Goal: Task Accomplishment & Management: Complete application form

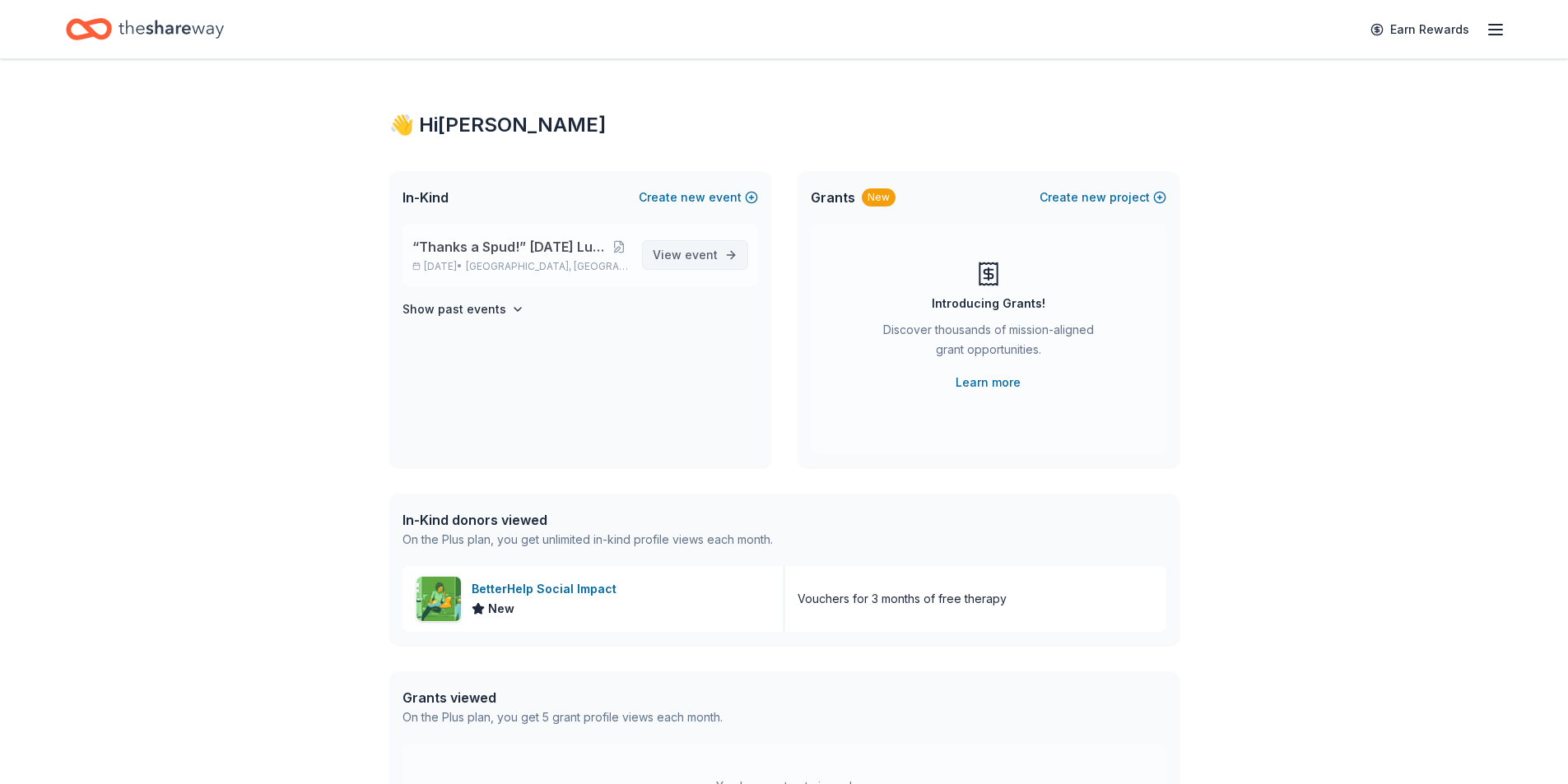
click at [685, 261] on span "View event" at bounding box center [686, 255] width 65 height 19
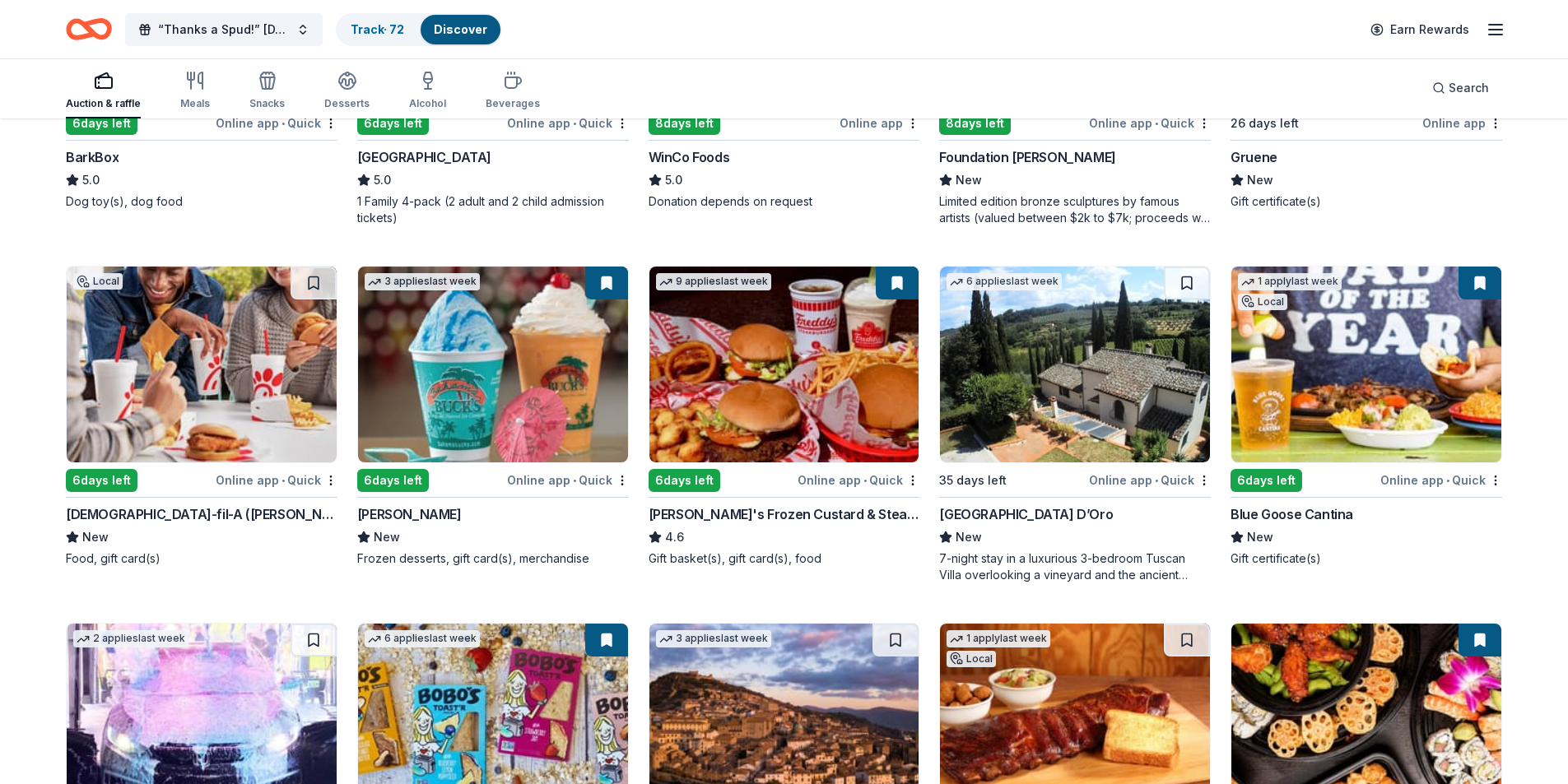
scroll to position [1563, 0]
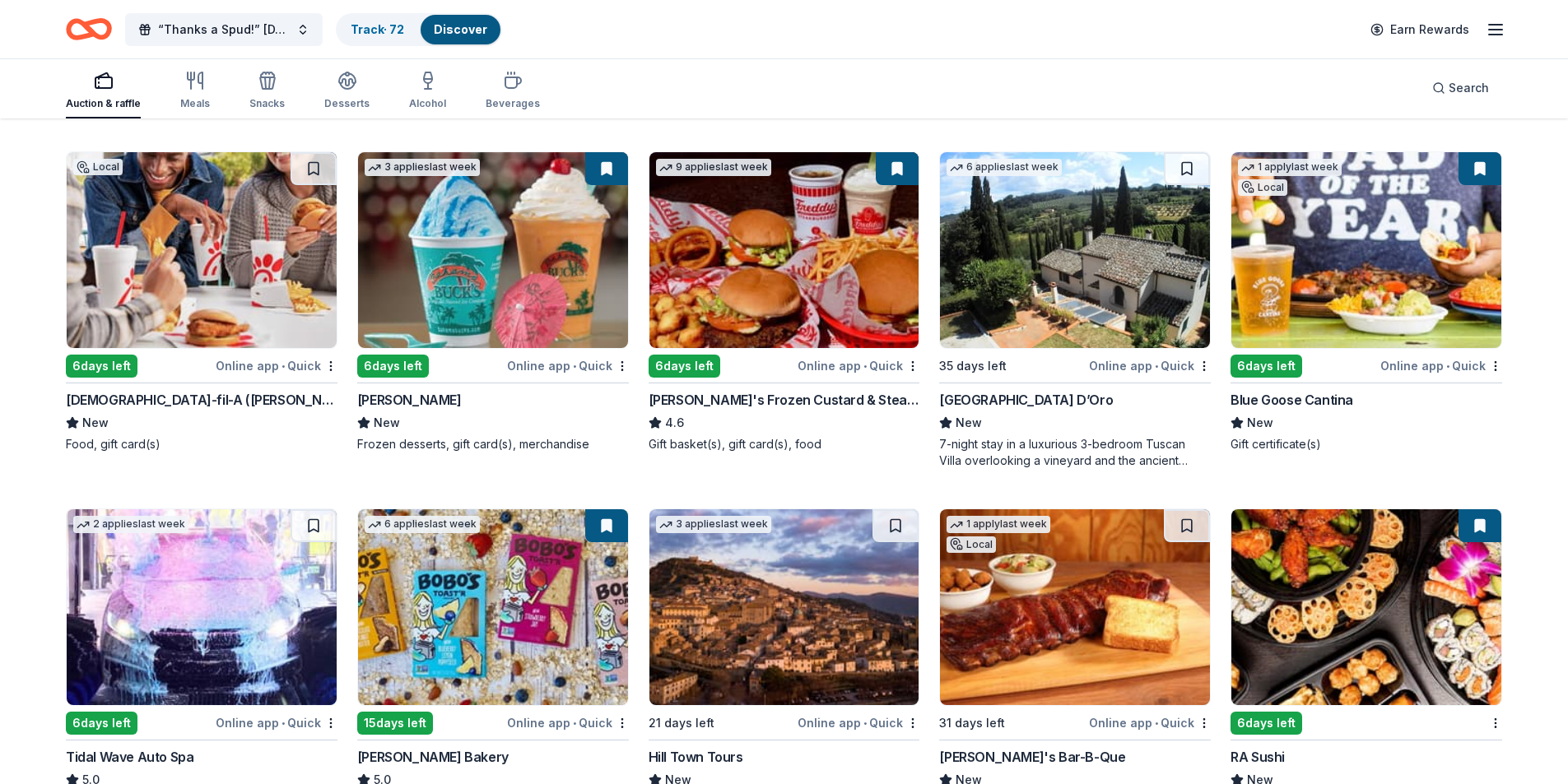
click at [1310, 232] on img at bounding box center [1366, 250] width 270 height 196
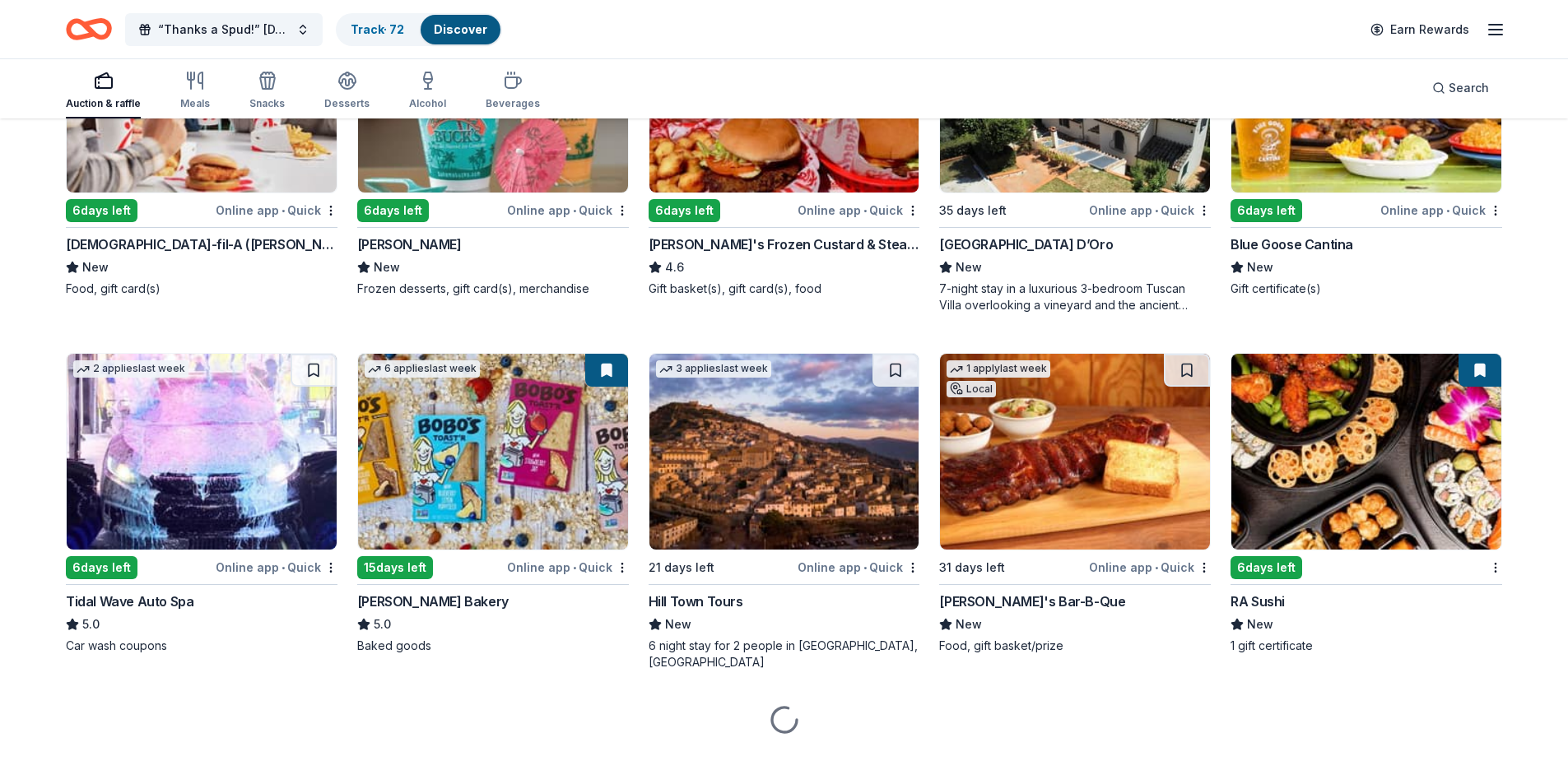
scroll to position [1720, 0]
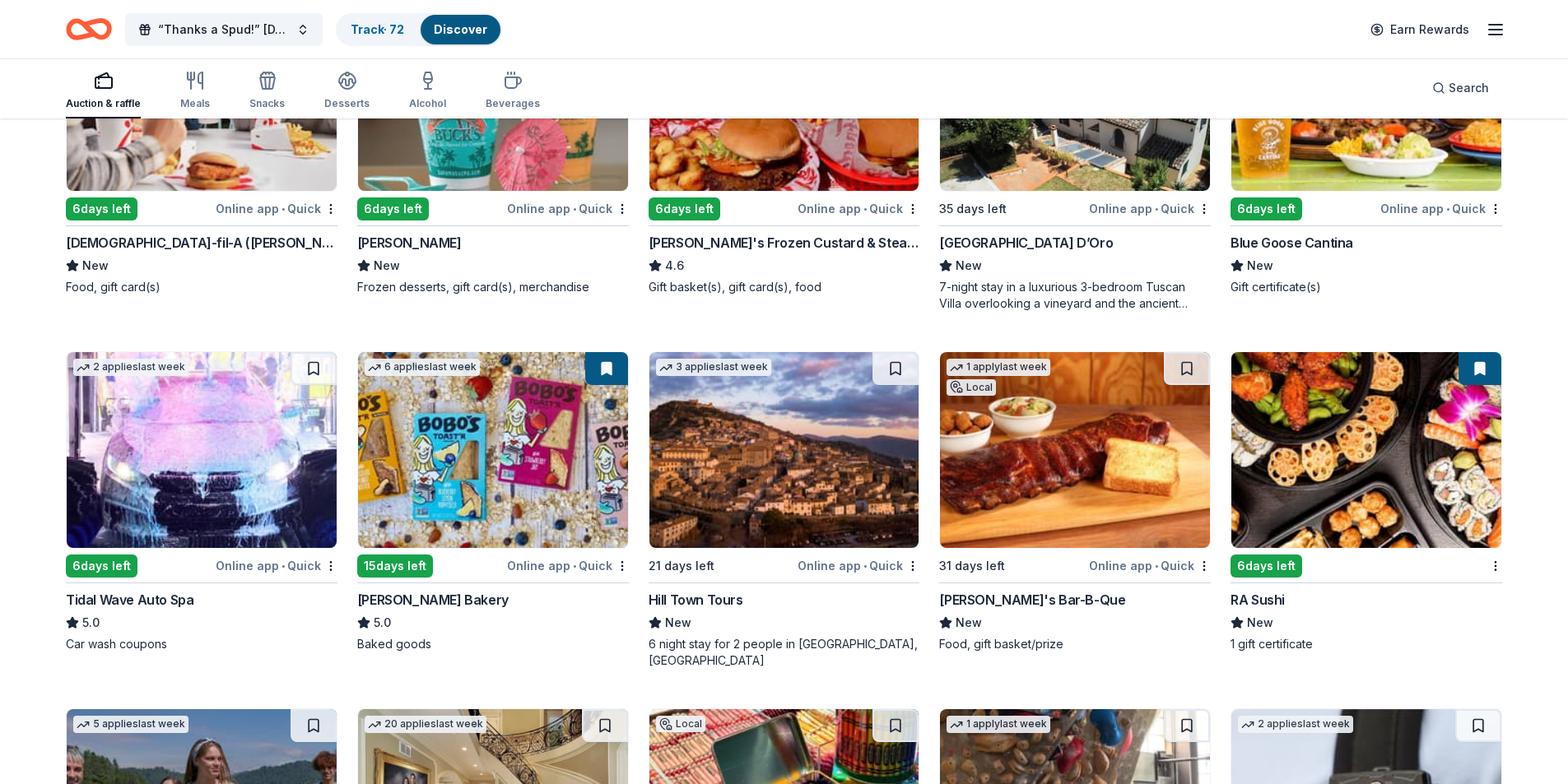
click at [247, 454] on img at bounding box center [202, 450] width 270 height 196
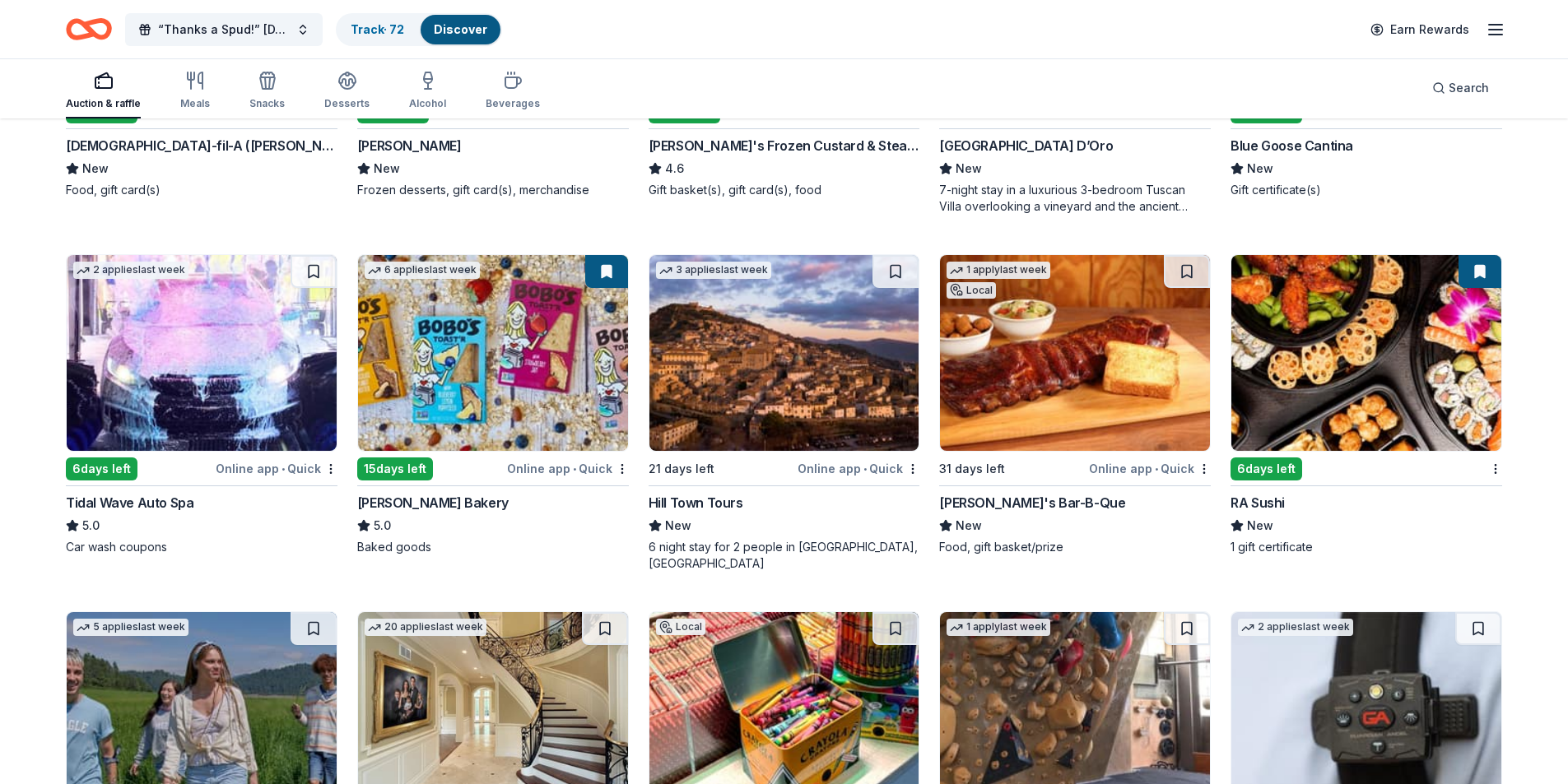
scroll to position [2214, 0]
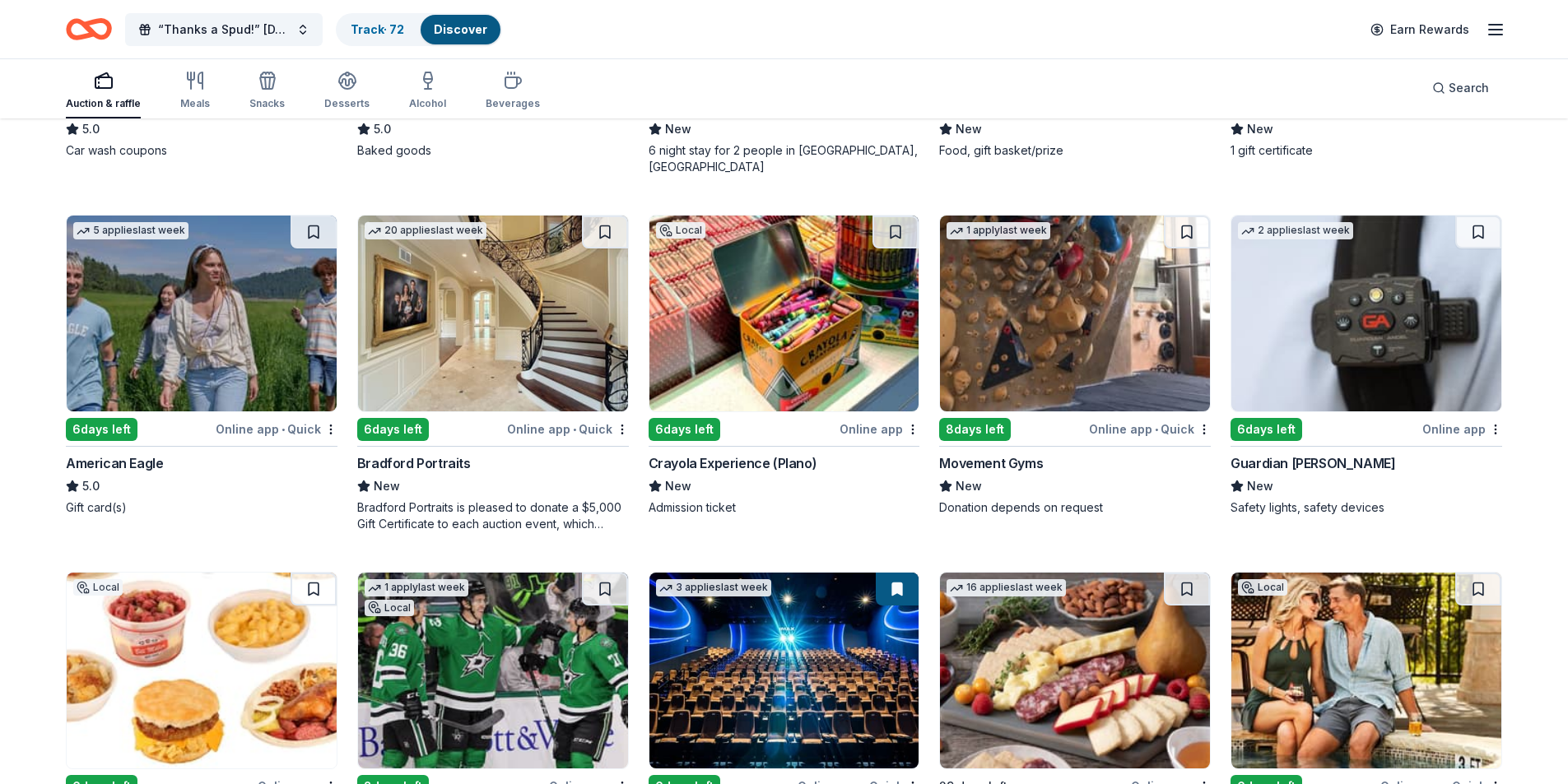
click at [226, 327] on img at bounding box center [202, 313] width 270 height 196
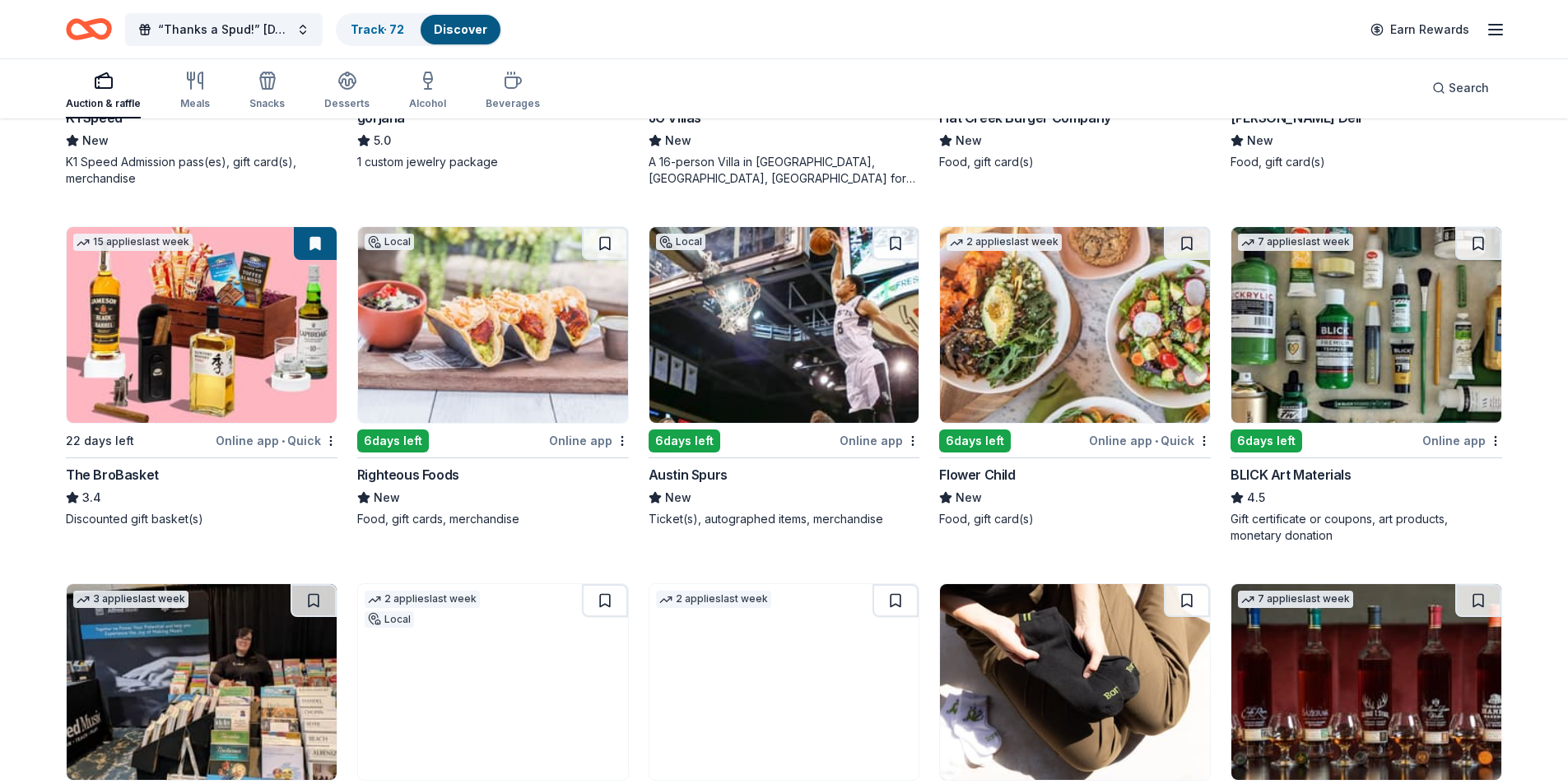
scroll to position [3609, 0]
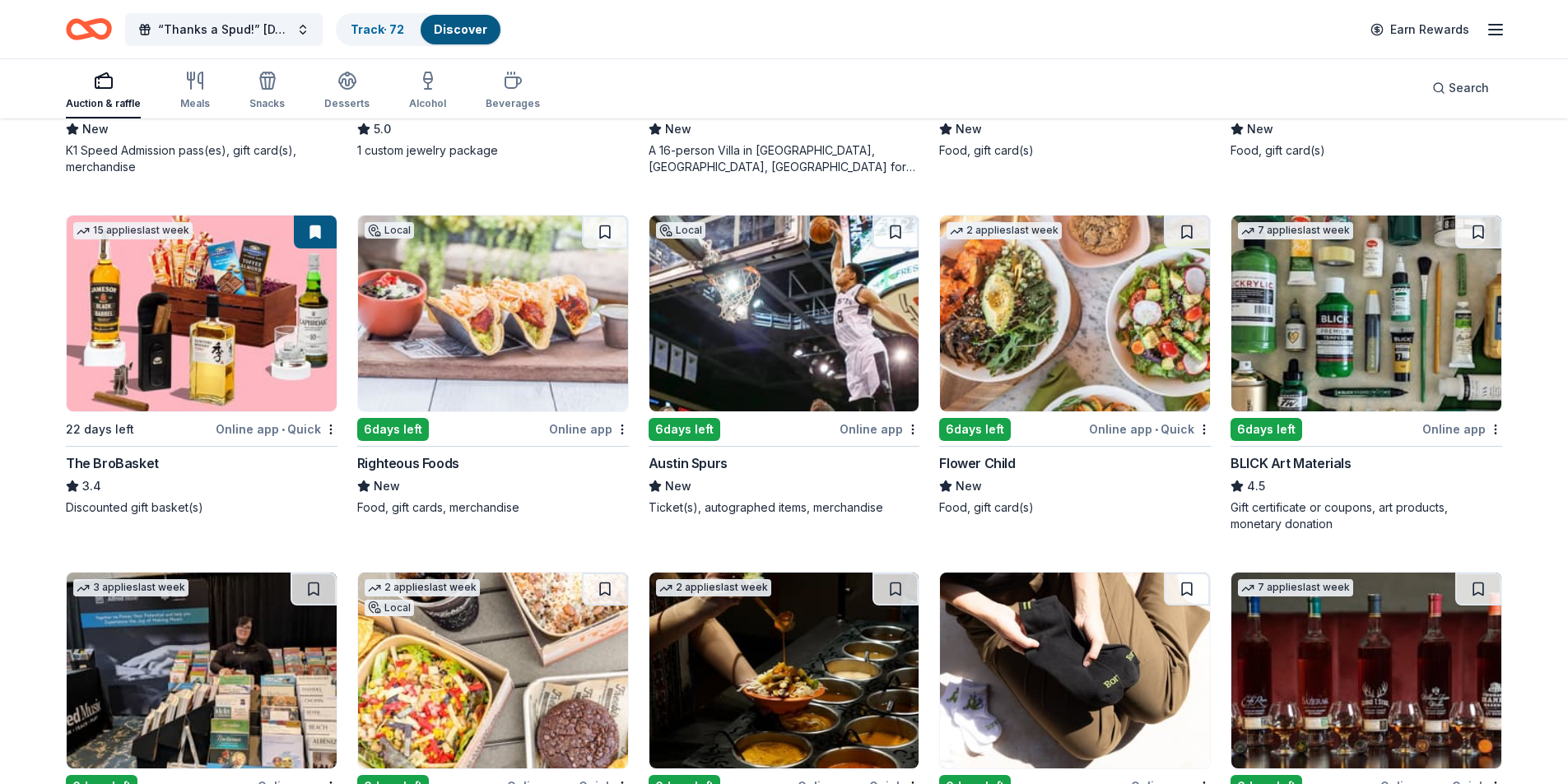
click at [530, 287] on img at bounding box center [493, 313] width 270 height 196
click at [1030, 319] on img at bounding box center [1075, 313] width 270 height 196
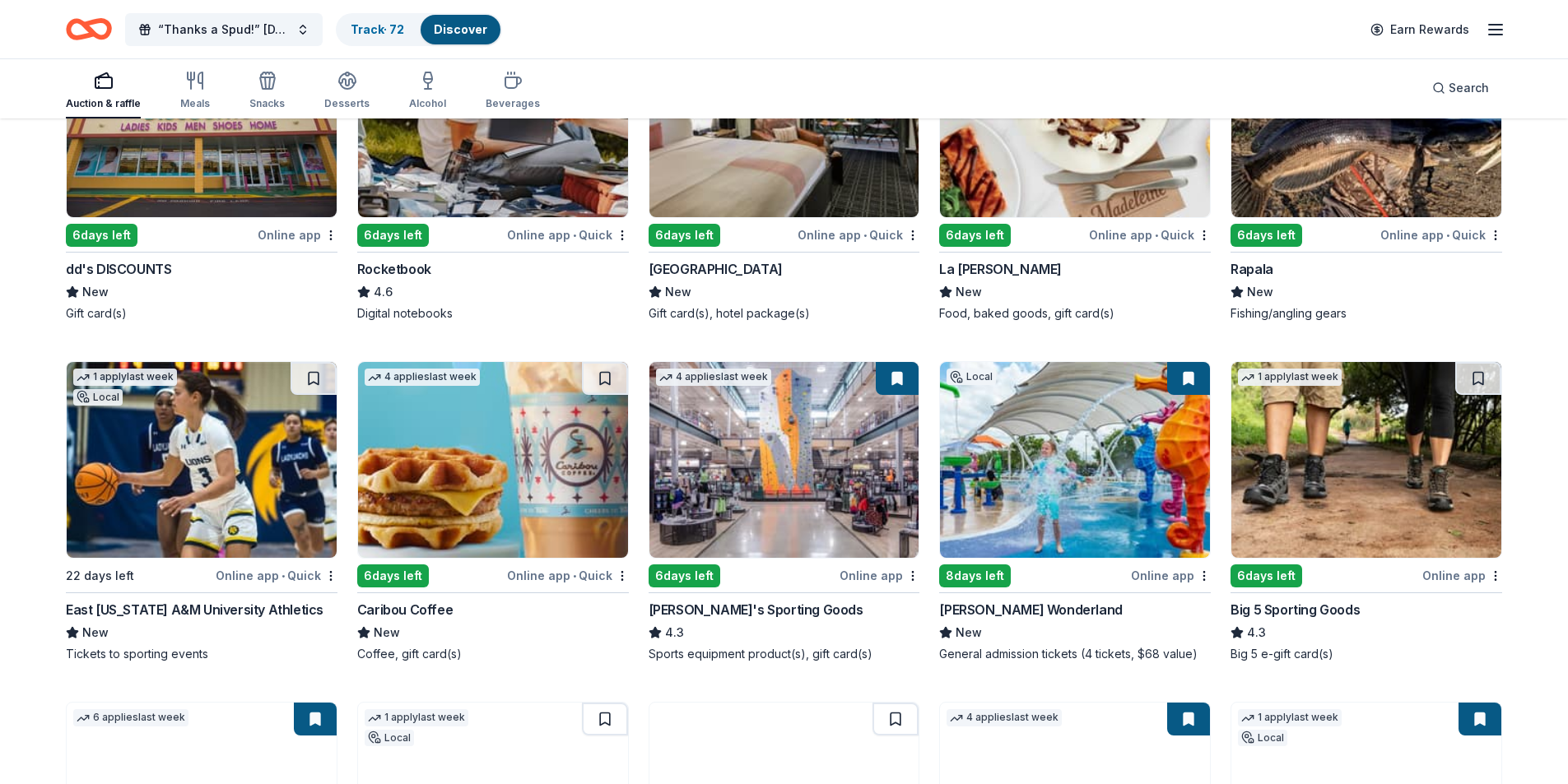
scroll to position [6317, 0]
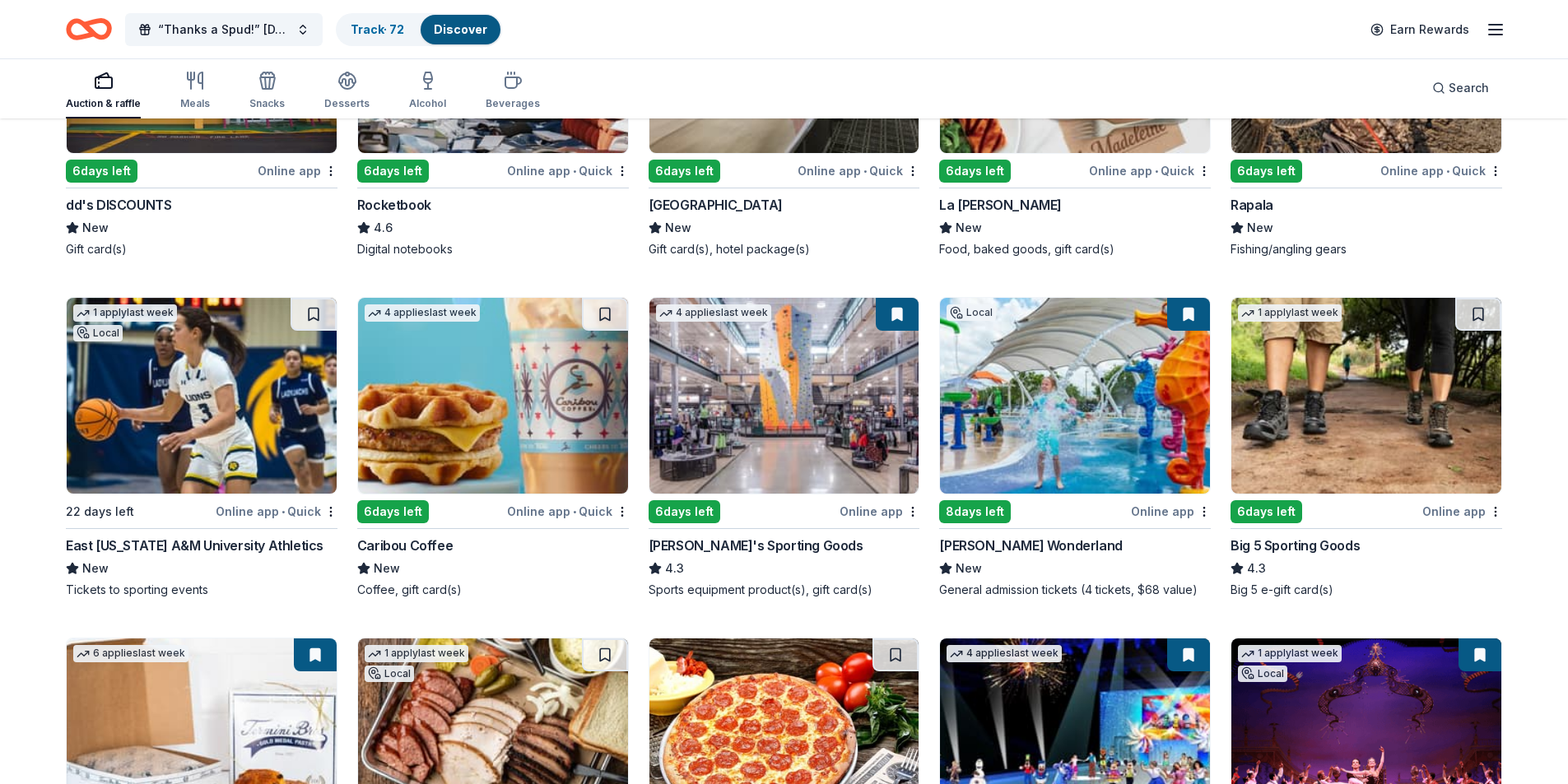
click at [449, 368] on img at bounding box center [493, 396] width 270 height 196
click at [801, 395] on img at bounding box center [784, 396] width 270 height 196
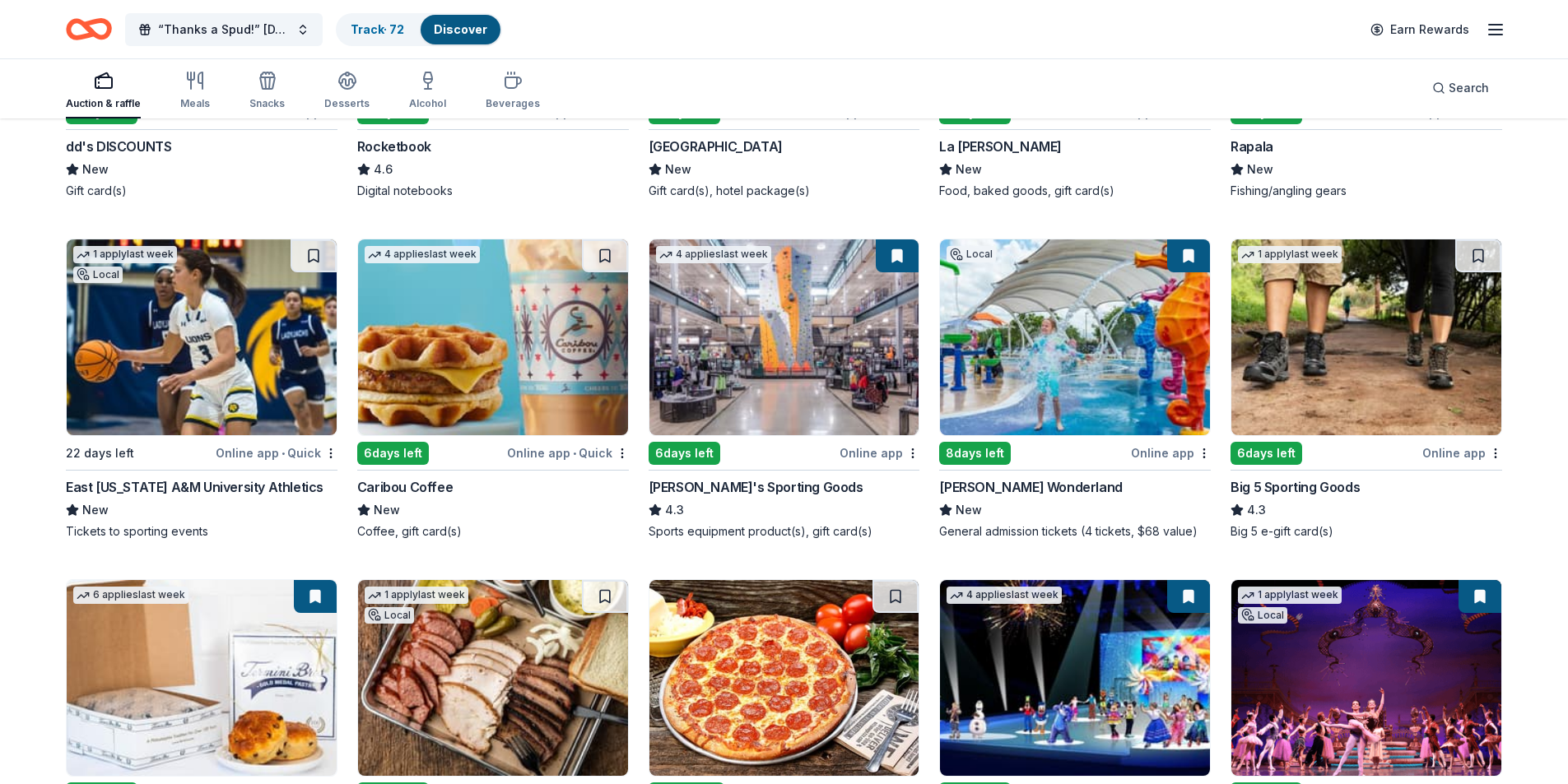
scroll to position [6587, 0]
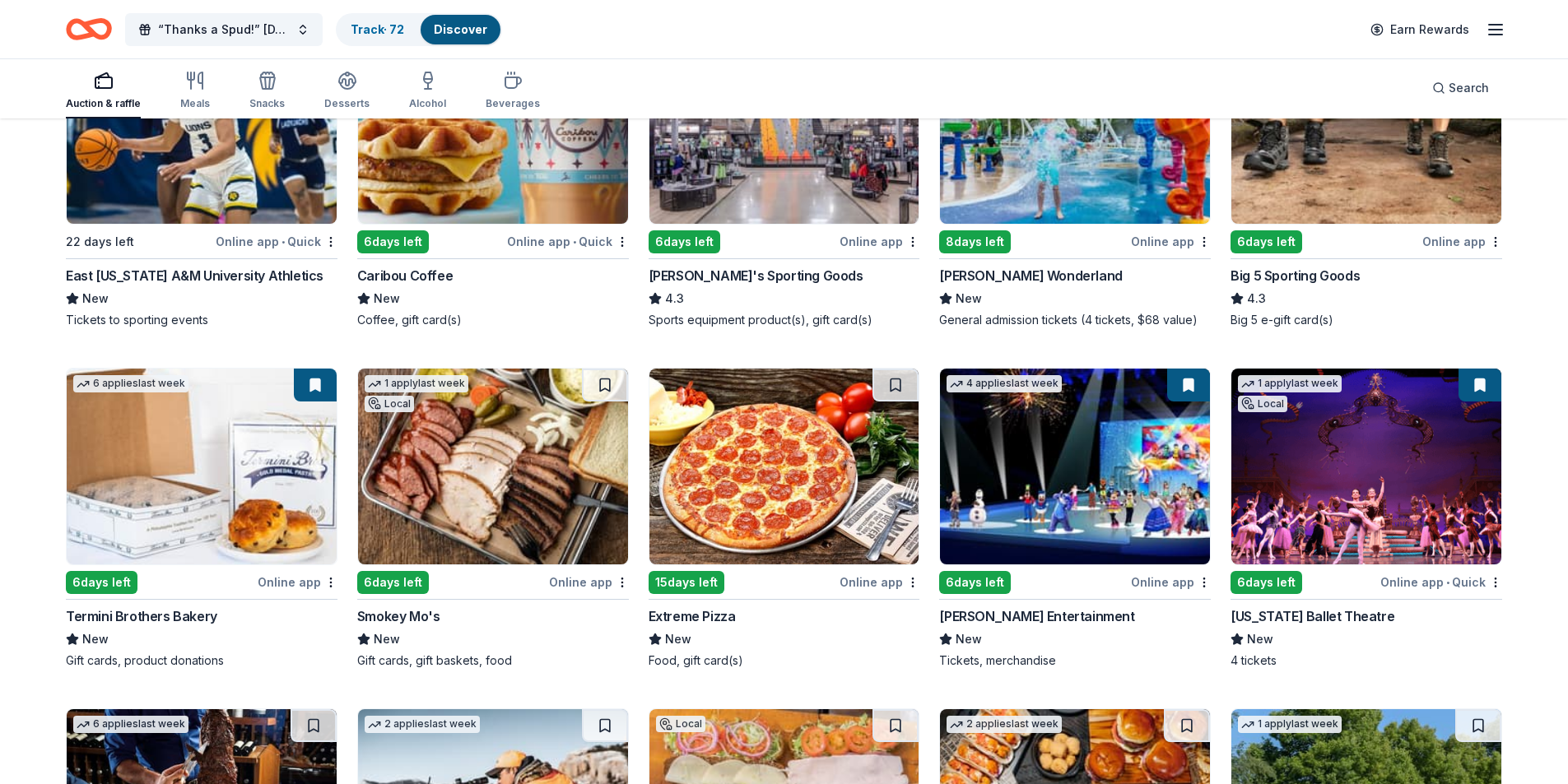
click at [1329, 476] on img at bounding box center [1366, 467] width 270 height 196
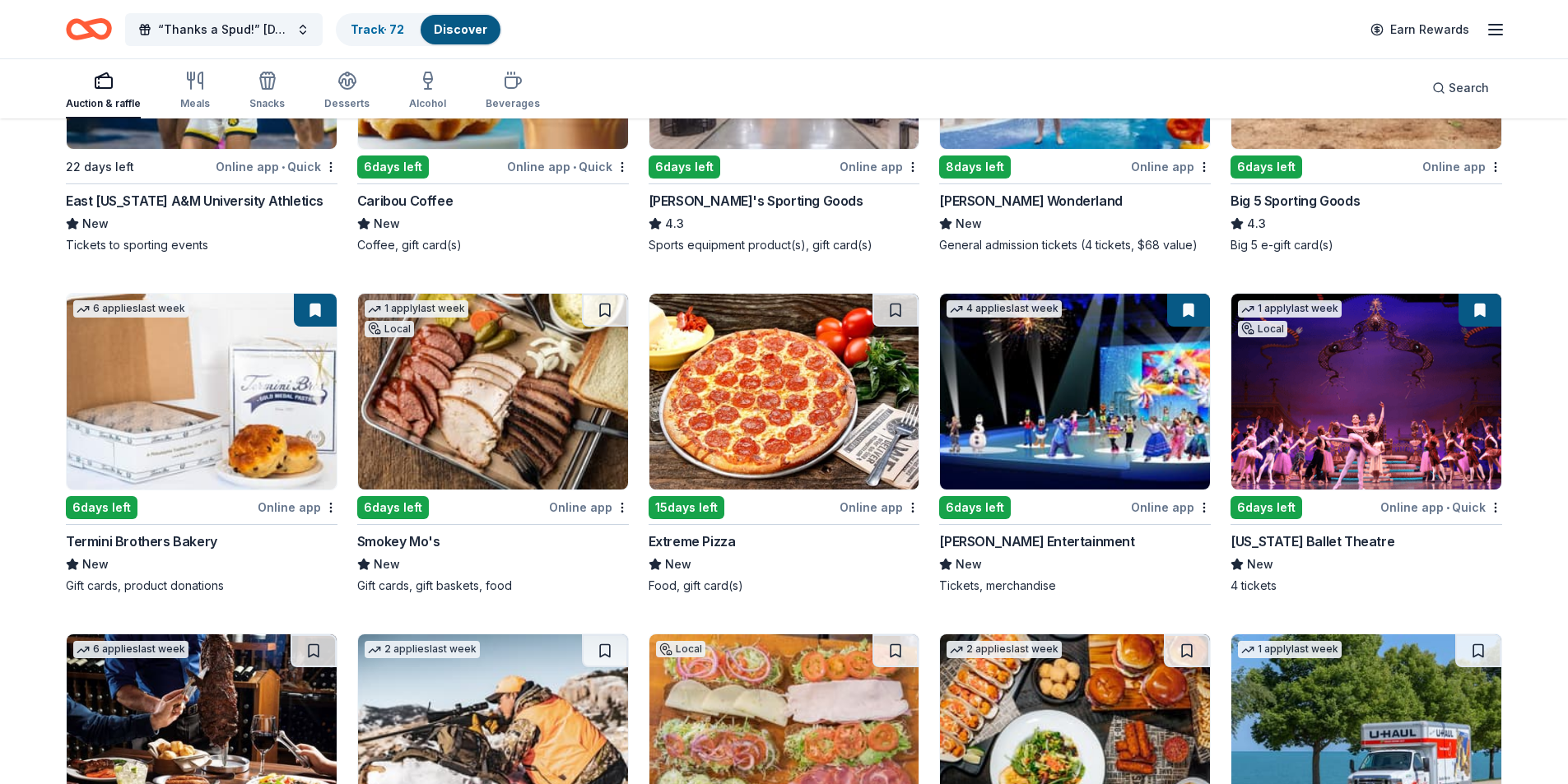
scroll to position [6916, 0]
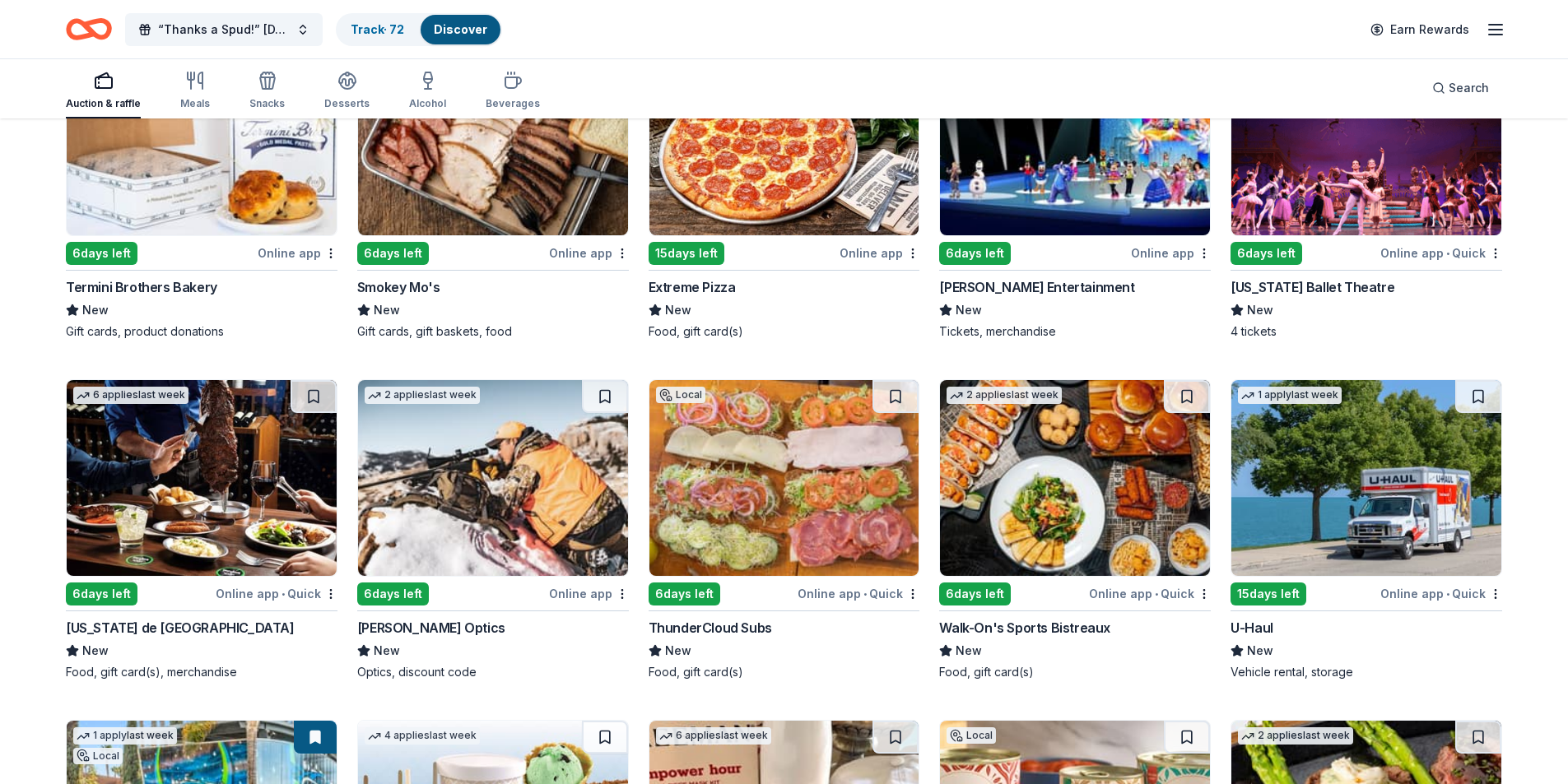
click at [1332, 465] on img at bounding box center [1366, 478] width 270 height 196
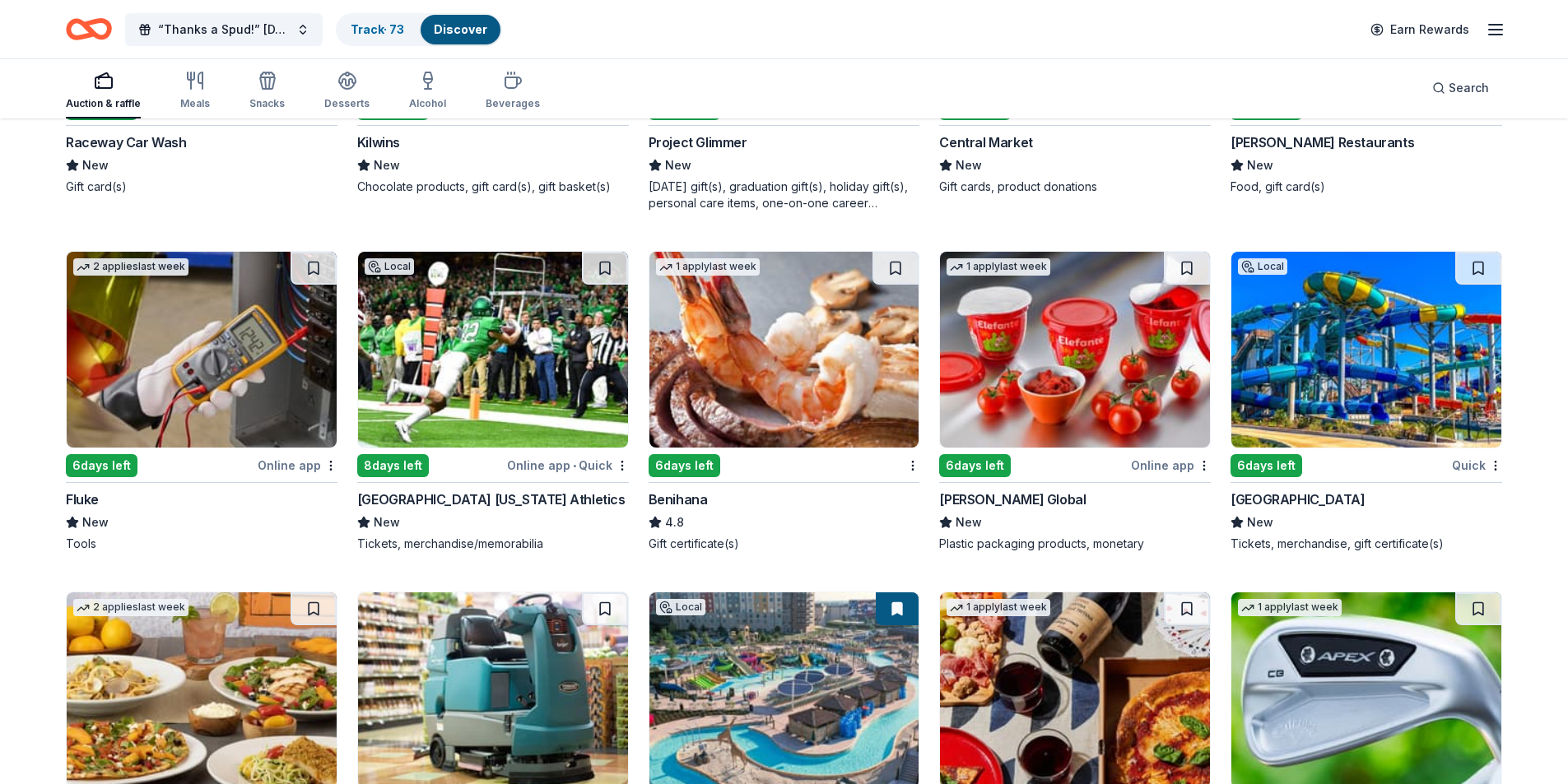
scroll to position [7777, 0]
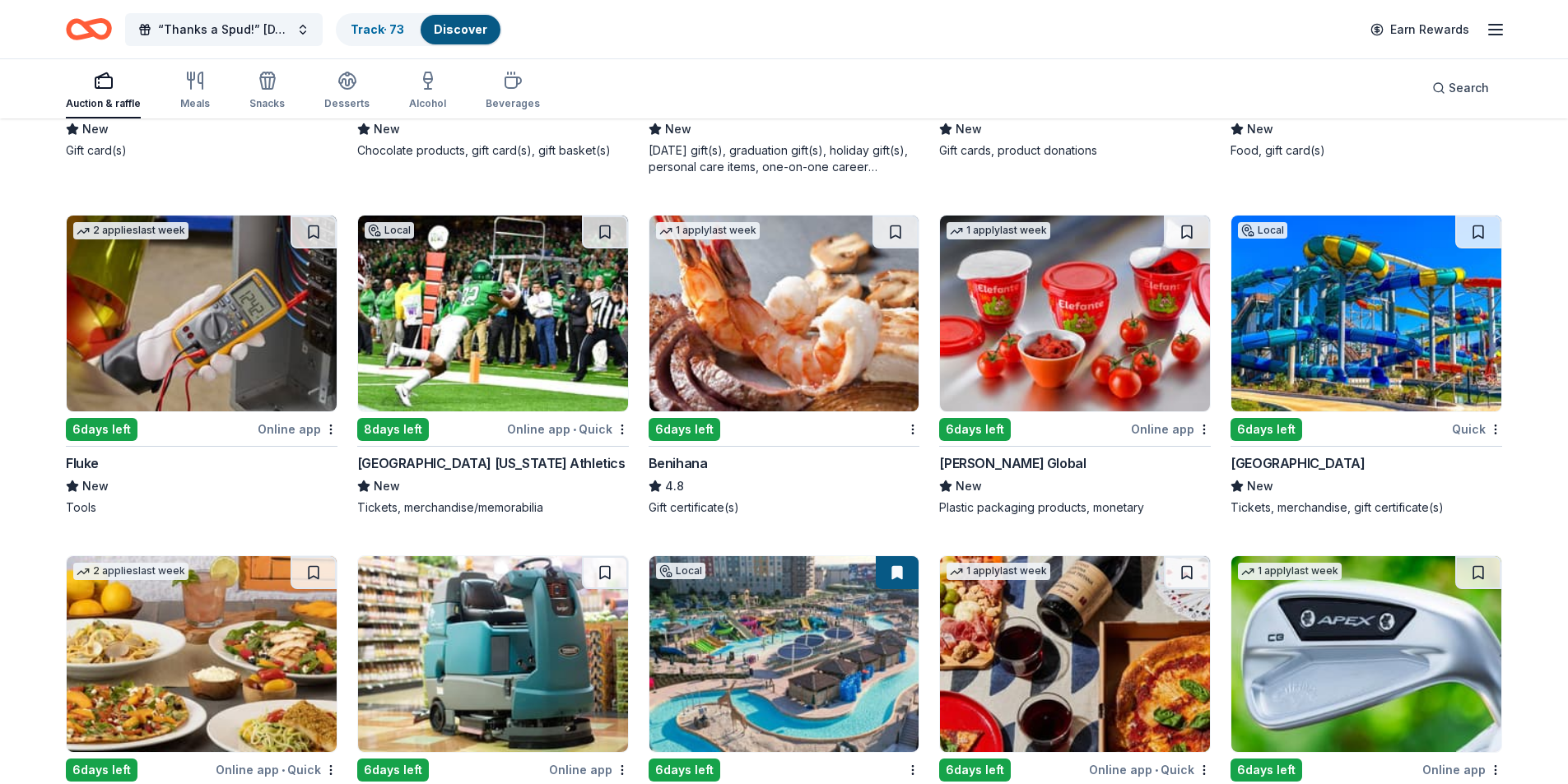
click at [1055, 275] on img at bounding box center [1075, 313] width 270 height 196
click at [821, 302] on img at bounding box center [784, 313] width 270 height 196
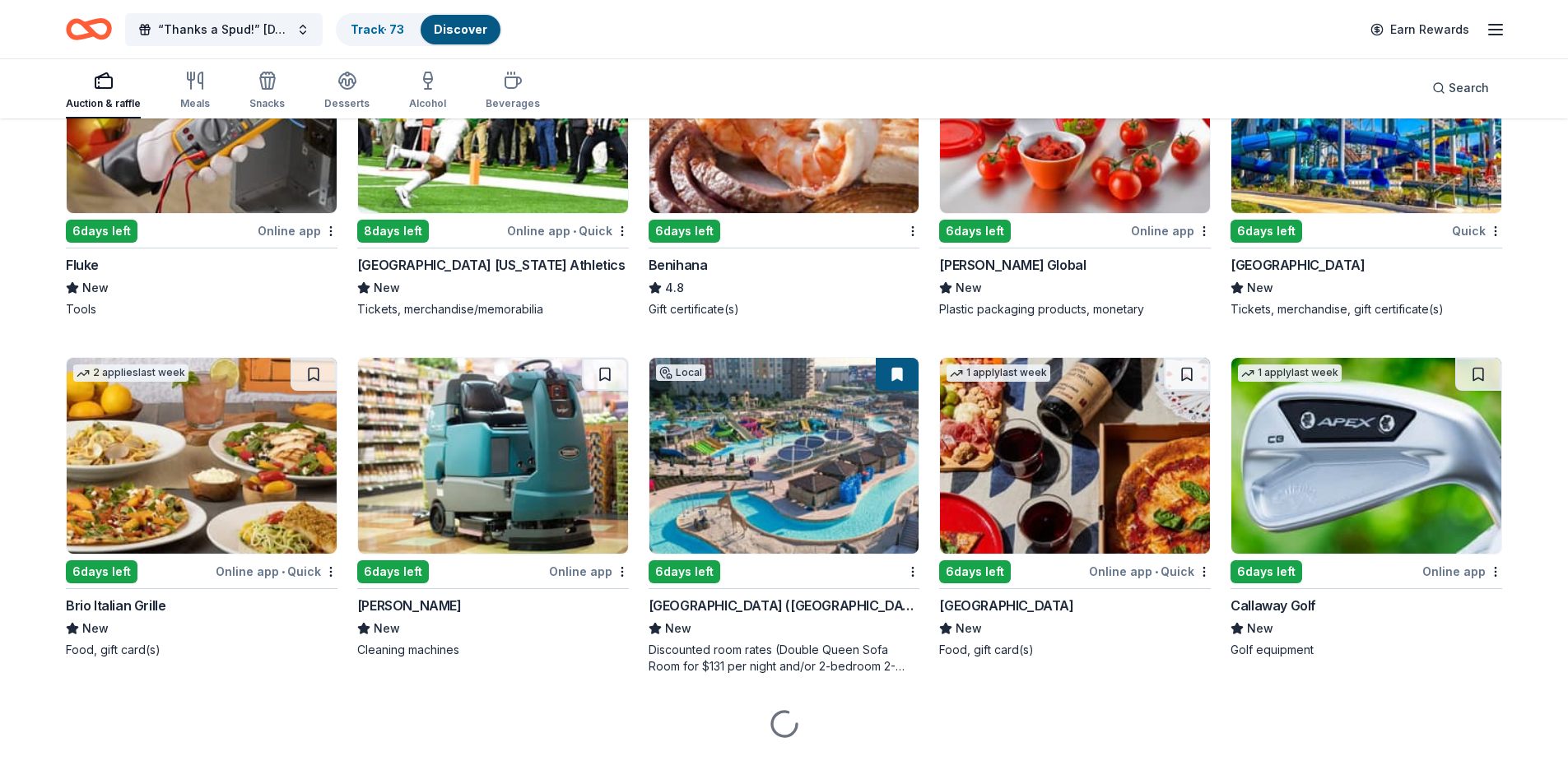
scroll to position [7981, 0]
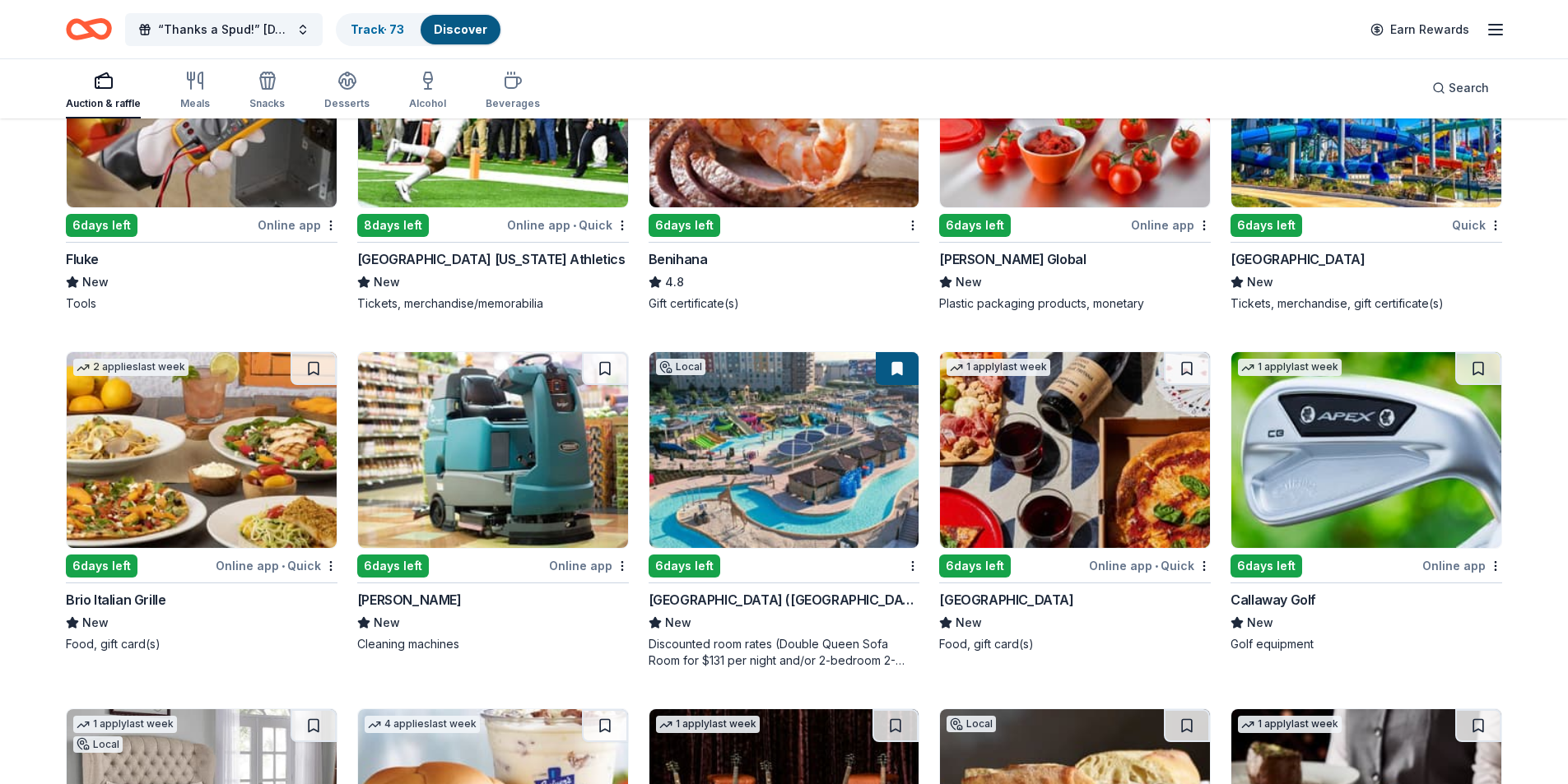
click at [512, 444] on img at bounding box center [493, 450] width 270 height 196
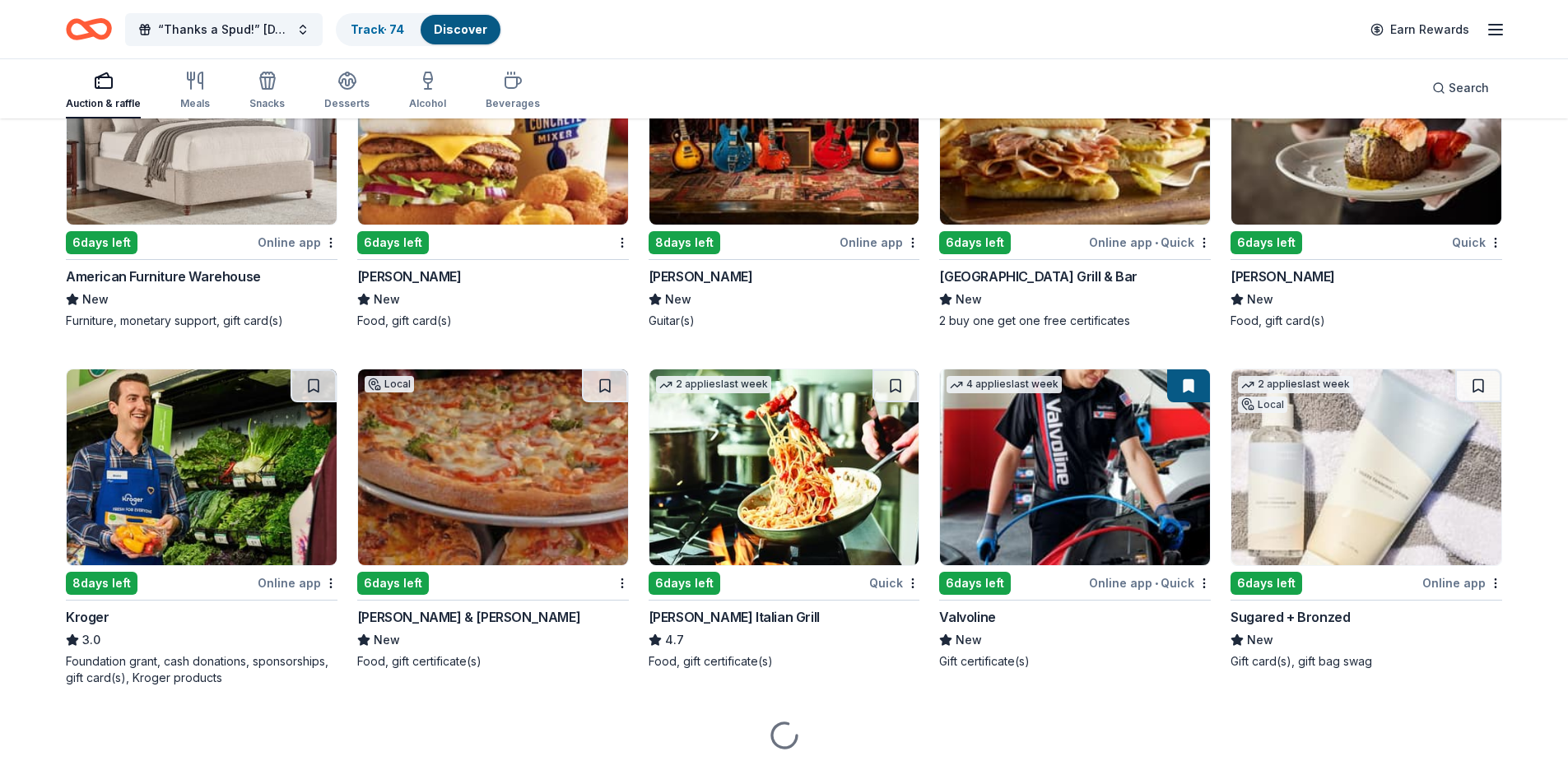
scroll to position [8679, 0]
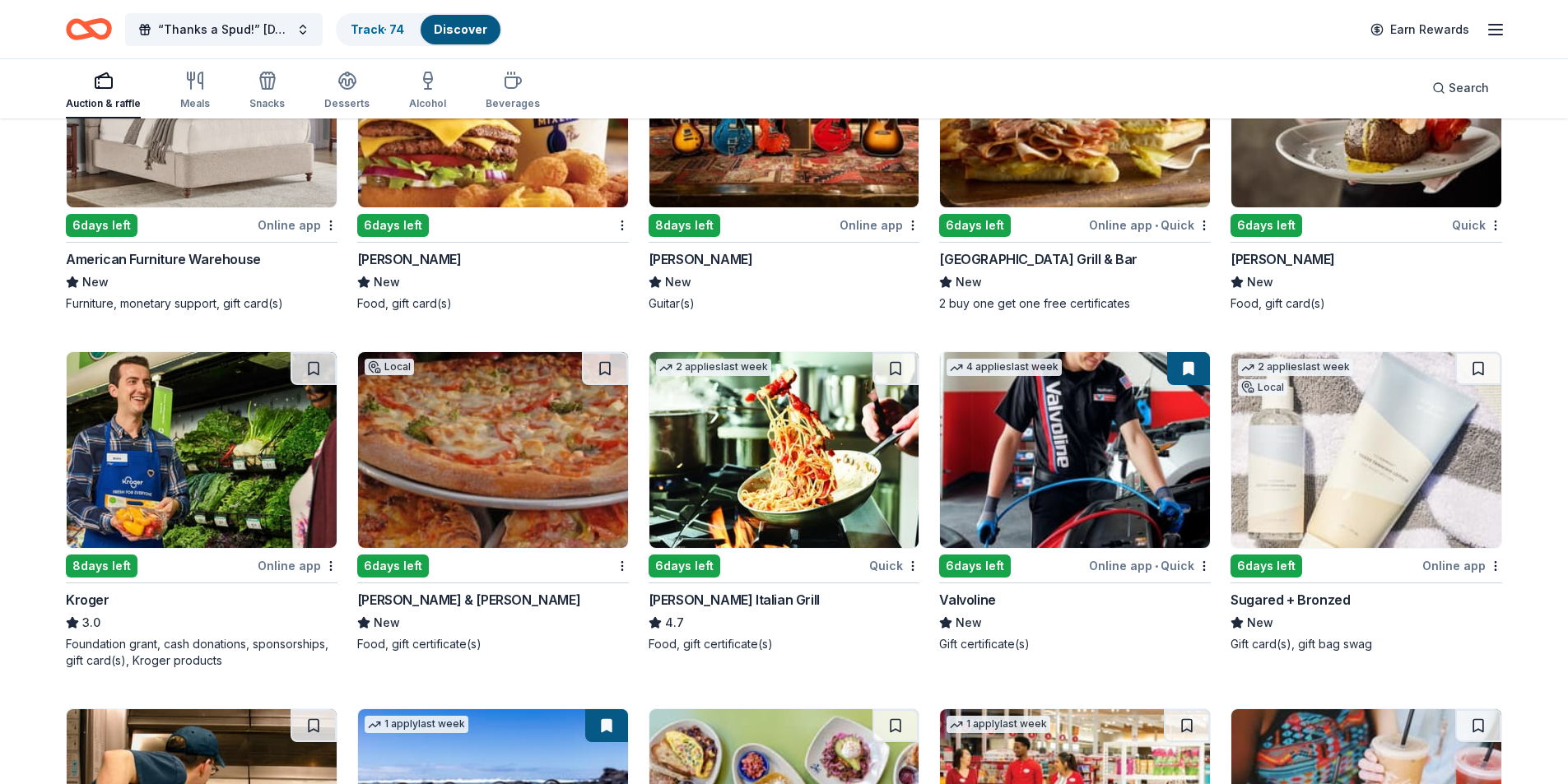
click at [1388, 449] on img at bounding box center [1366, 450] width 270 height 196
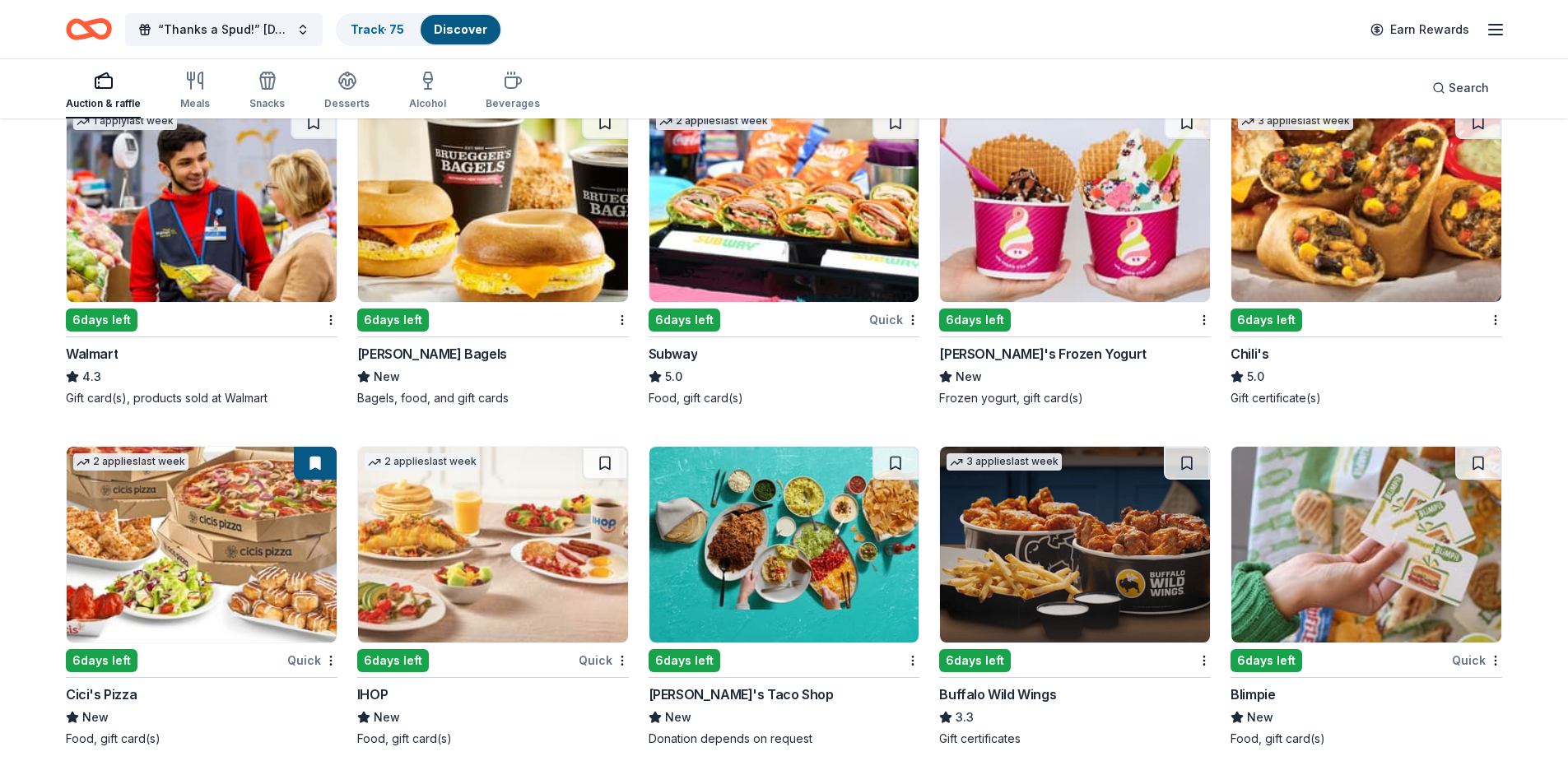
scroll to position [9748, 0]
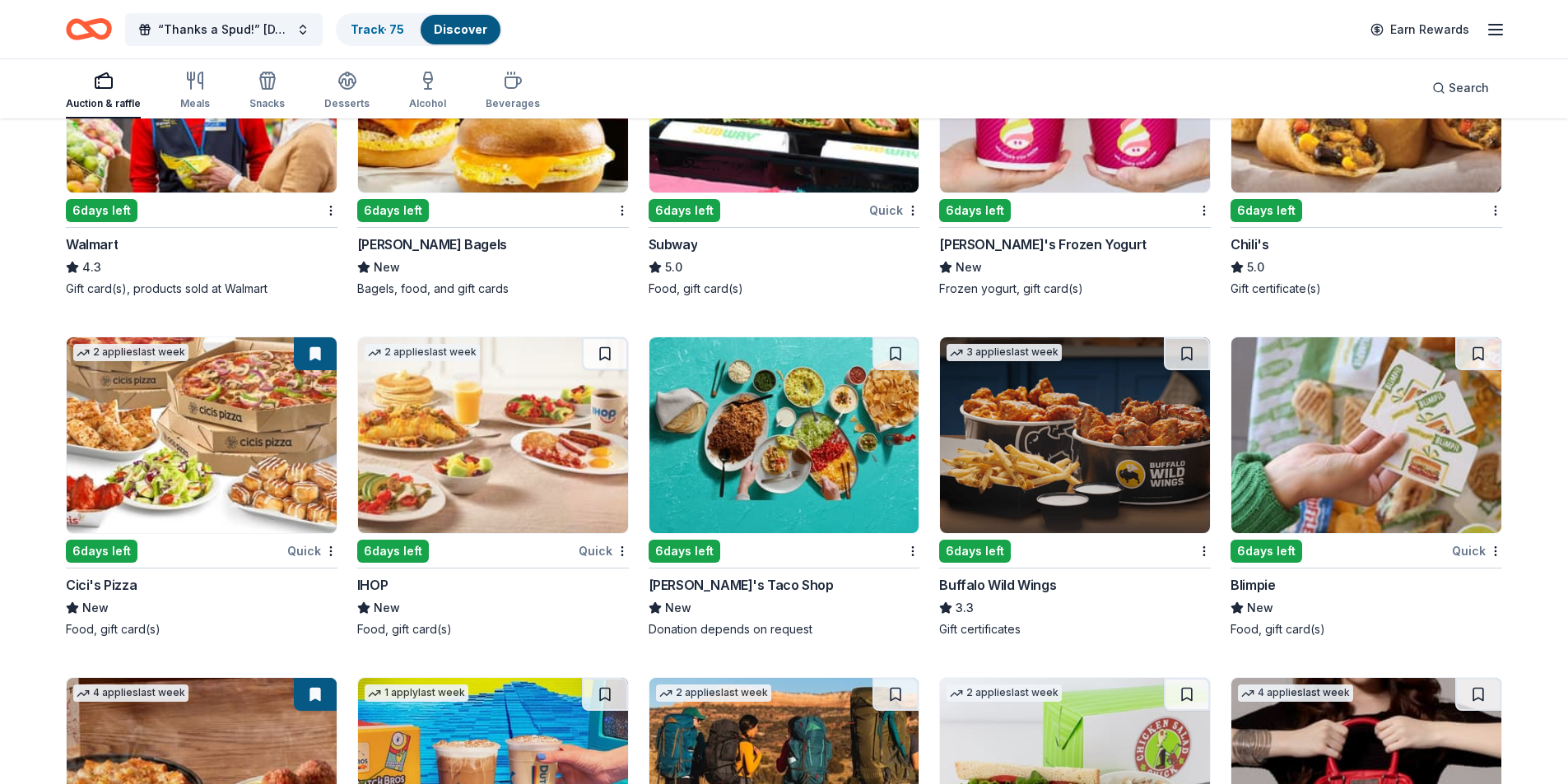
click at [219, 396] on img at bounding box center [202, 435] width 270 height 196
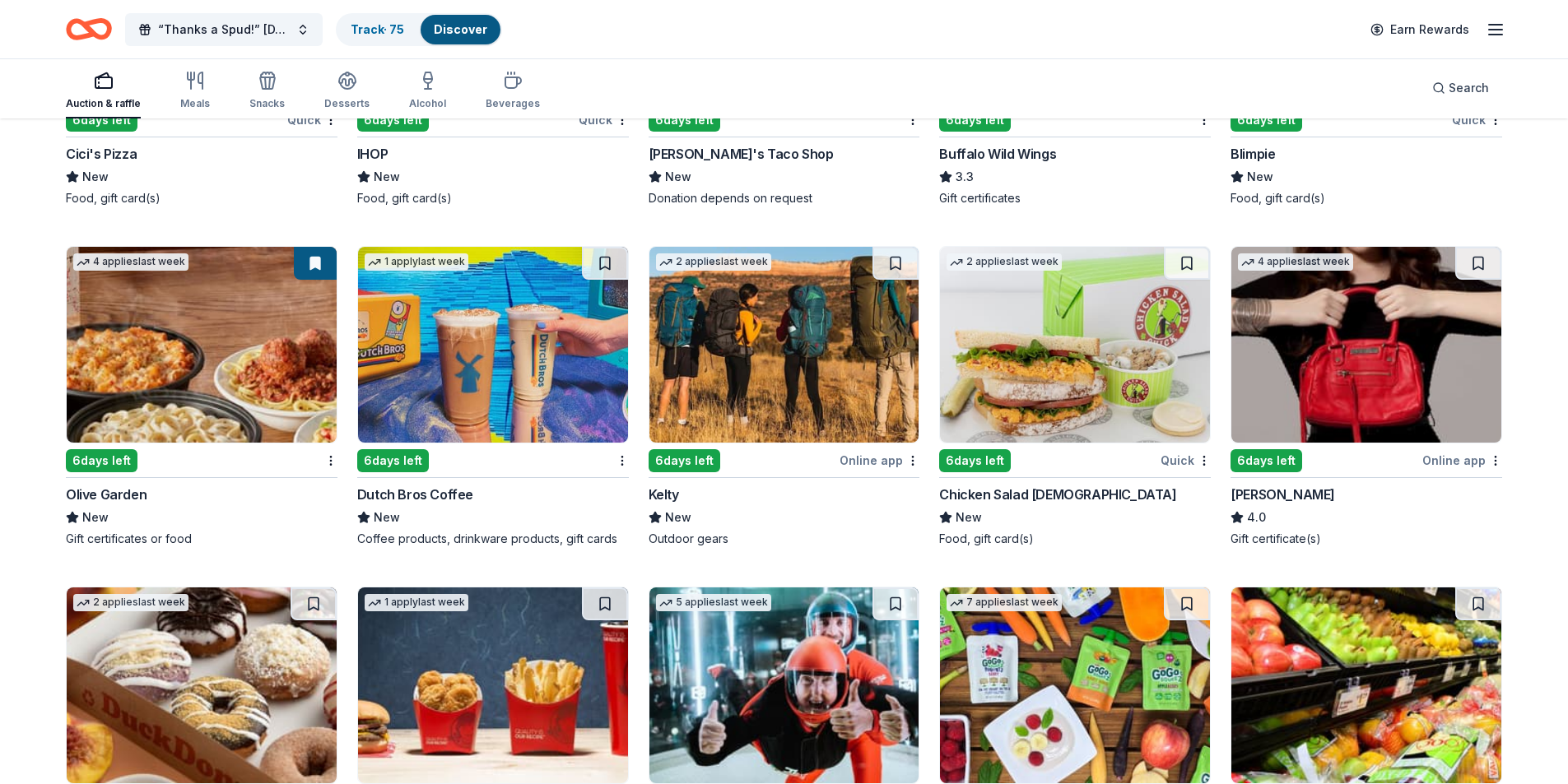
scroll to position [10242, 0]
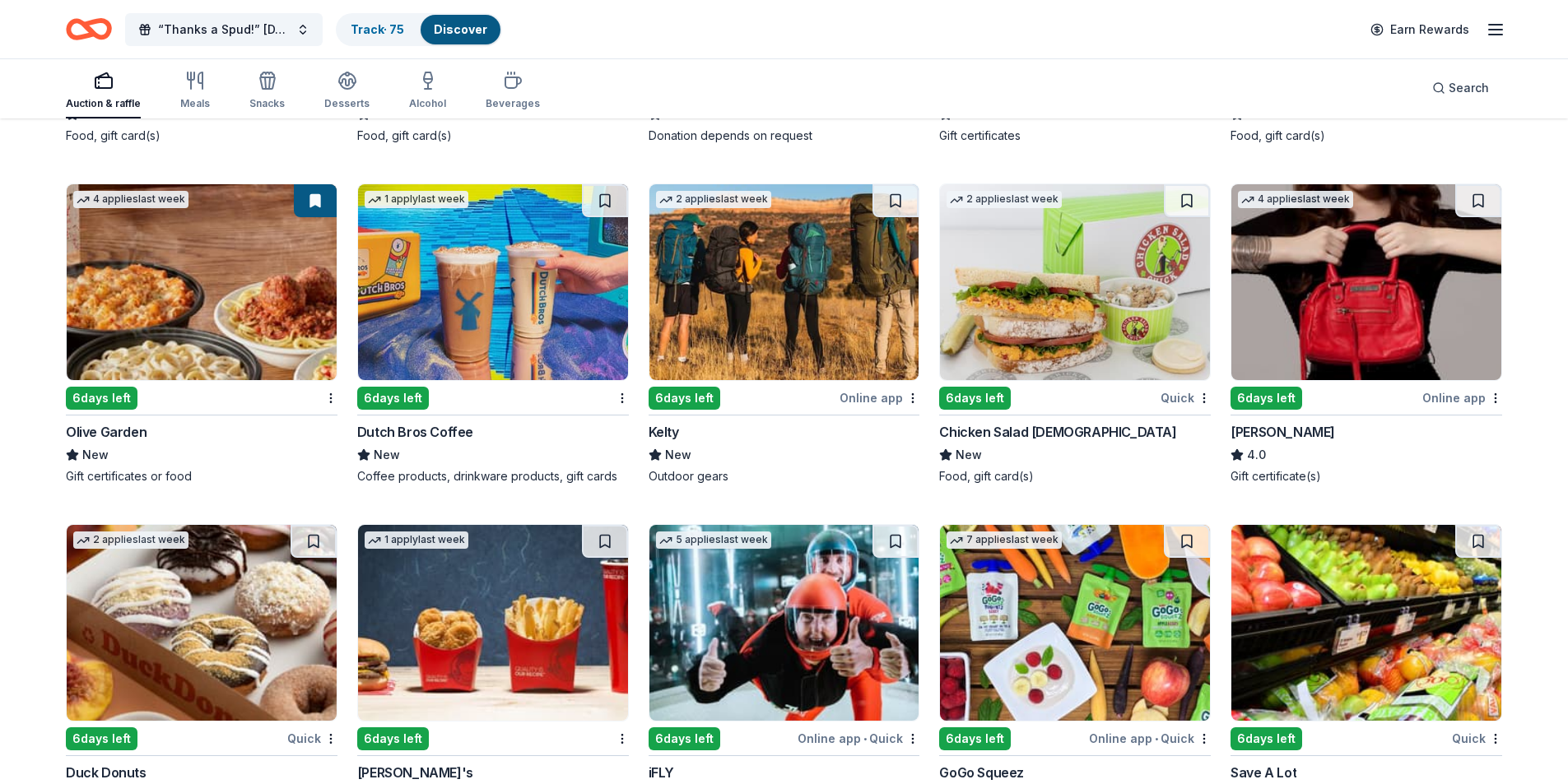
click at [1342, 263] on img at bounding box center [1366, 282] width 270 height 196
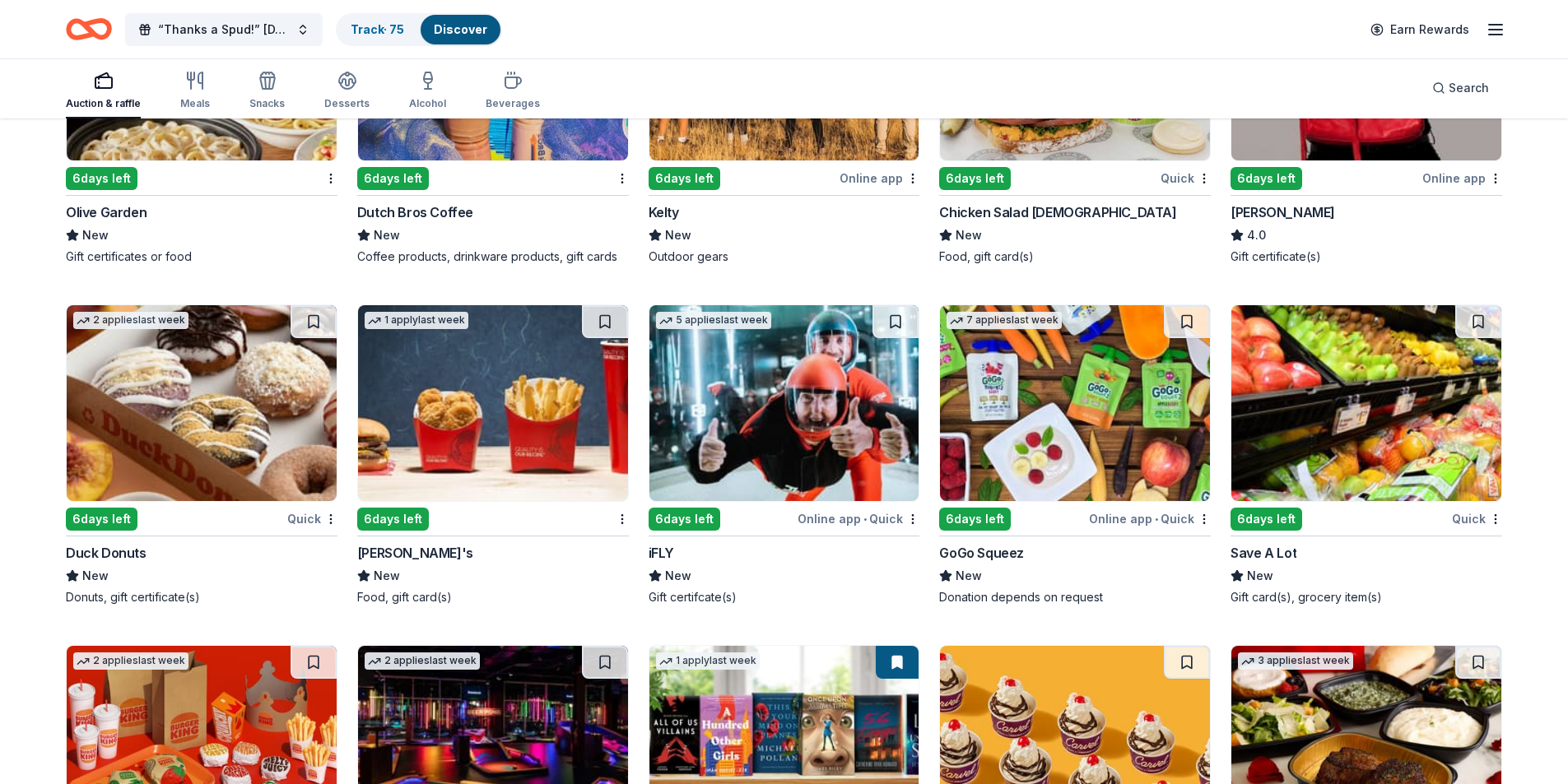
scroll to position [10488, 0]
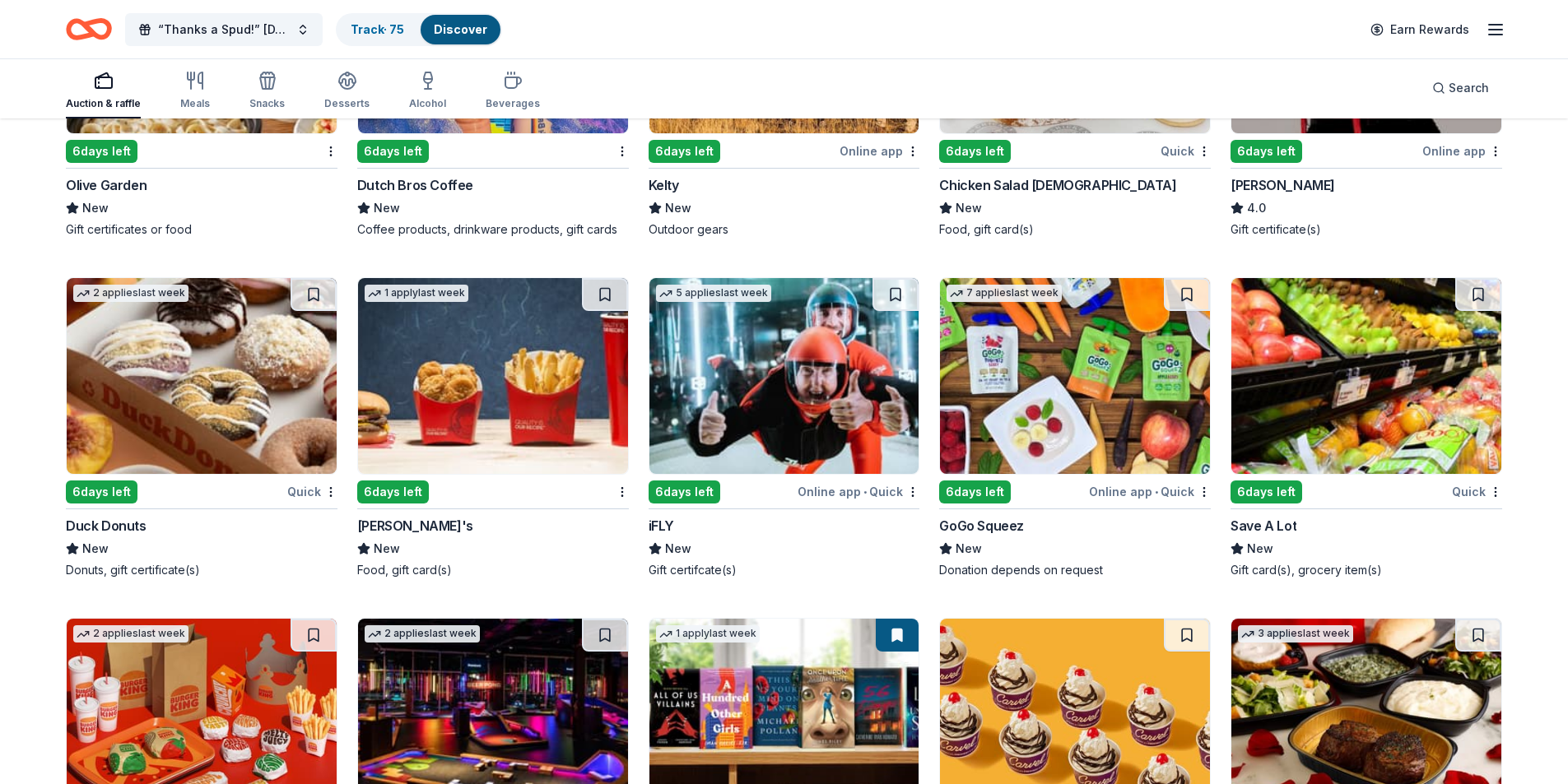
click at [984, 58] on header "“Thanks a Spud!” Thanksgiving Luncheon & Gift Giveaway Track · 75 Discover Earn…" at bounding box center [784, 29] width 1568 height 59
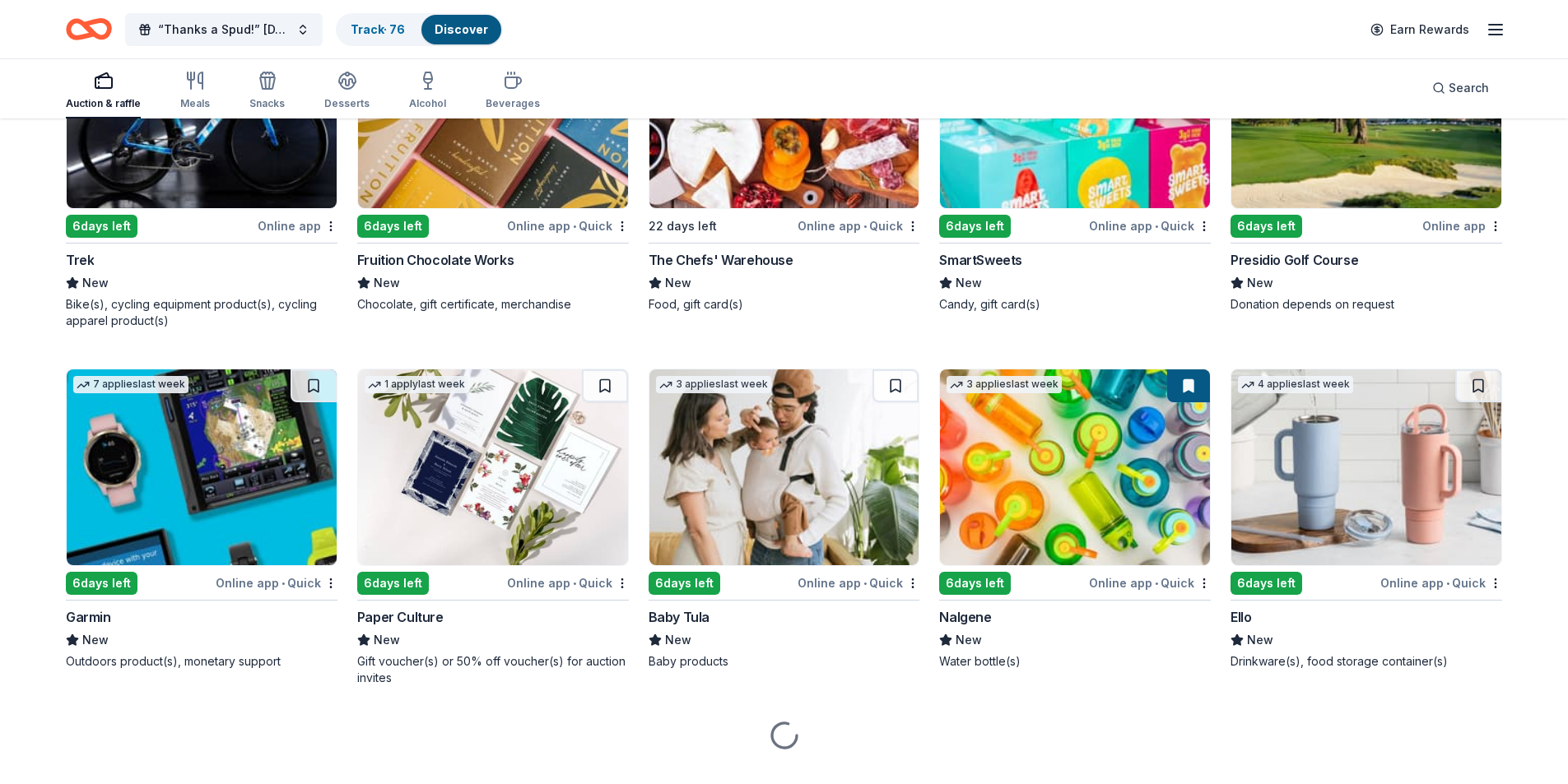
scroll to position [13565, 0]
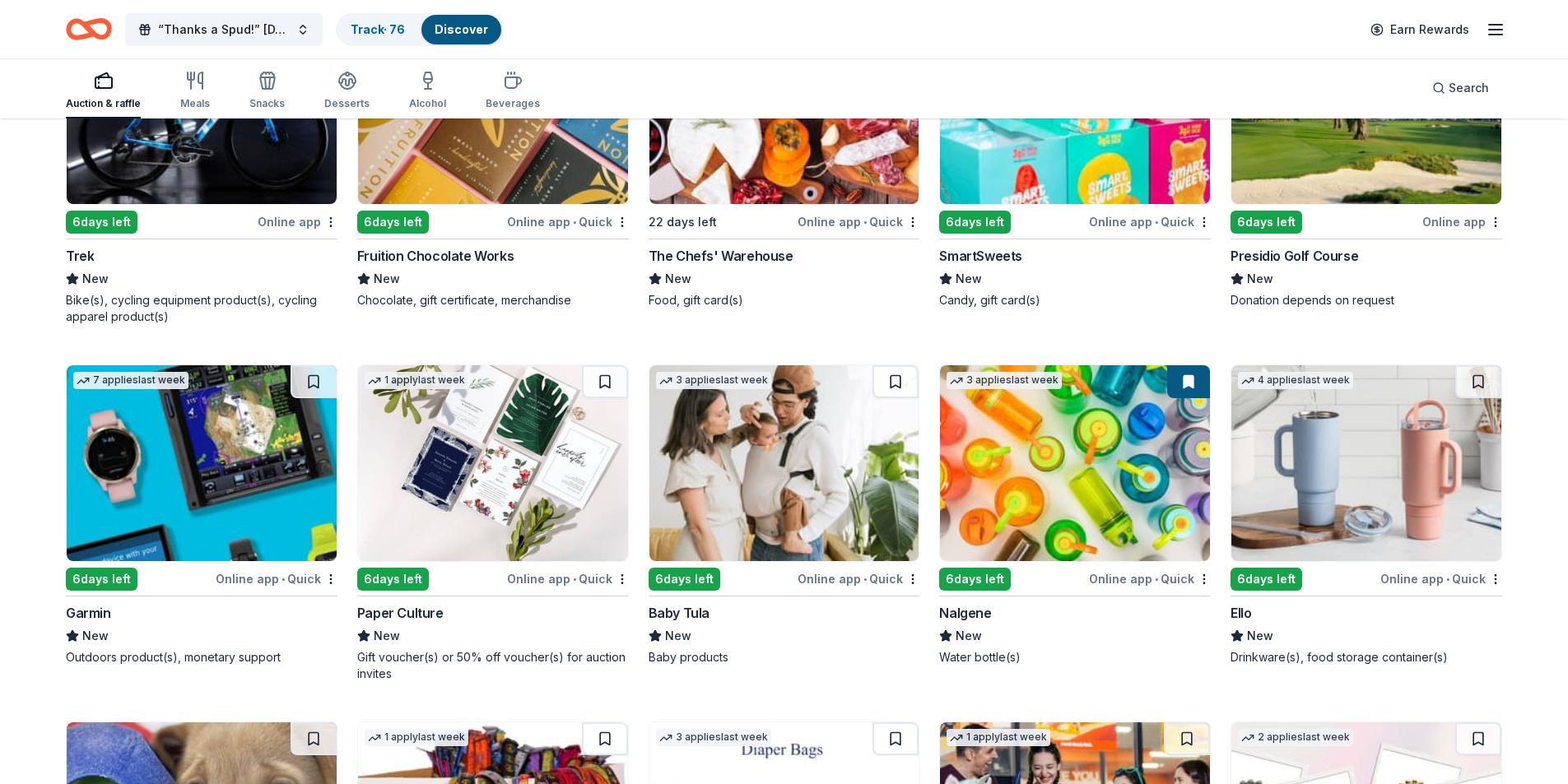
click at [159, 452] on img at bounding box center [202, 463] width 270 height 196
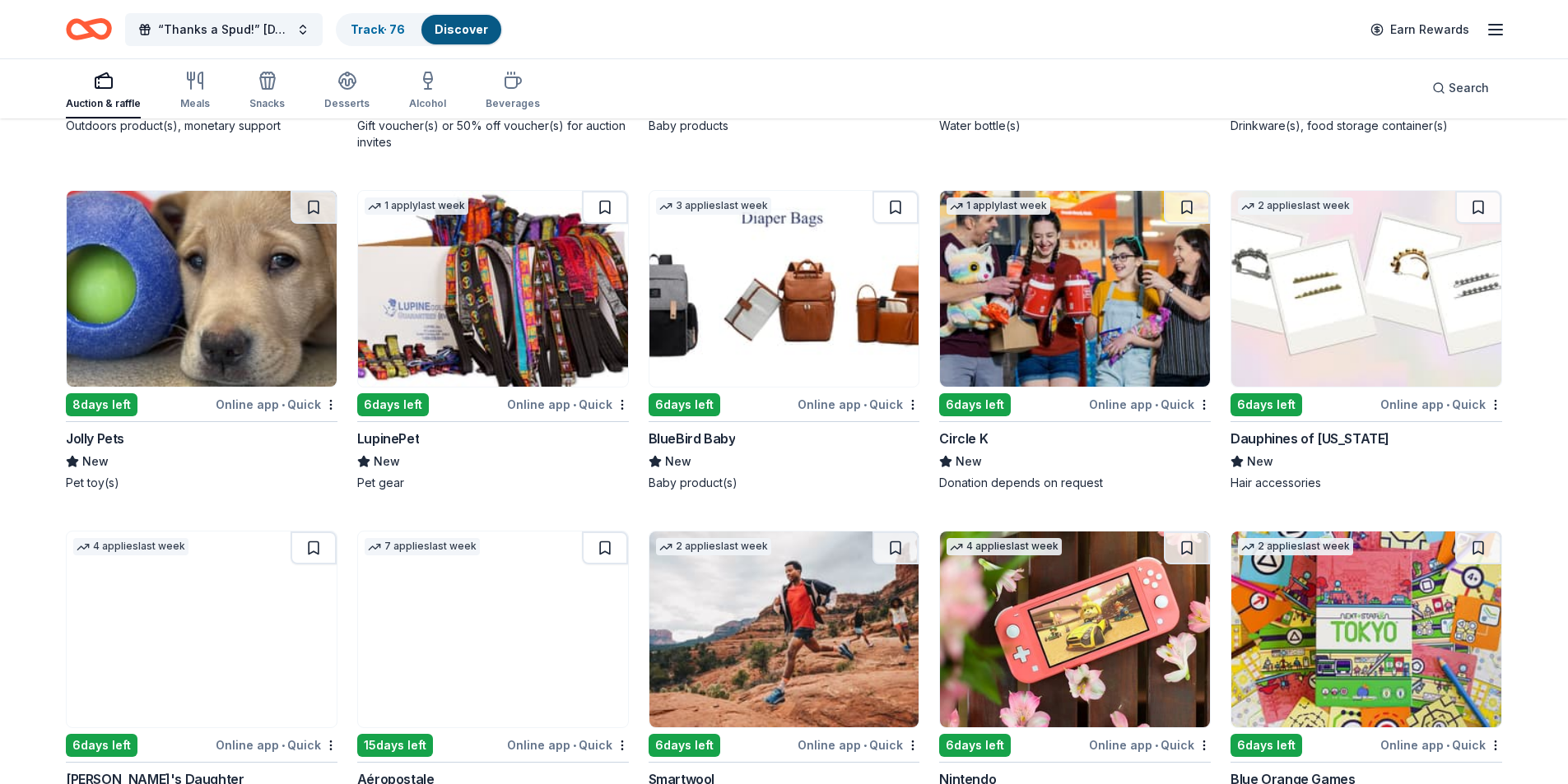
scroll to position [14259, 0]
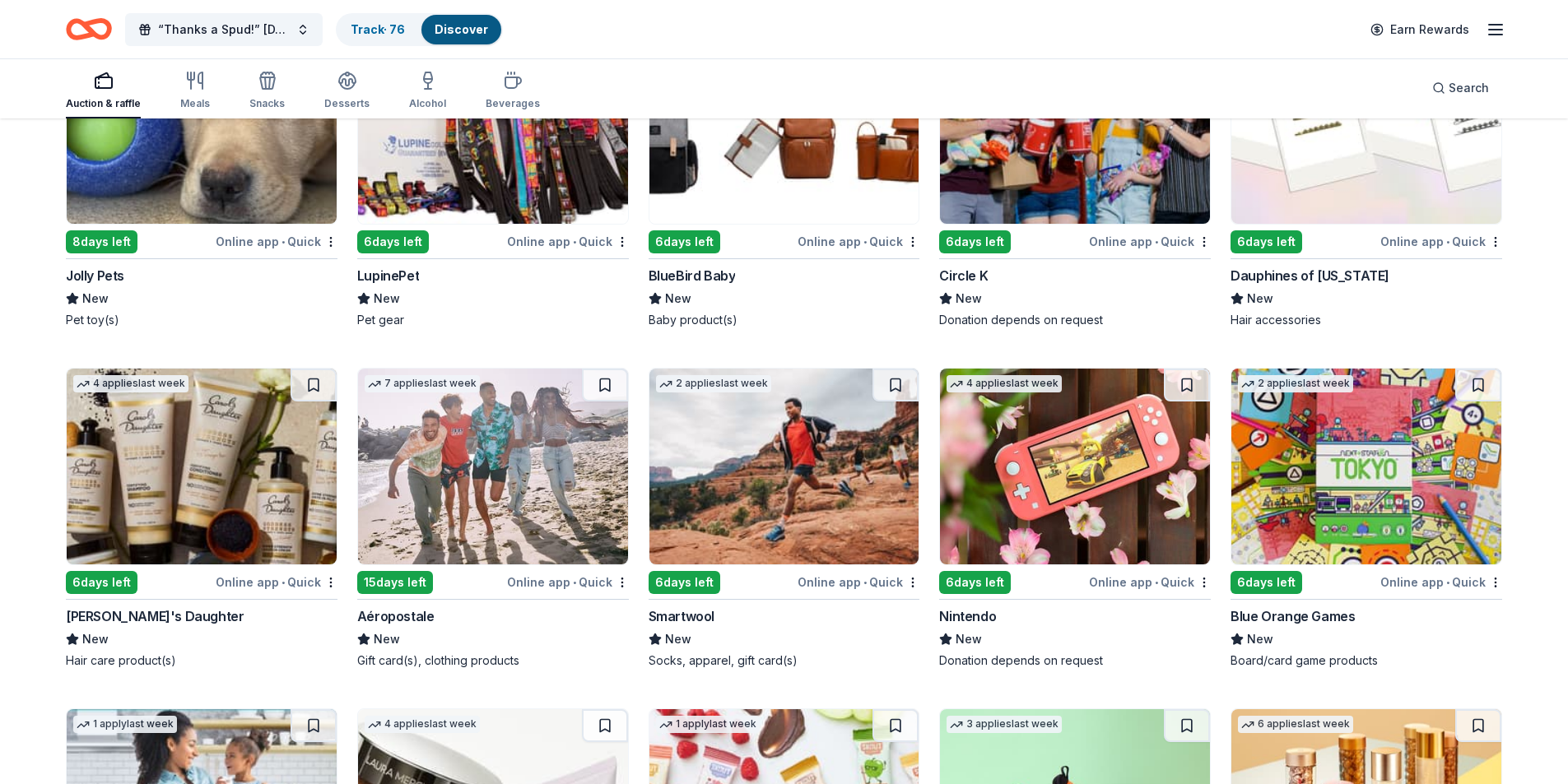
click at [1396, 450] on img at bounding box center [1366, 467] width 270 height 196
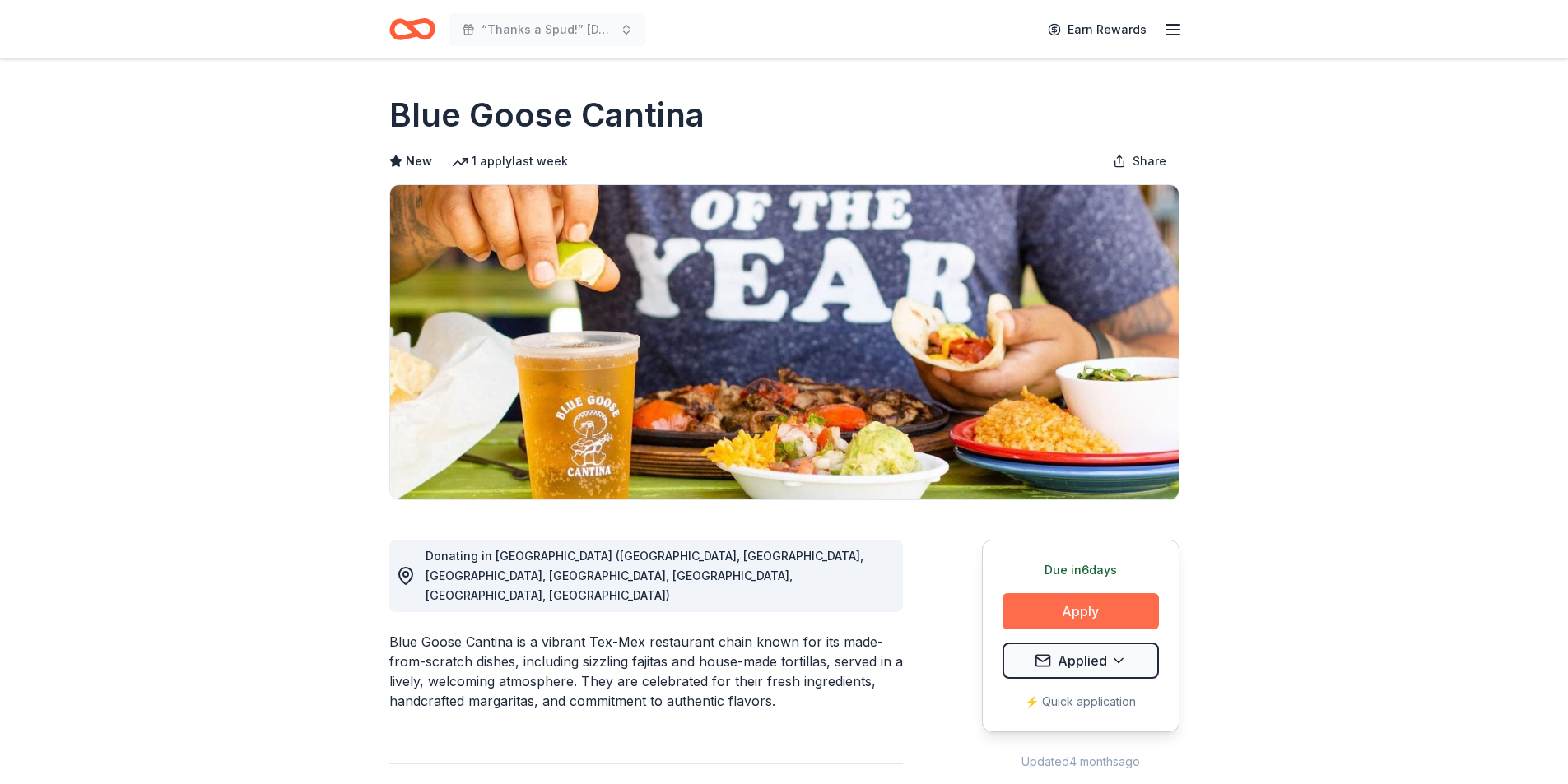
click at [1033, 614] on button "Apply" at bounding box center [1080, 611] width 156 height 36
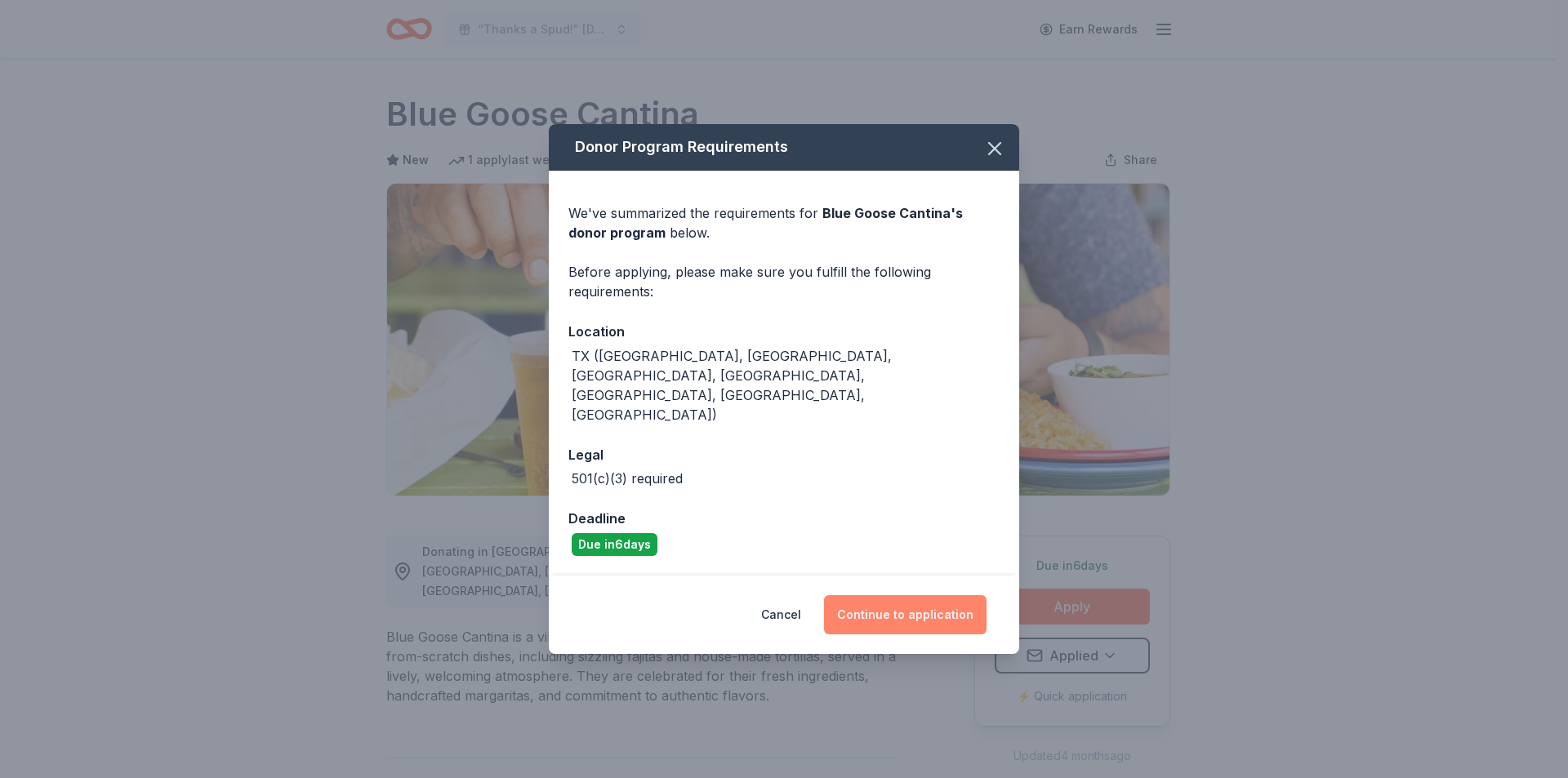
click at [889, 595] on button "Continue to application" at bounding box center [905, 614] width 163 height 39
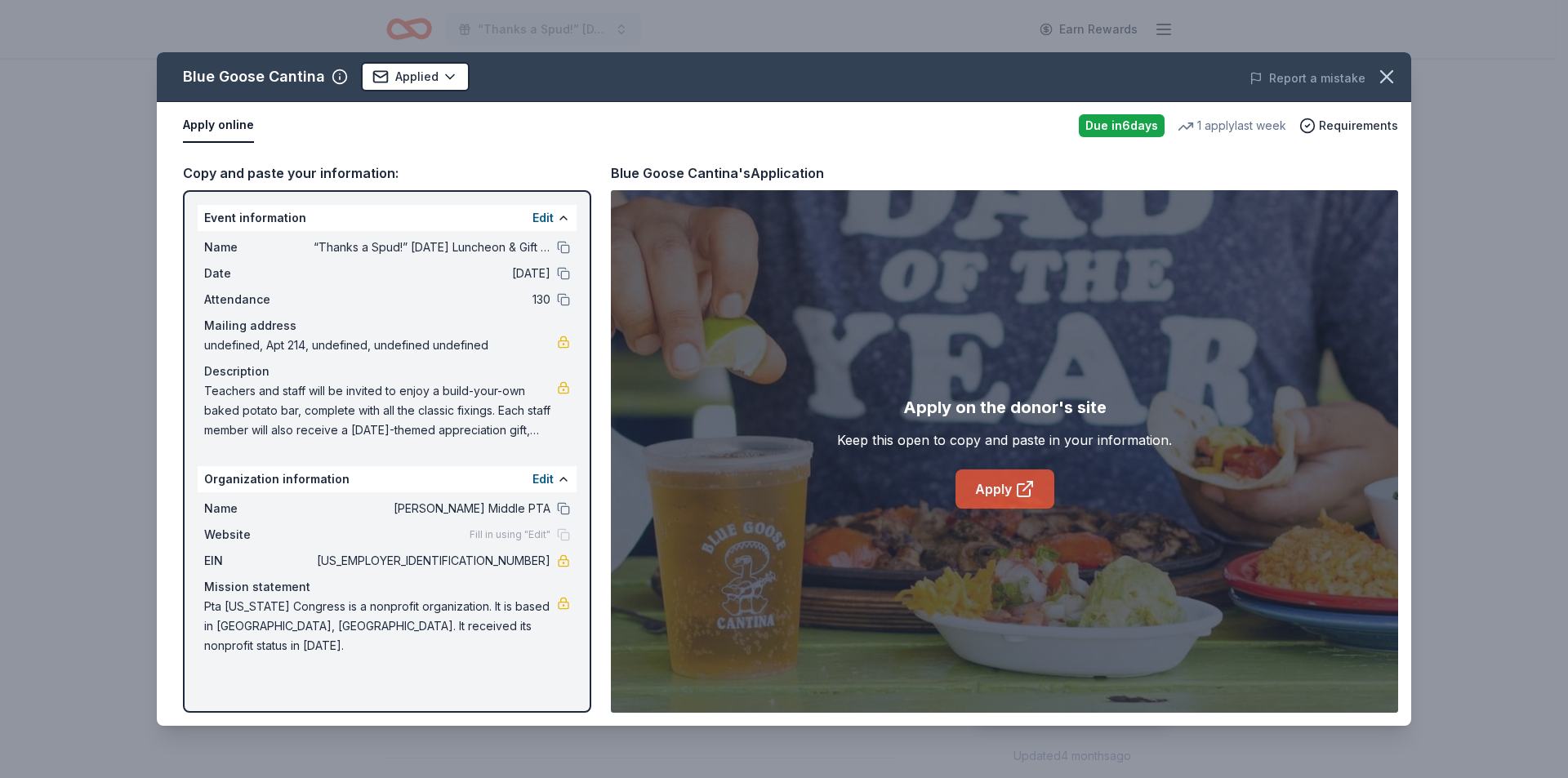
click at [1017, 486] on icon at bounding box center [1023, 490] width 12 height 12
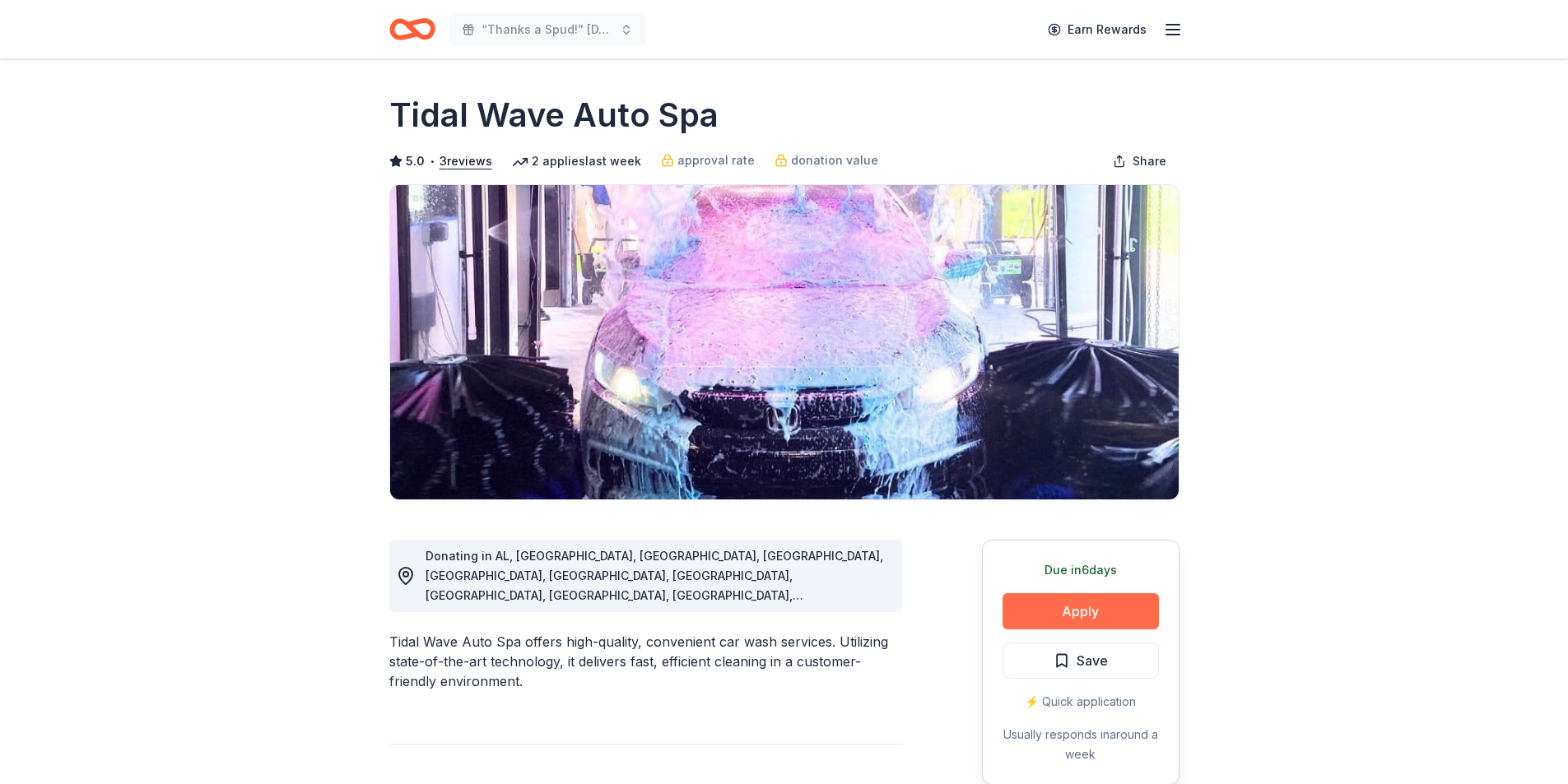
click at [1081, 610] on button "Apply" at bounding box center [1080, 611] width 156 height 36
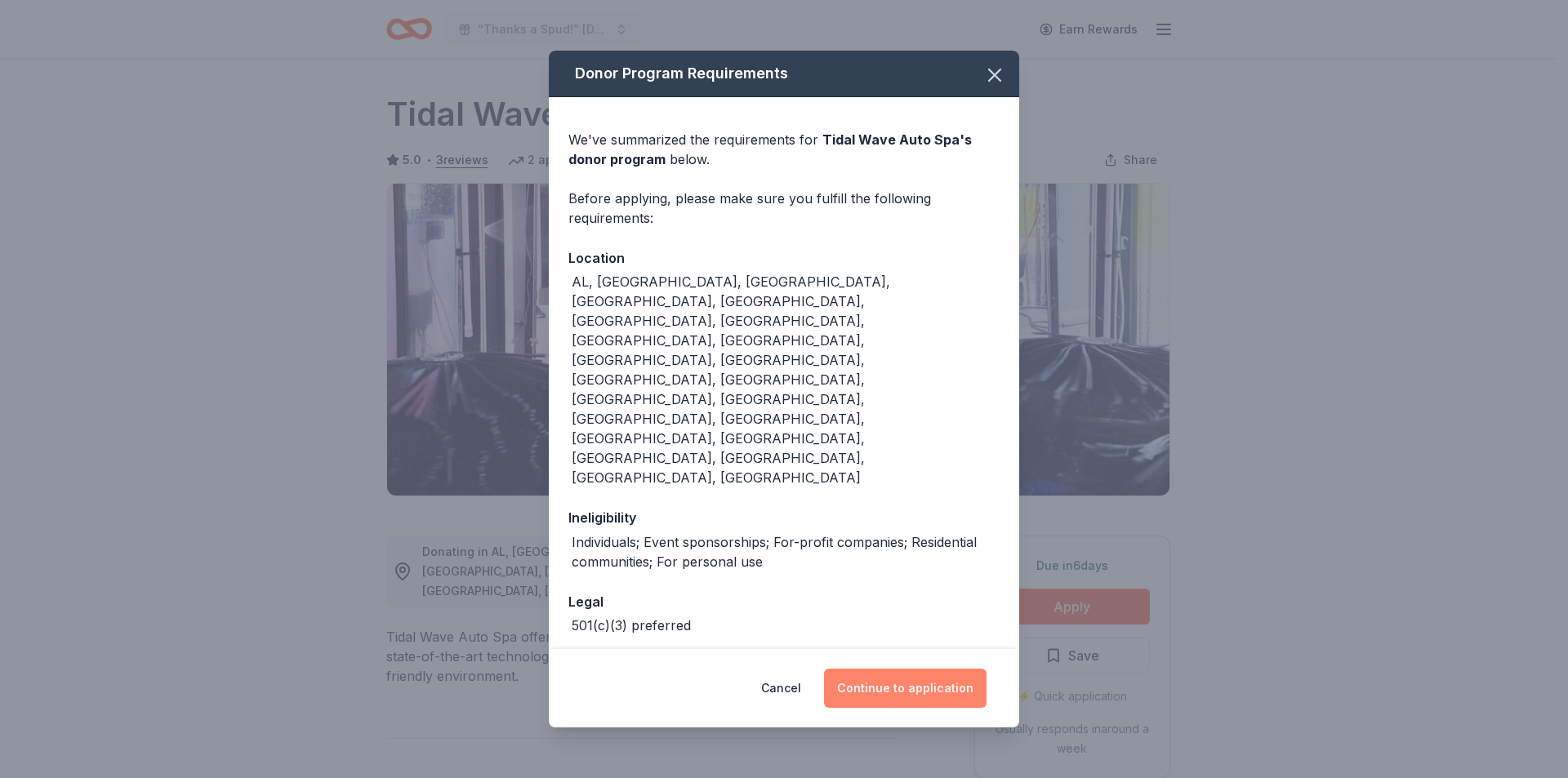
click at [868, 669] on button "Continue to application" at bounding box center [905, 688] width 163 height 39
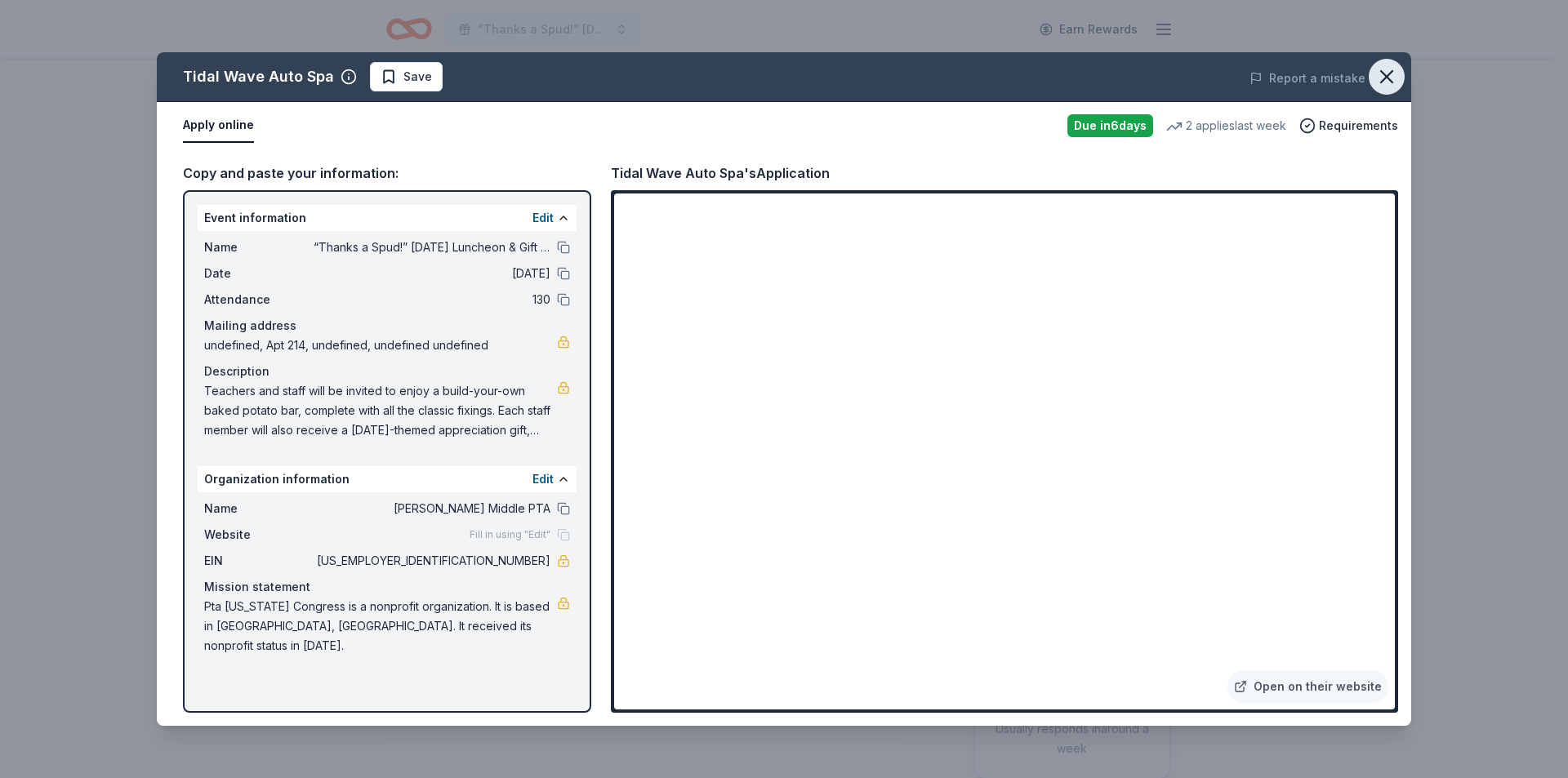
click at [1378, 70] on icon "button" at bounding box center [1387, 77] width 23 height 23
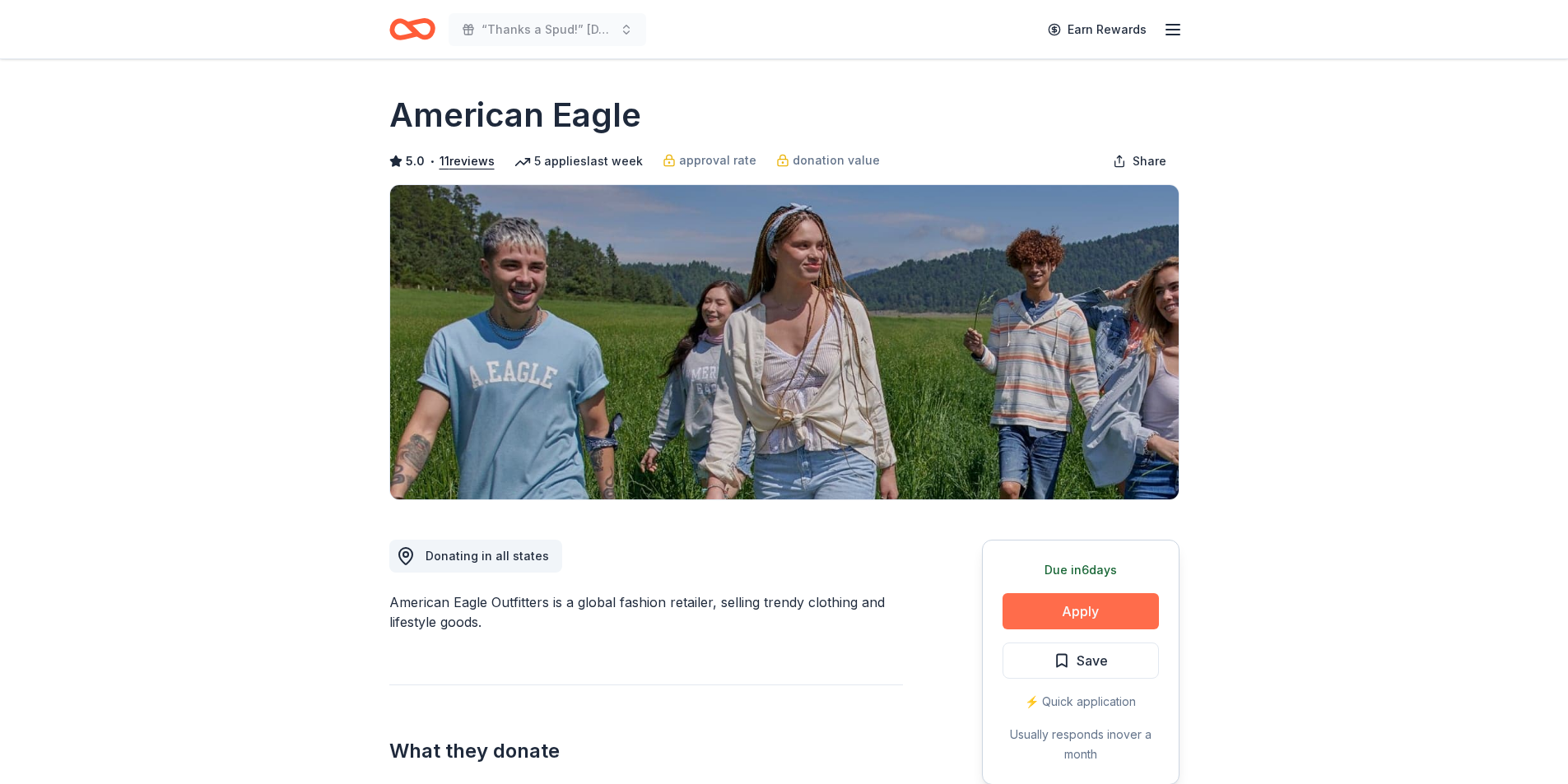
click at [1054, 606] on button "Apply" at bounding box center [1080, 611] width 156 height 36
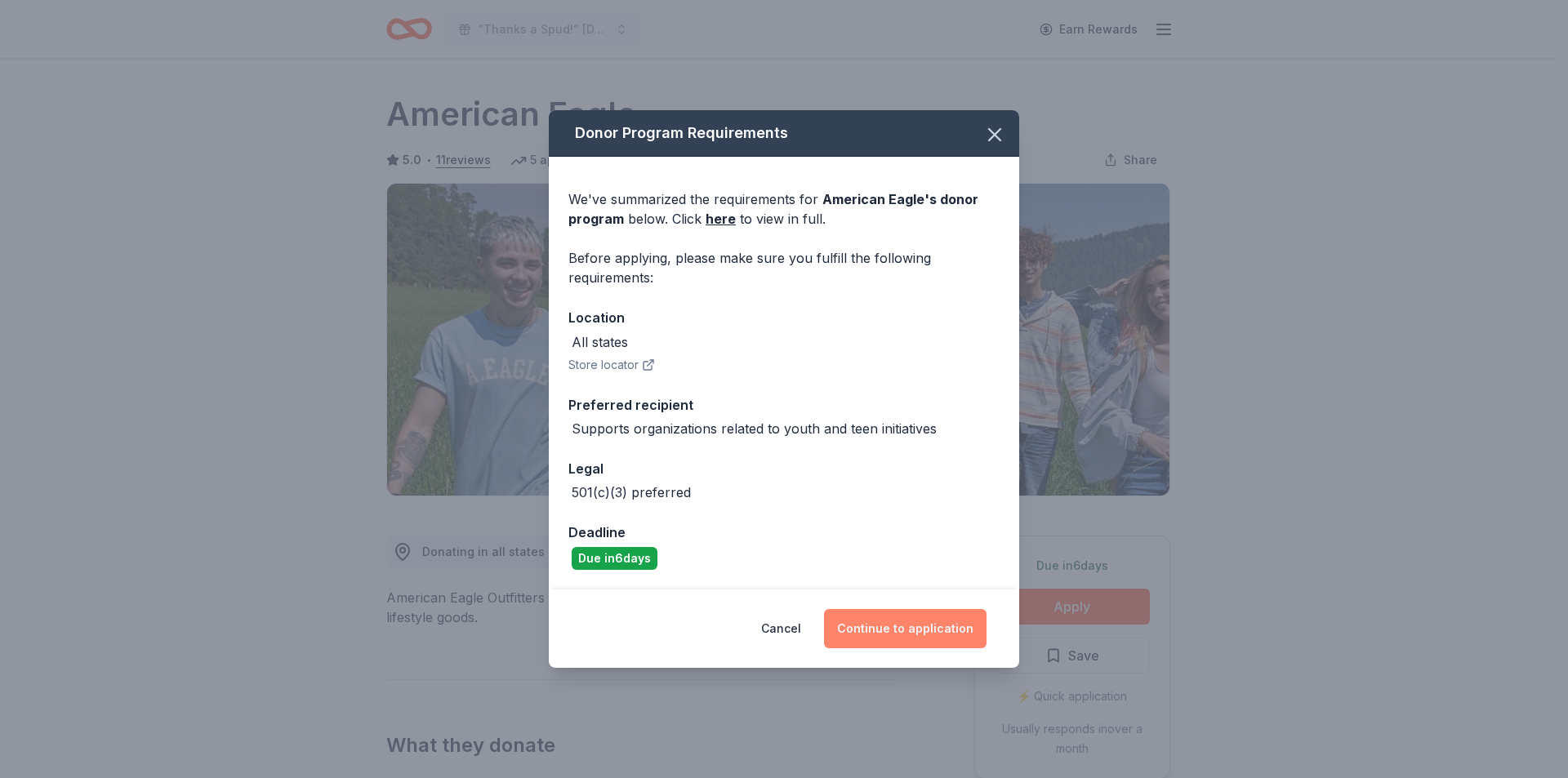
click at [917, 634] on button "Continue to application" at bounding box center [905, 628] width 163 height 39
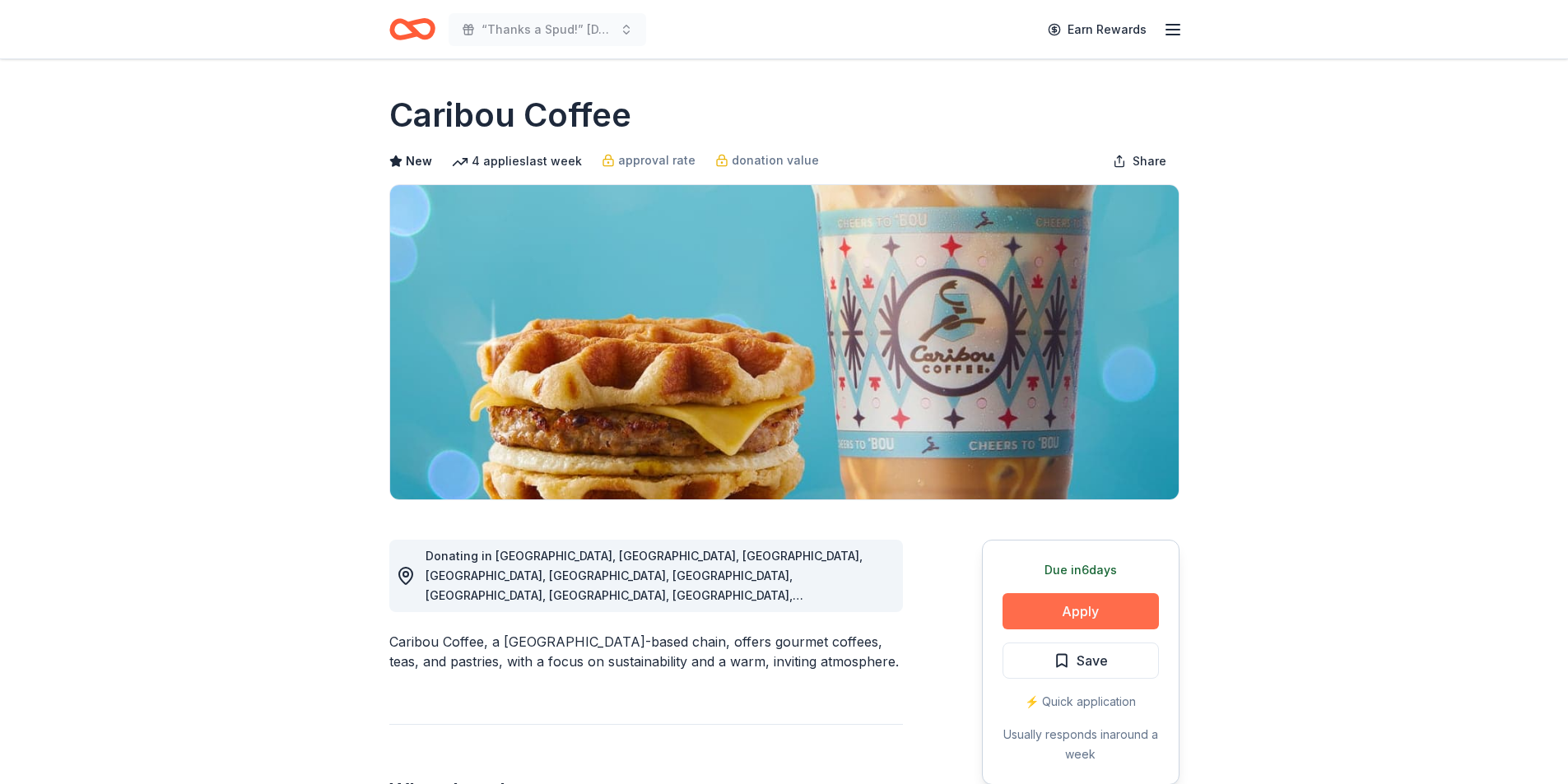
click at [1093, 600] on button "Apply" at bounding box center [1080, 611] width 156 height 36
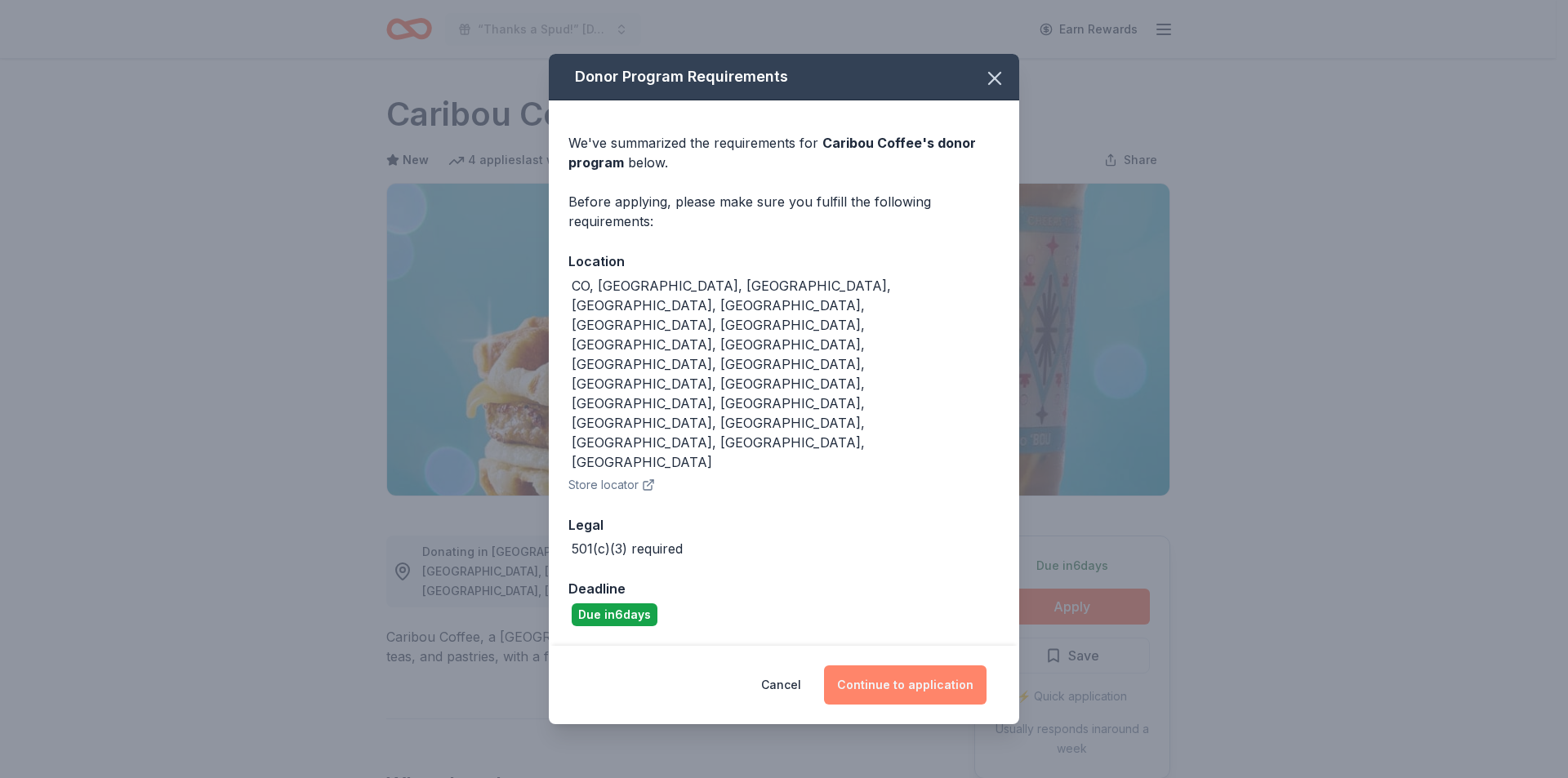
click at [888, 665] on button "Continue to application" at bounding box center [905, 684] width 163 height 39
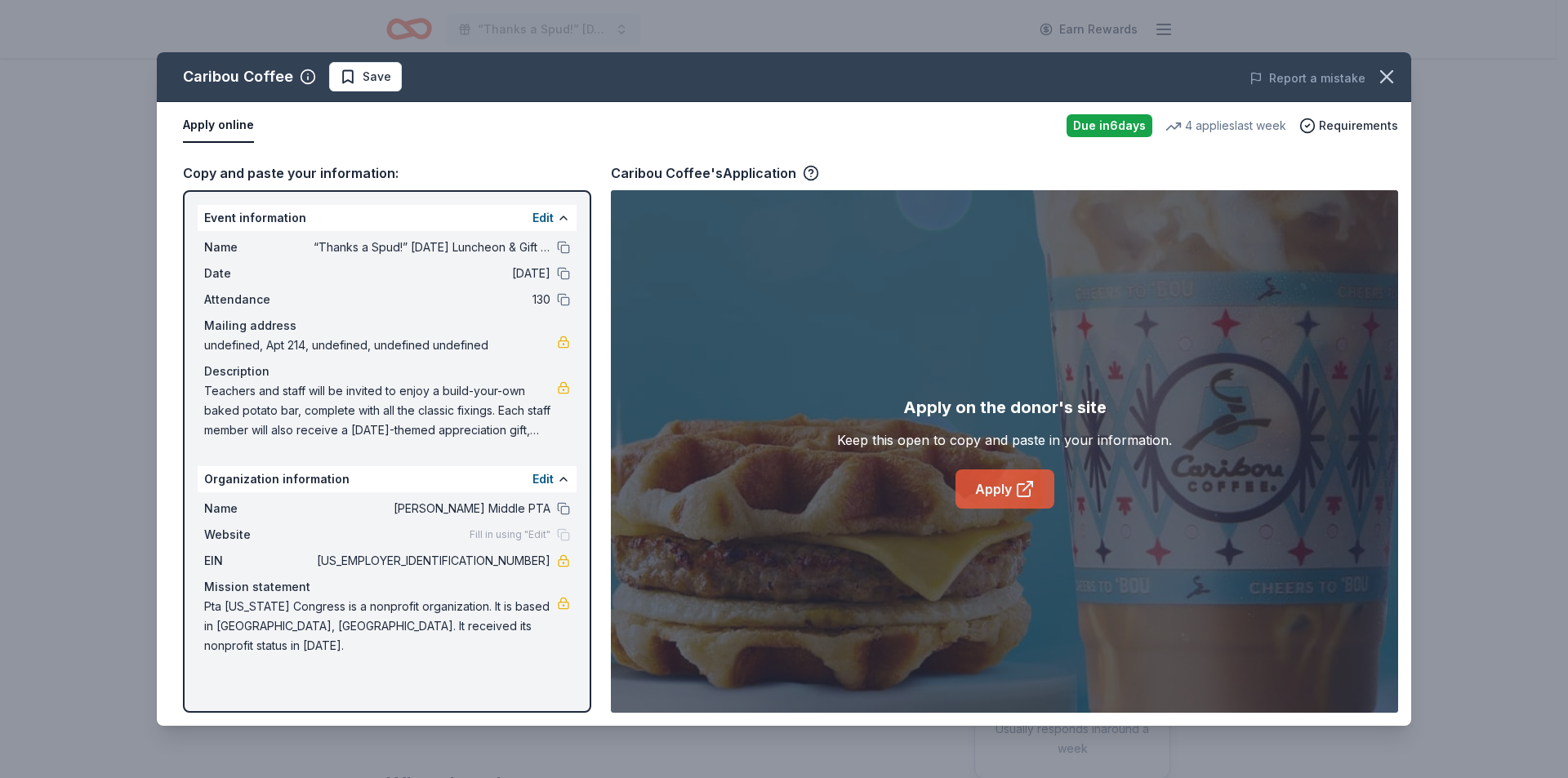
click at [975, 475] on link "Apply" at bounding box center [1004, 488] width 99 height 39
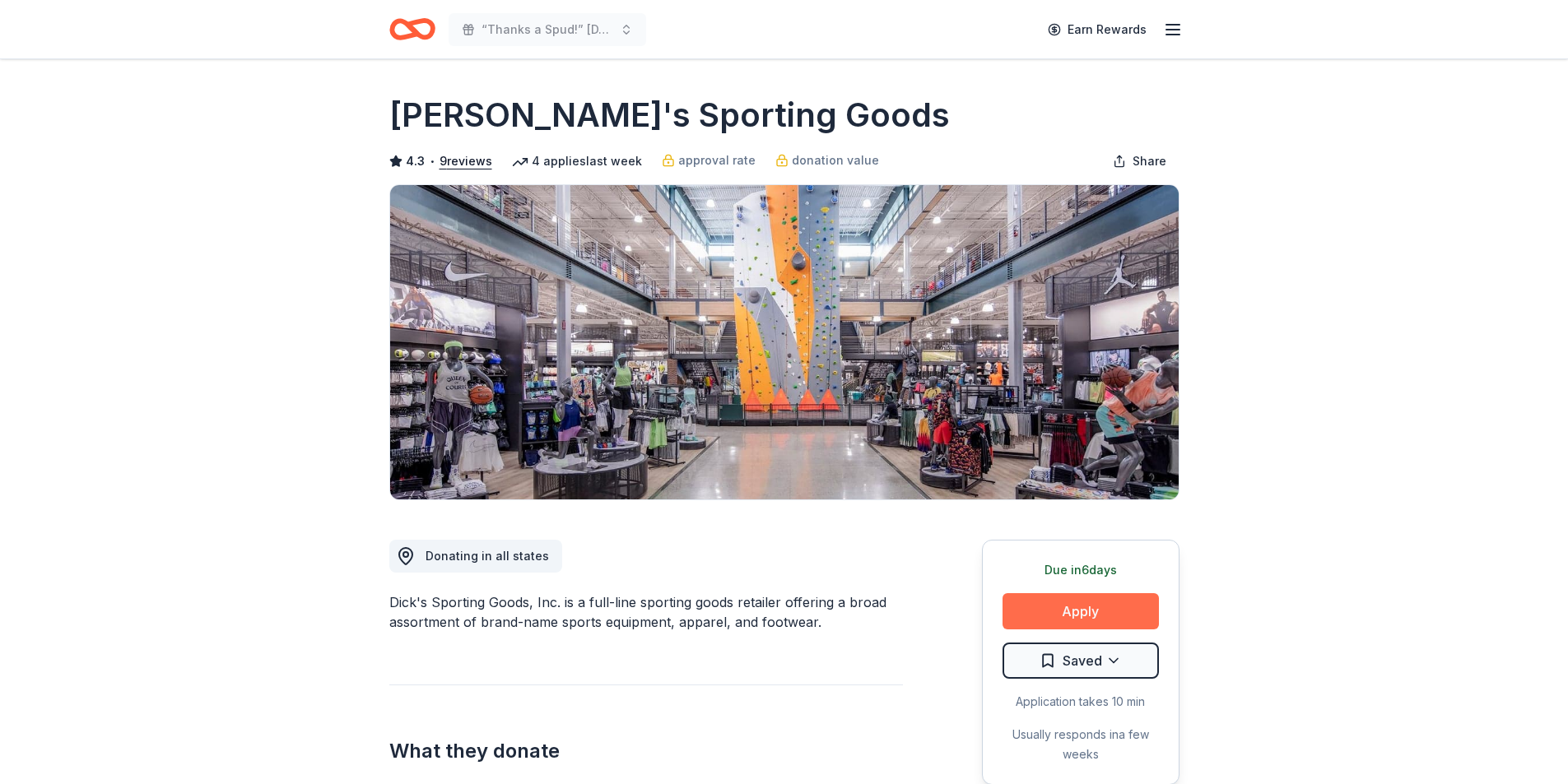
click at [1076, 623] on button "Apply" at bounding box center [1080, 611] width 156 height 36
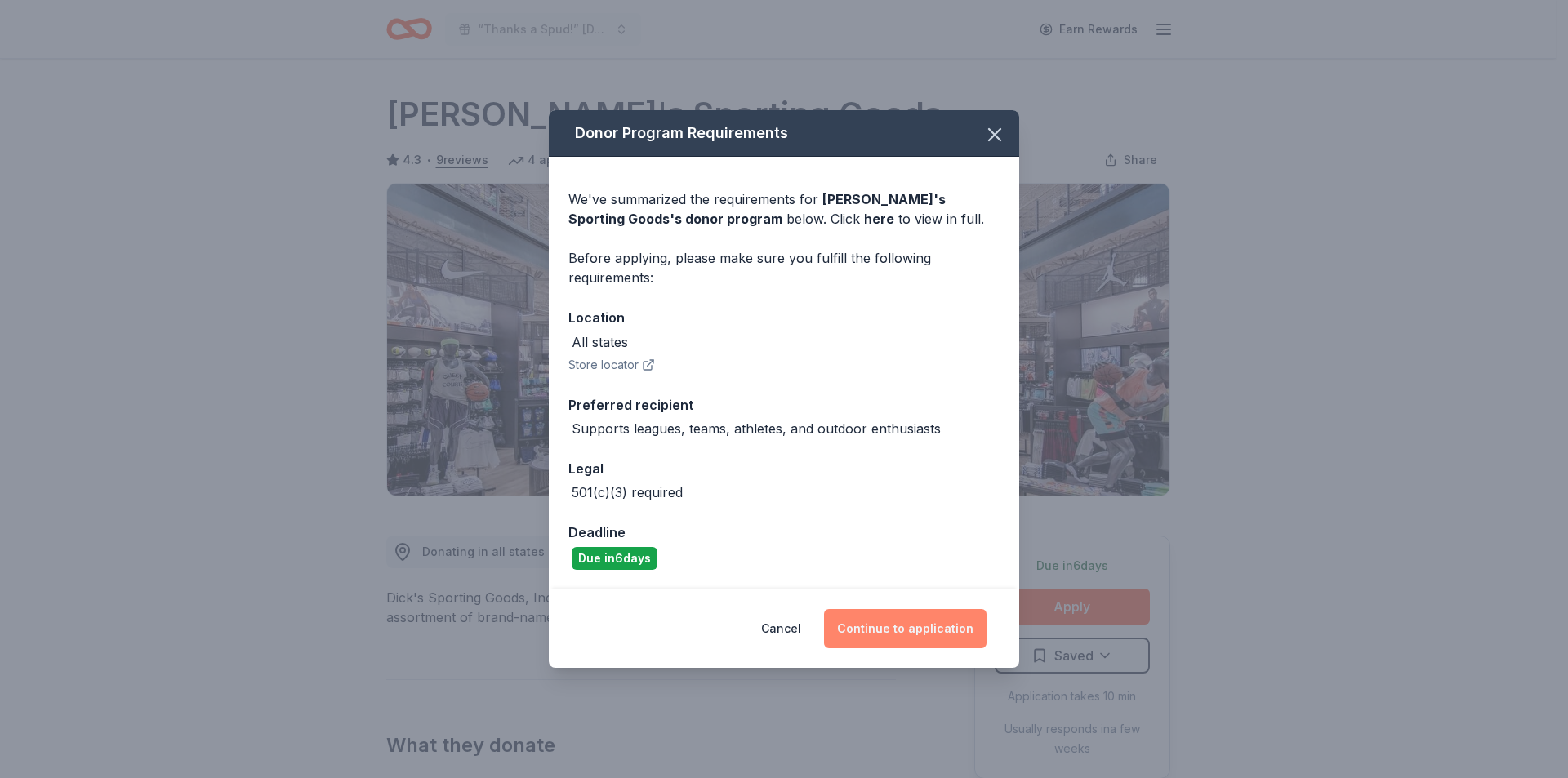
click at [919, 626] on button "Continue to application" at bounding box center [905, 628] width 163 height 39
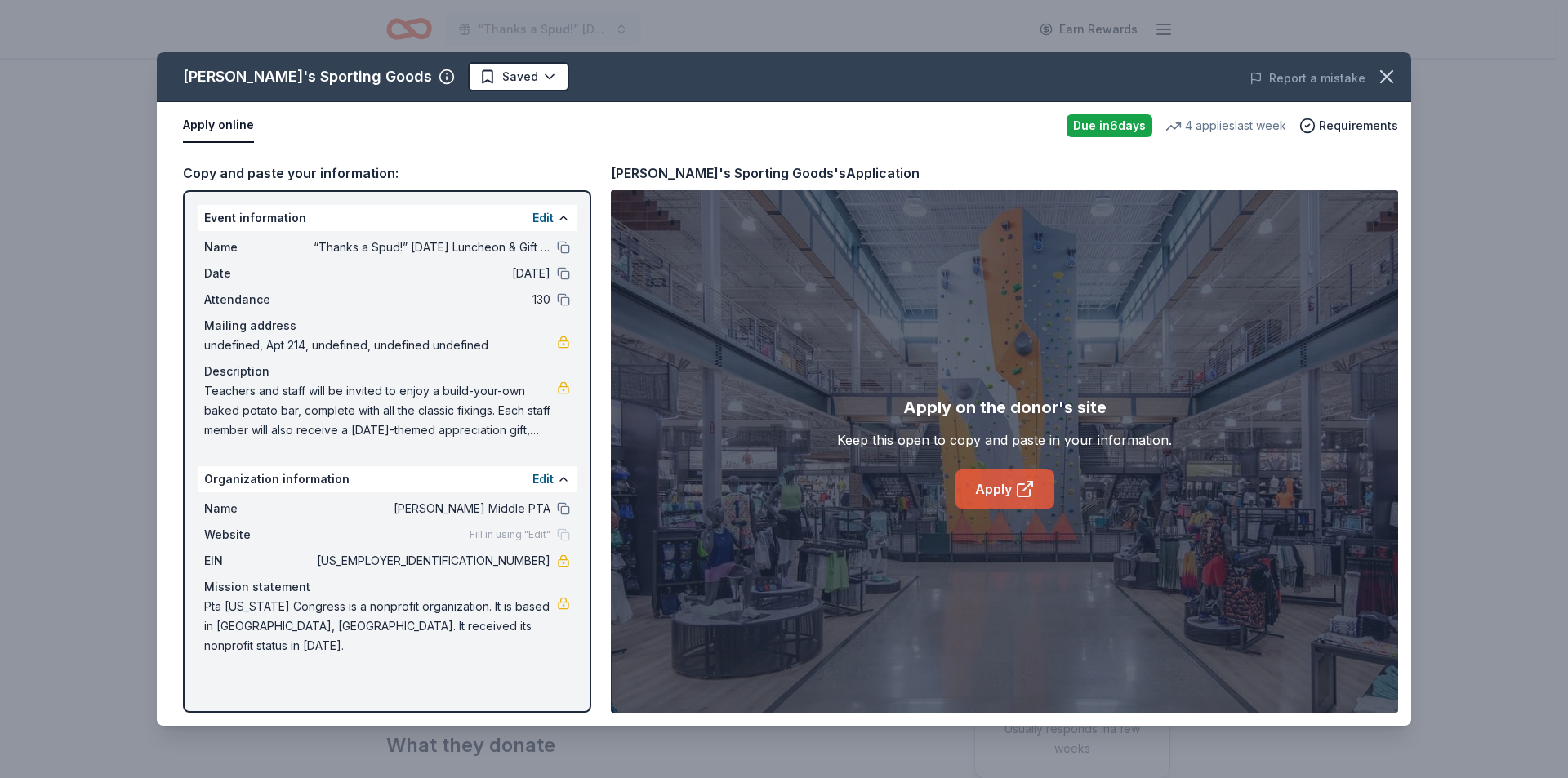
click at [989, 487] on link "Apply" at bounding box center [1004, 488] width 99 height 39
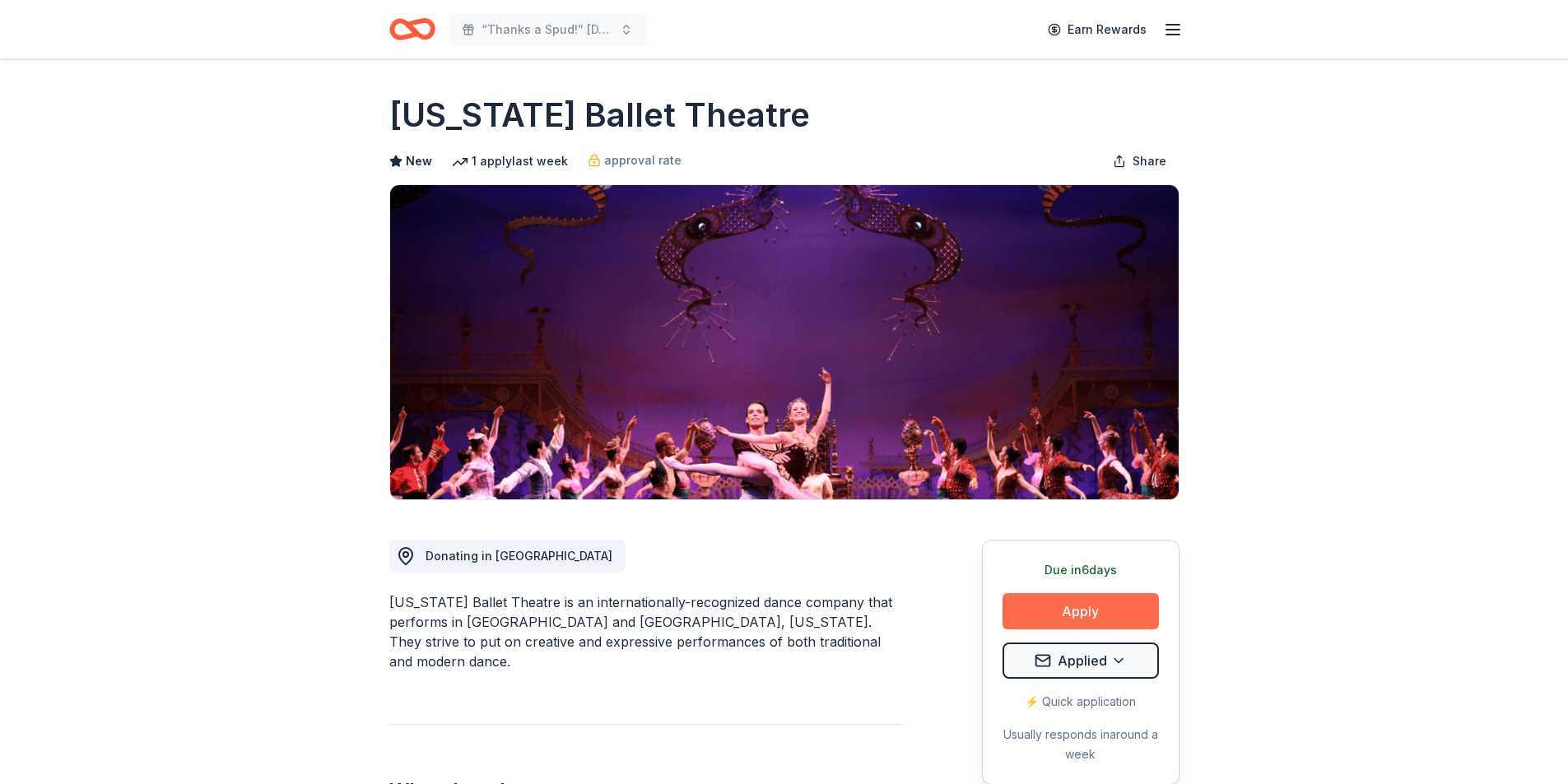
click at [1013, 601] on button "Apply" at bounding box center [1080, 611] width 156 height 36
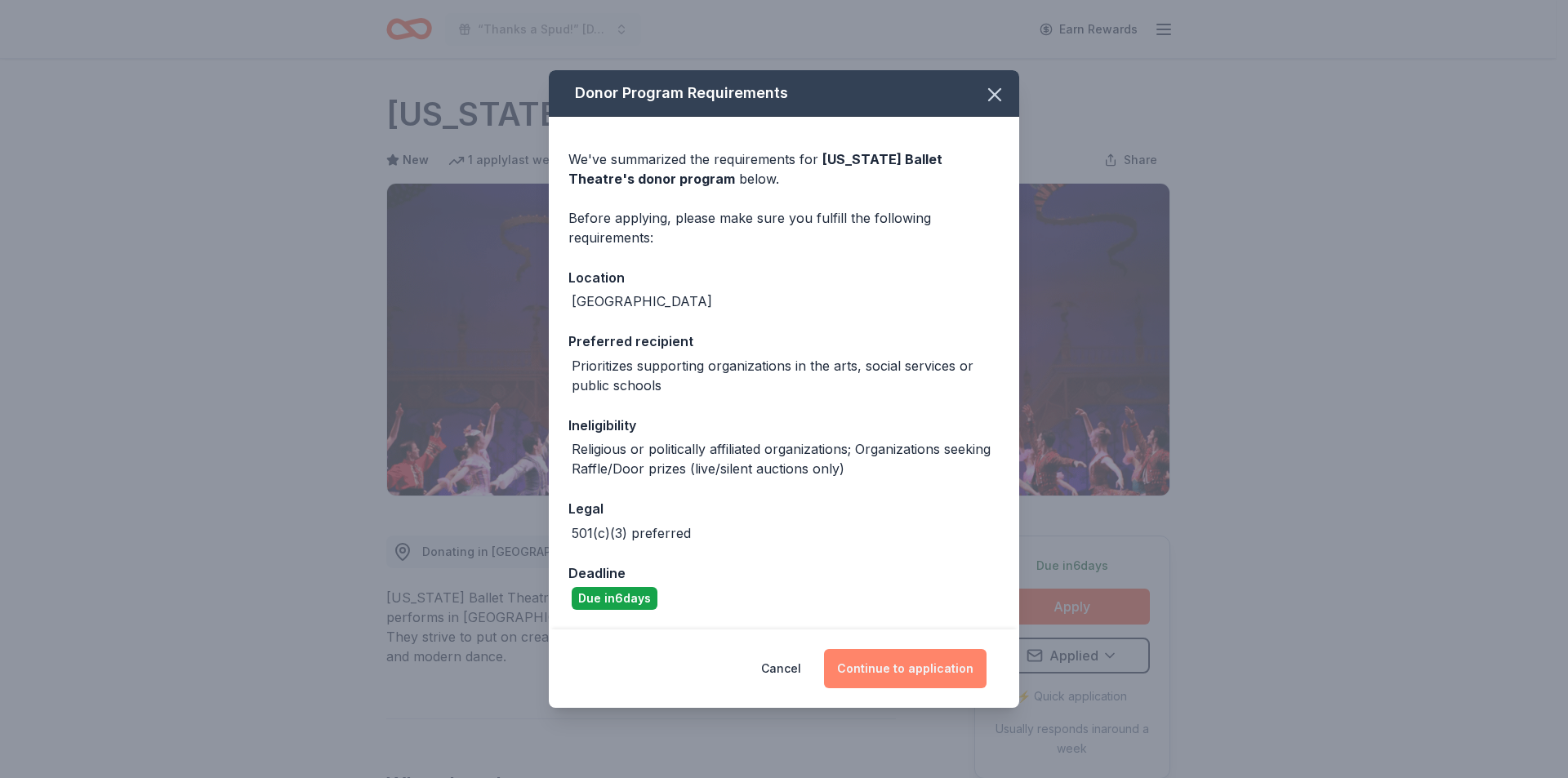
click at [887, 671] on button "Continue to application" at bounding box center [905, 669] width 163 height 39
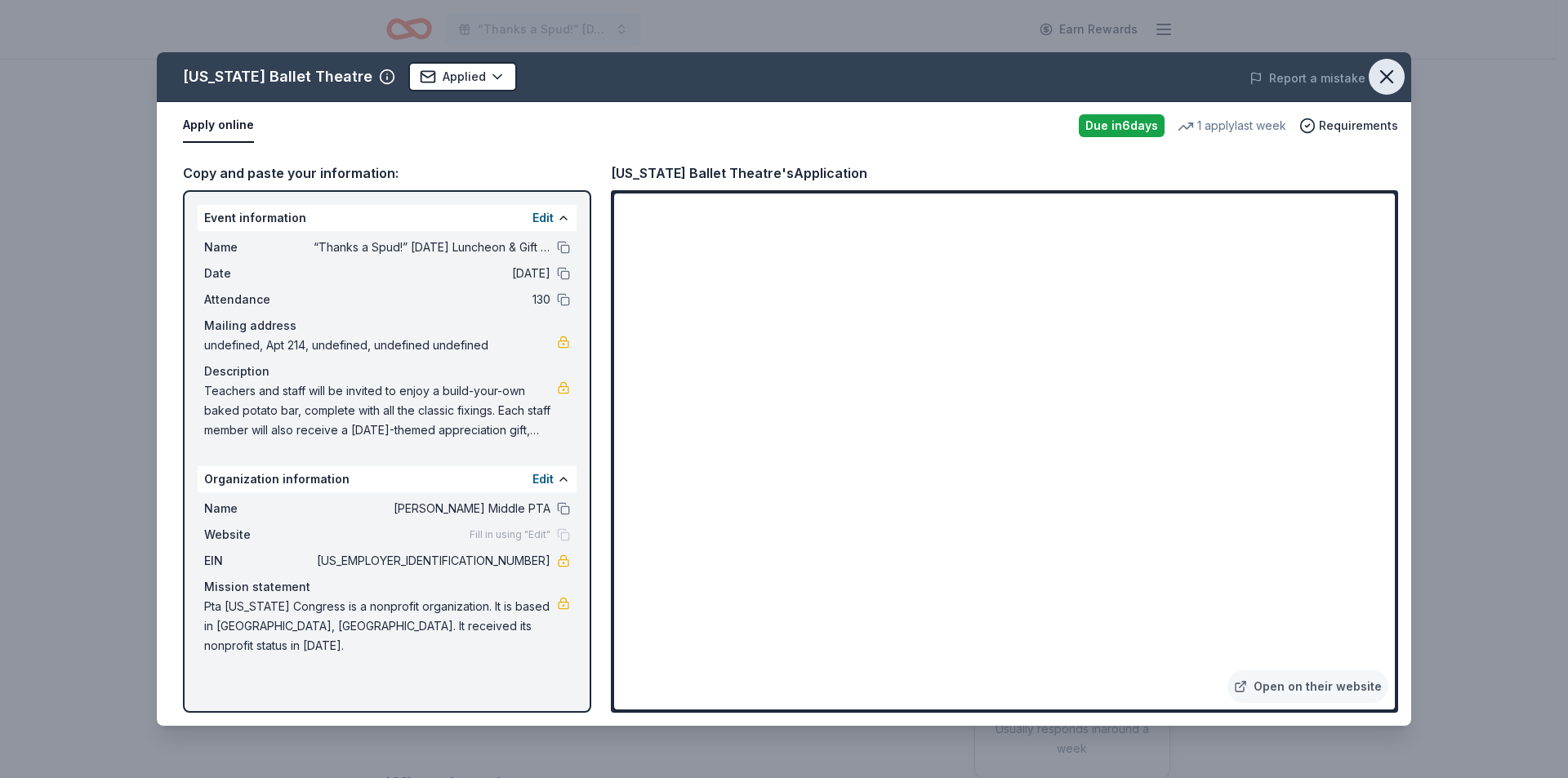
click at [1390, 81] on icon "button" at bounding box center [1386, 76] width 11 height 11
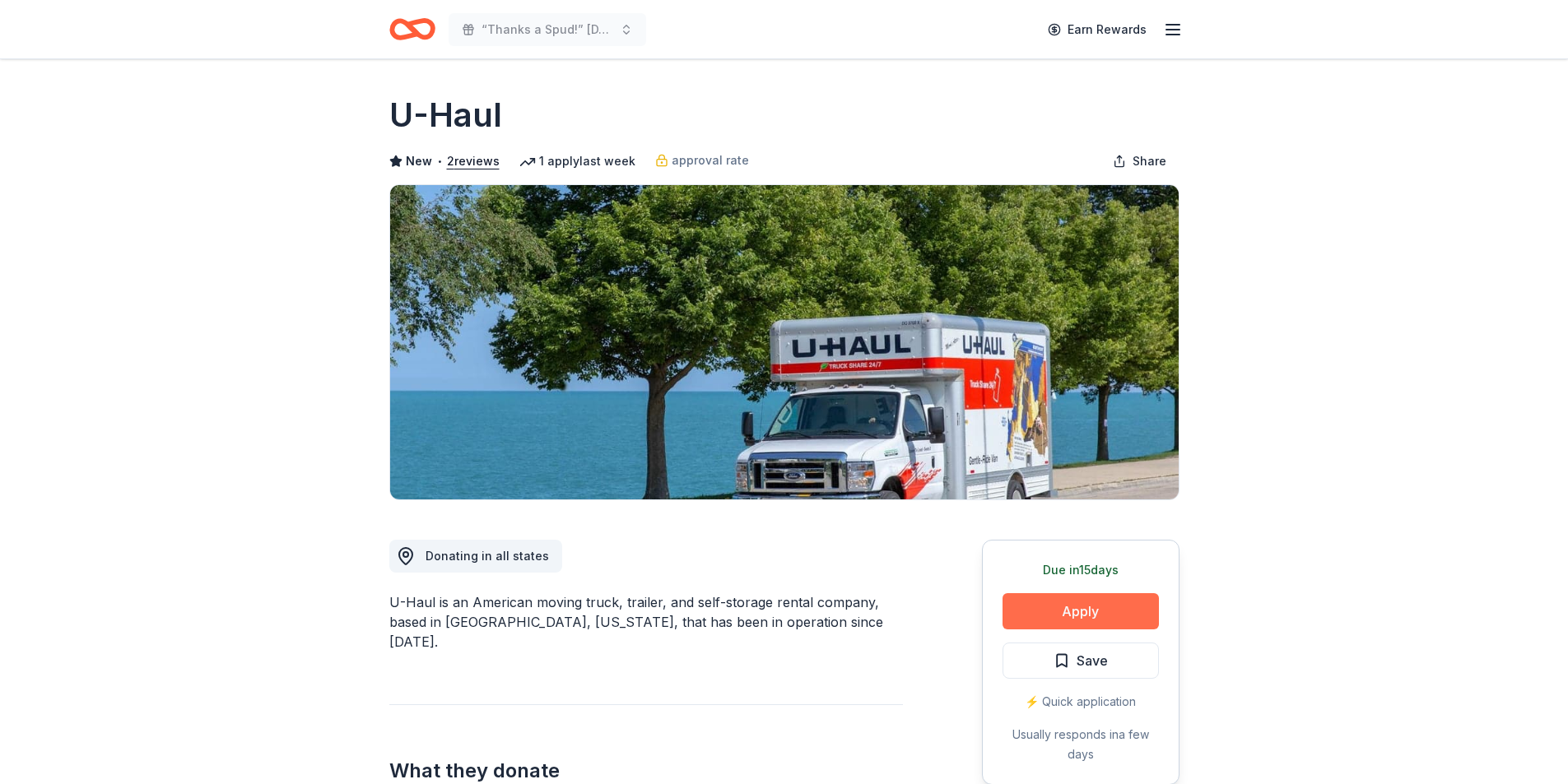
click at [1068, 609] on button "Apply" at bounding box center [1080, 611] width 156 height 36
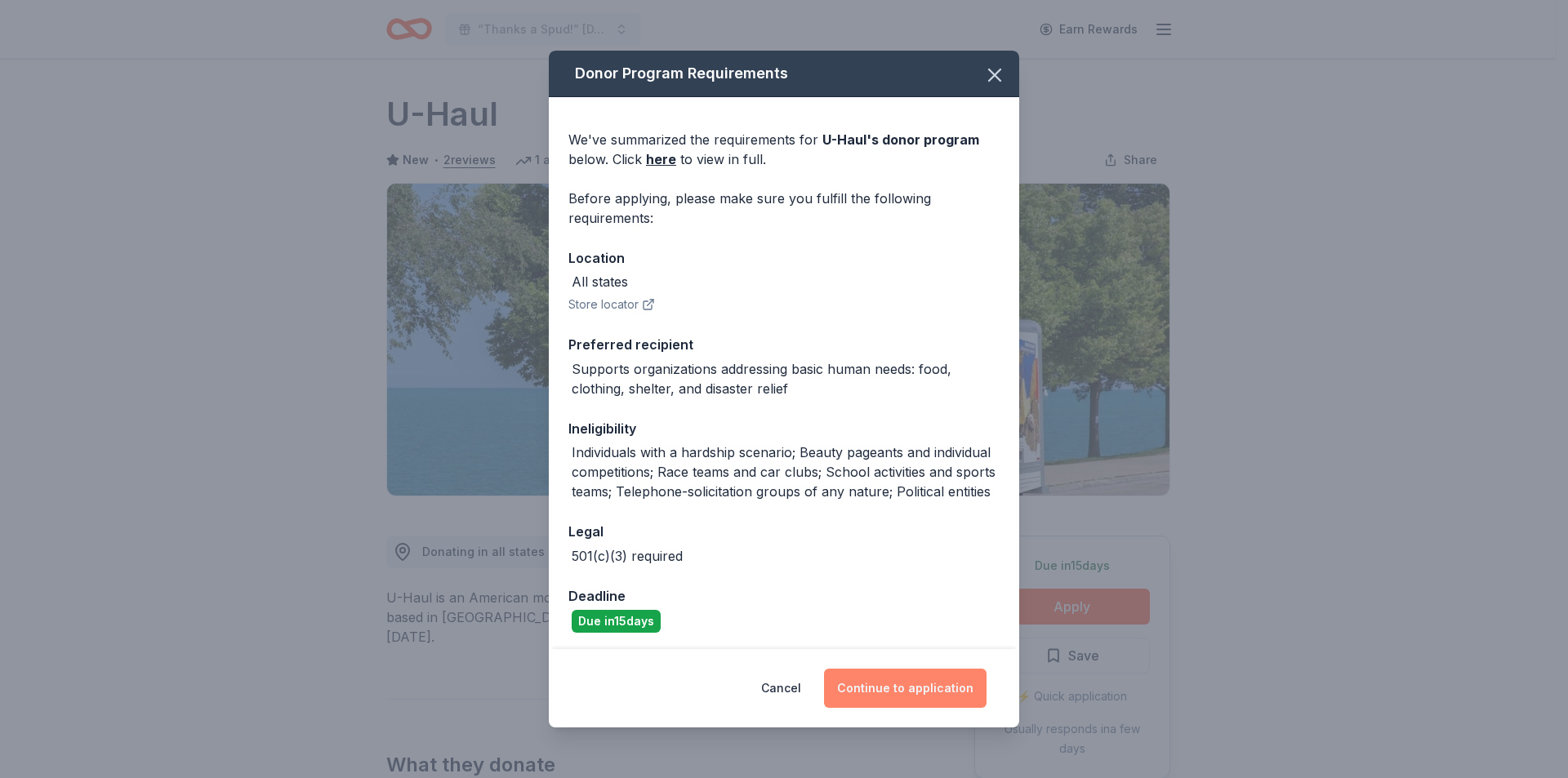
click at [871, 671] on button "Continue to application" at bounding box center [905, 688] width 163 height 39
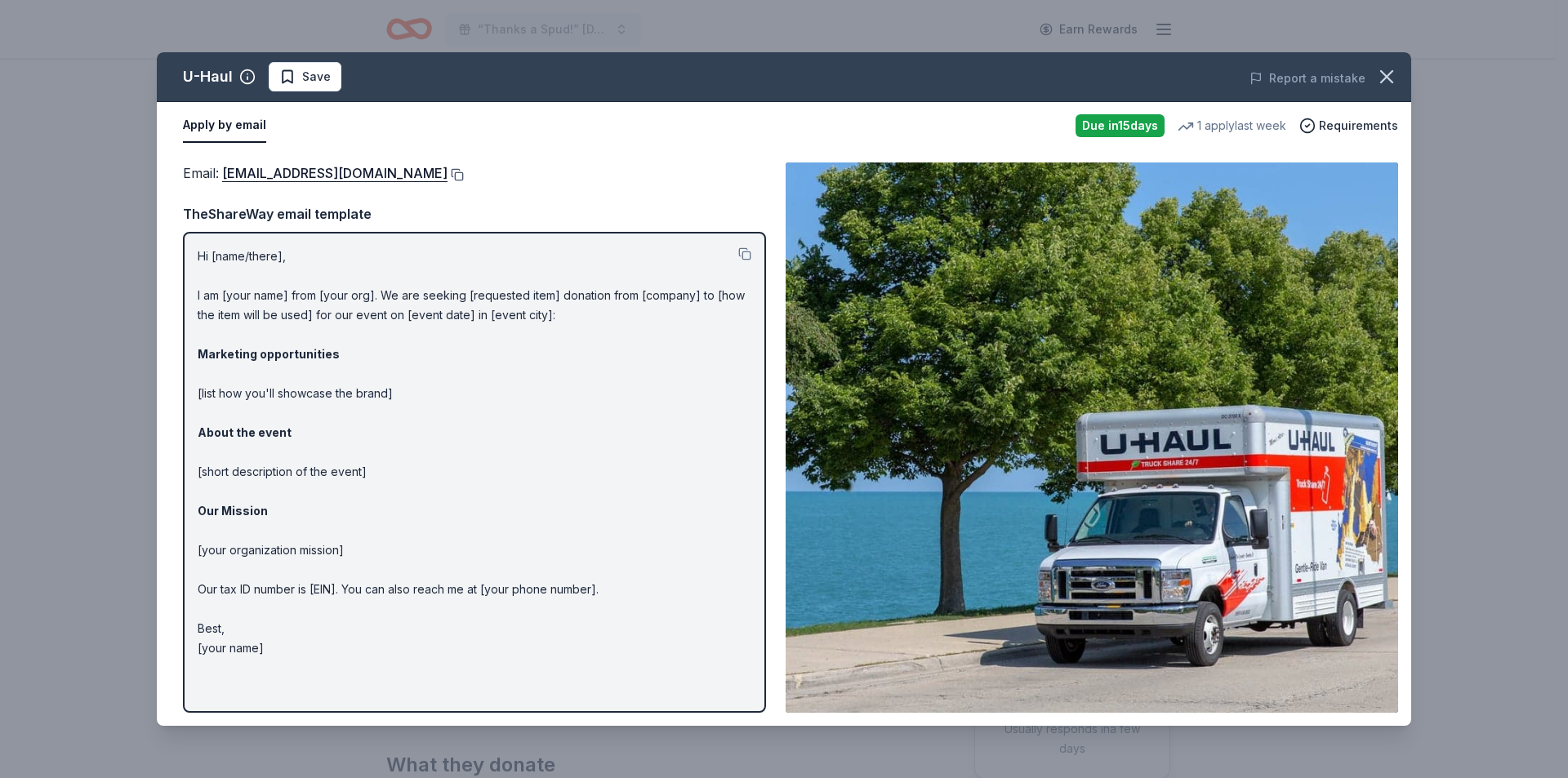
click at [447, 175] on button at bounding box center [455, 174] width 17 height 13
click at [320, 70] on span "Save" at bounding box center [316, 76] width 29 height 19
click at [333, 88] on html "“Thanks a Spud!” Thanksgiving Luncheon & Gift Giveaway Earn Rewards Due in 15 d…" at bounding box center [784, 389] width 1568 height 778
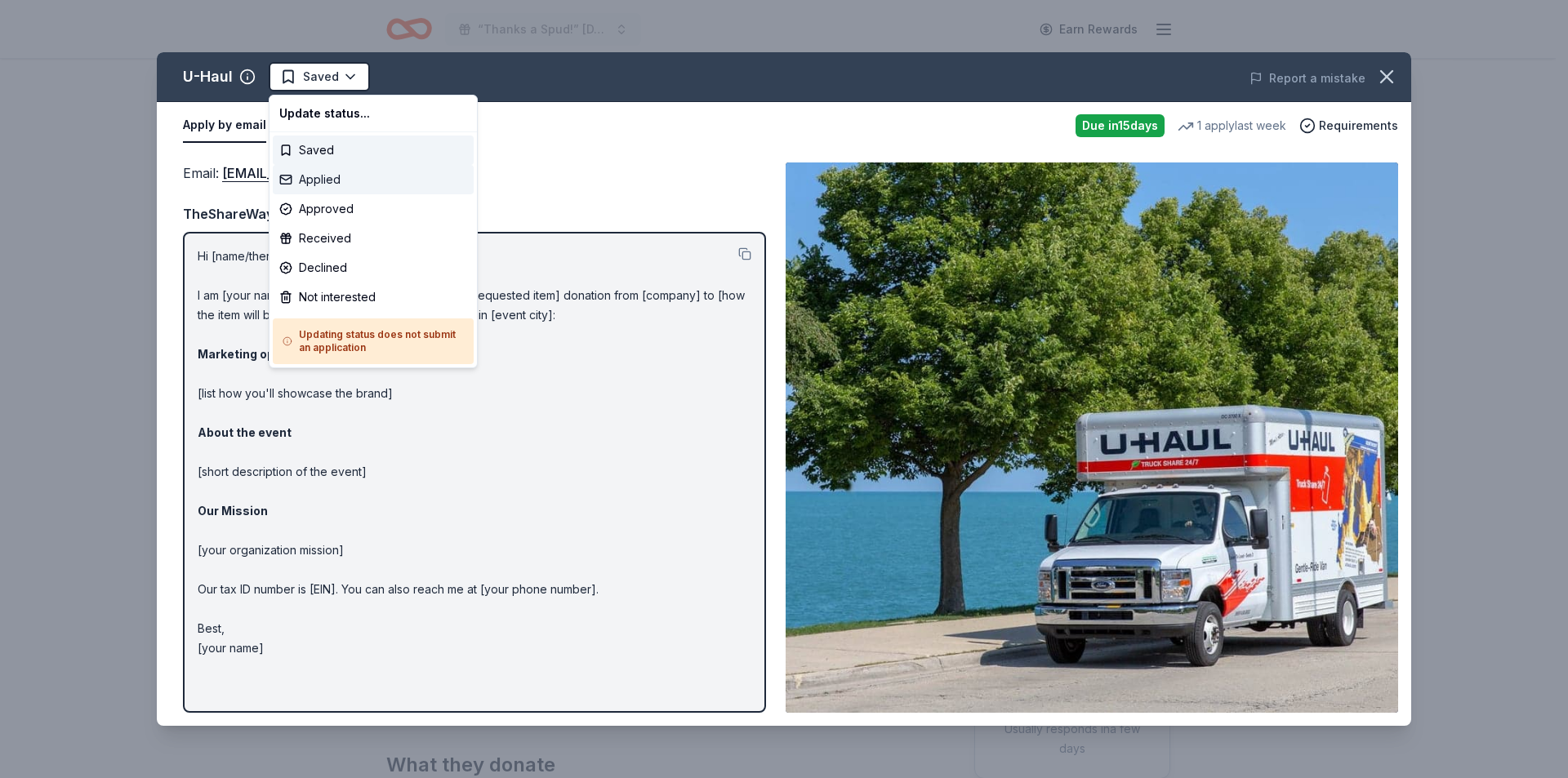
click at [346, 178] on div "Applied" at bounding box center [373, 179] width 200 height 30
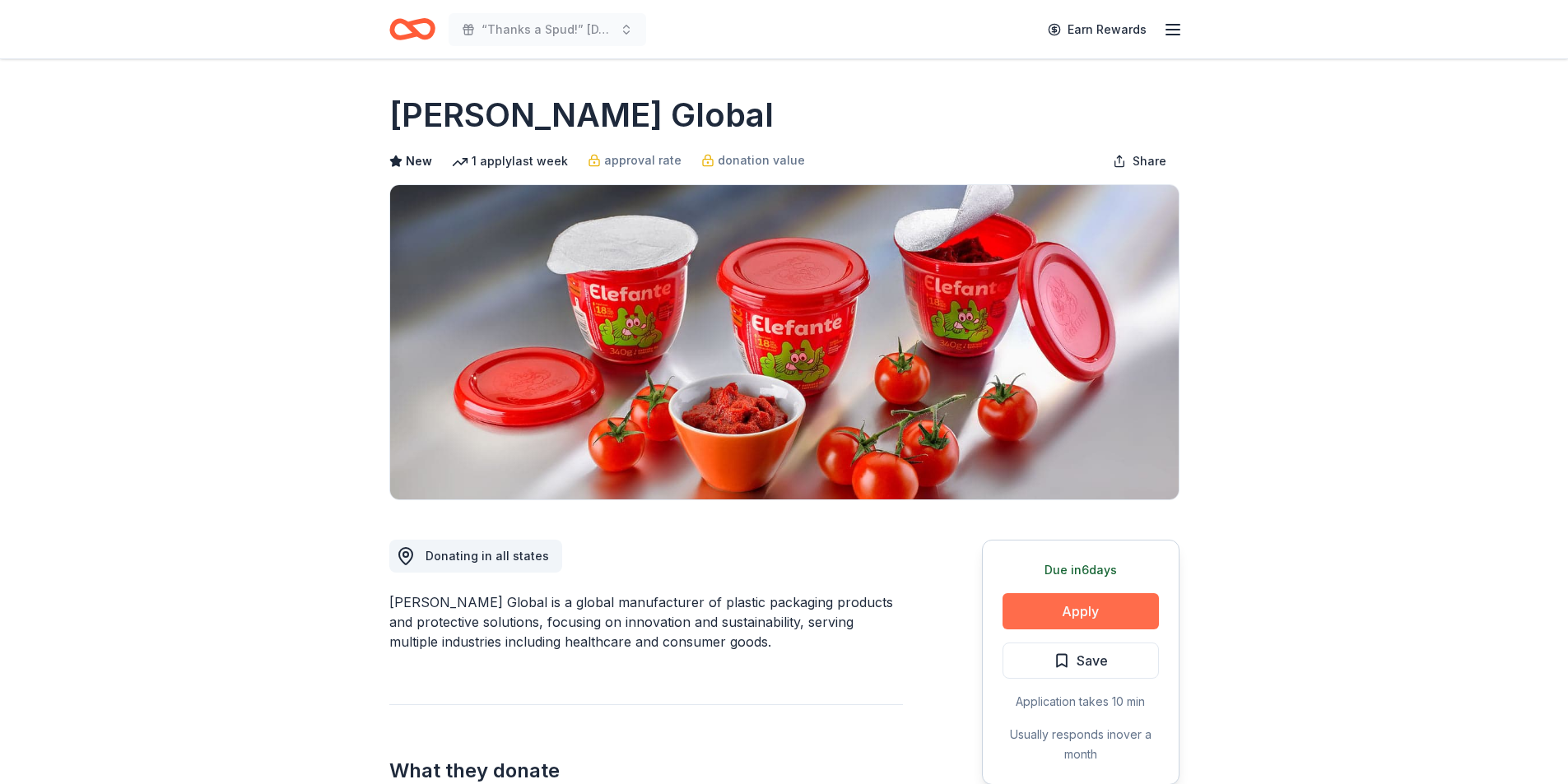
click at [1060, 607] on button "Apply" at bounding box center [1080, 611] width 156 height 36
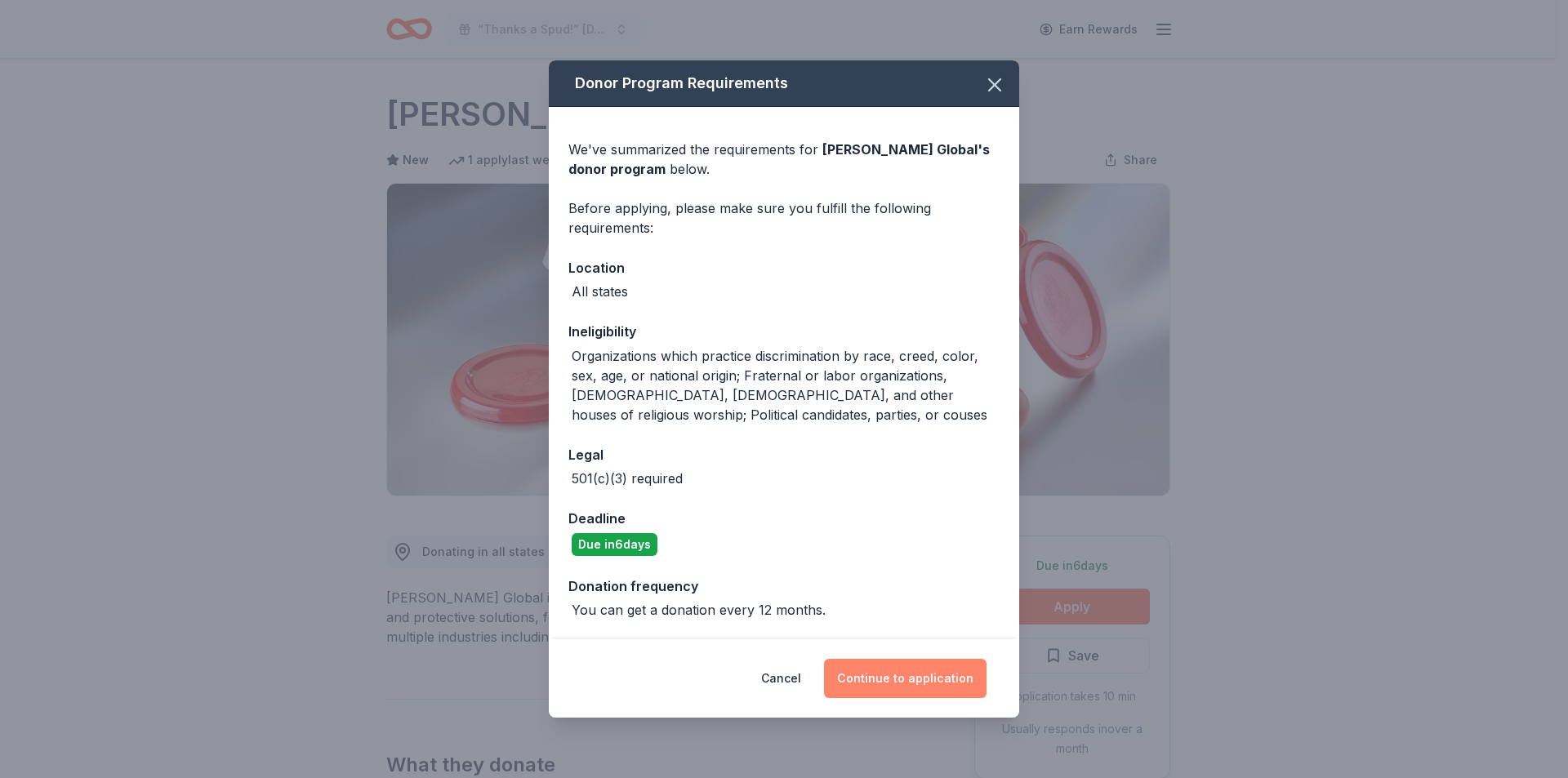
click at [886, 681] on button "Continue to application" at bounding box center [905, 678] width 163 height 39
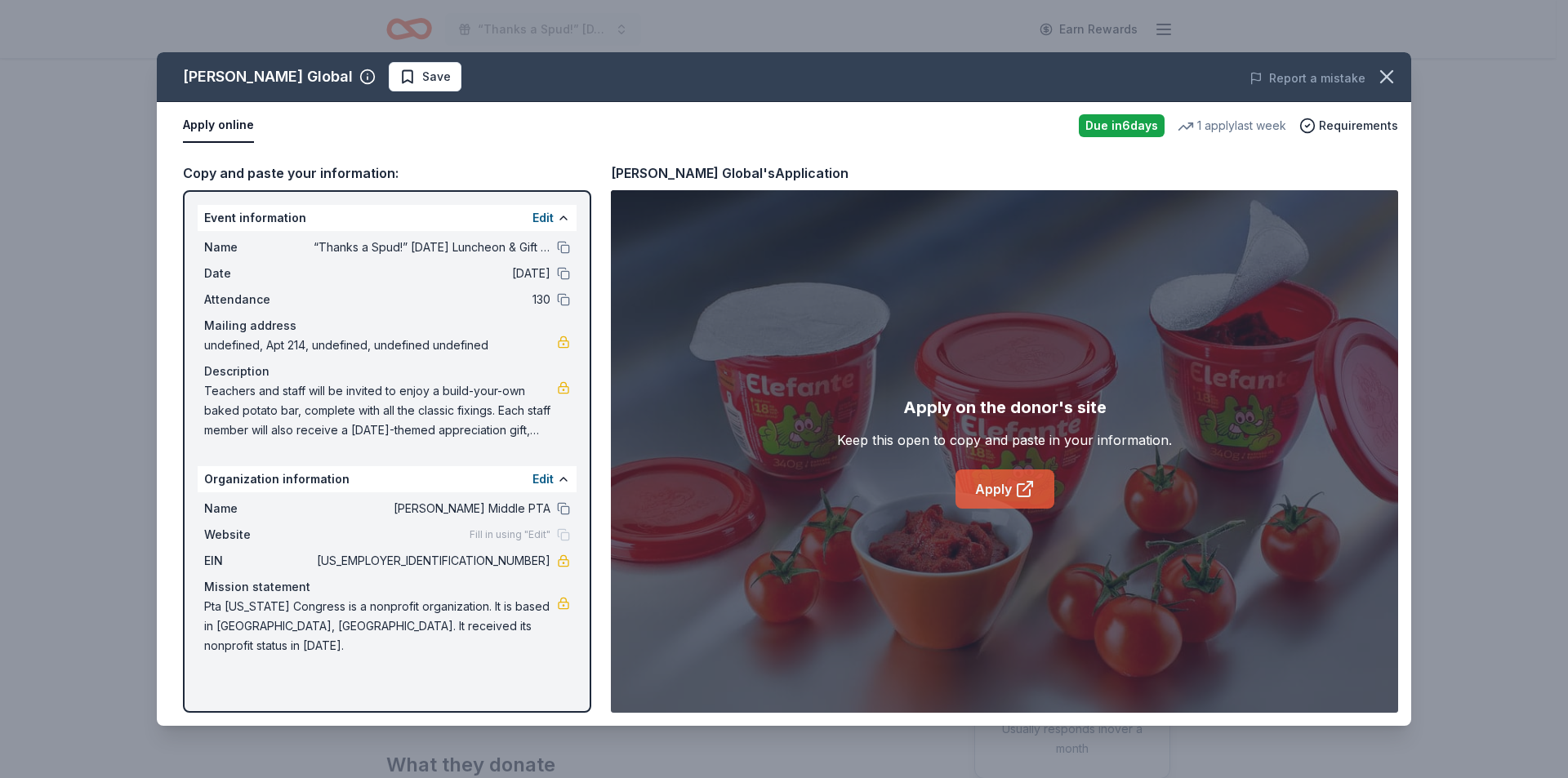
click at [1024, 485] on icon at bounding box center [1023, 490] width 12 height 12
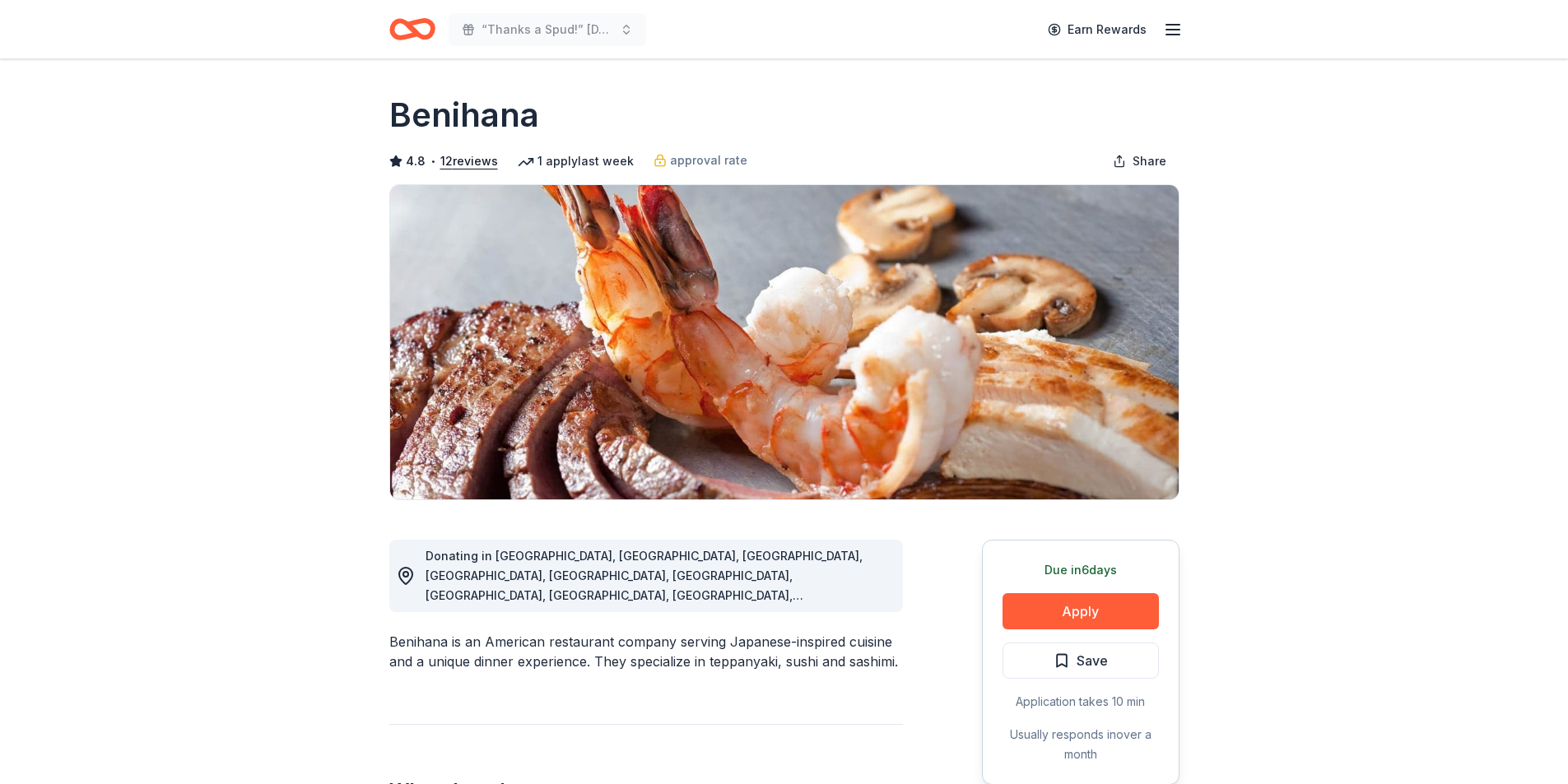
click at [437, 117] on h1 "Benihana" at bounding box center [464, 115] width 150 height 46
click at [420, 631] on div "Benihana is an American restaurant company serving Japanese-inspired cuisine an…" at bounding box center [646, 651] width 514 height 40
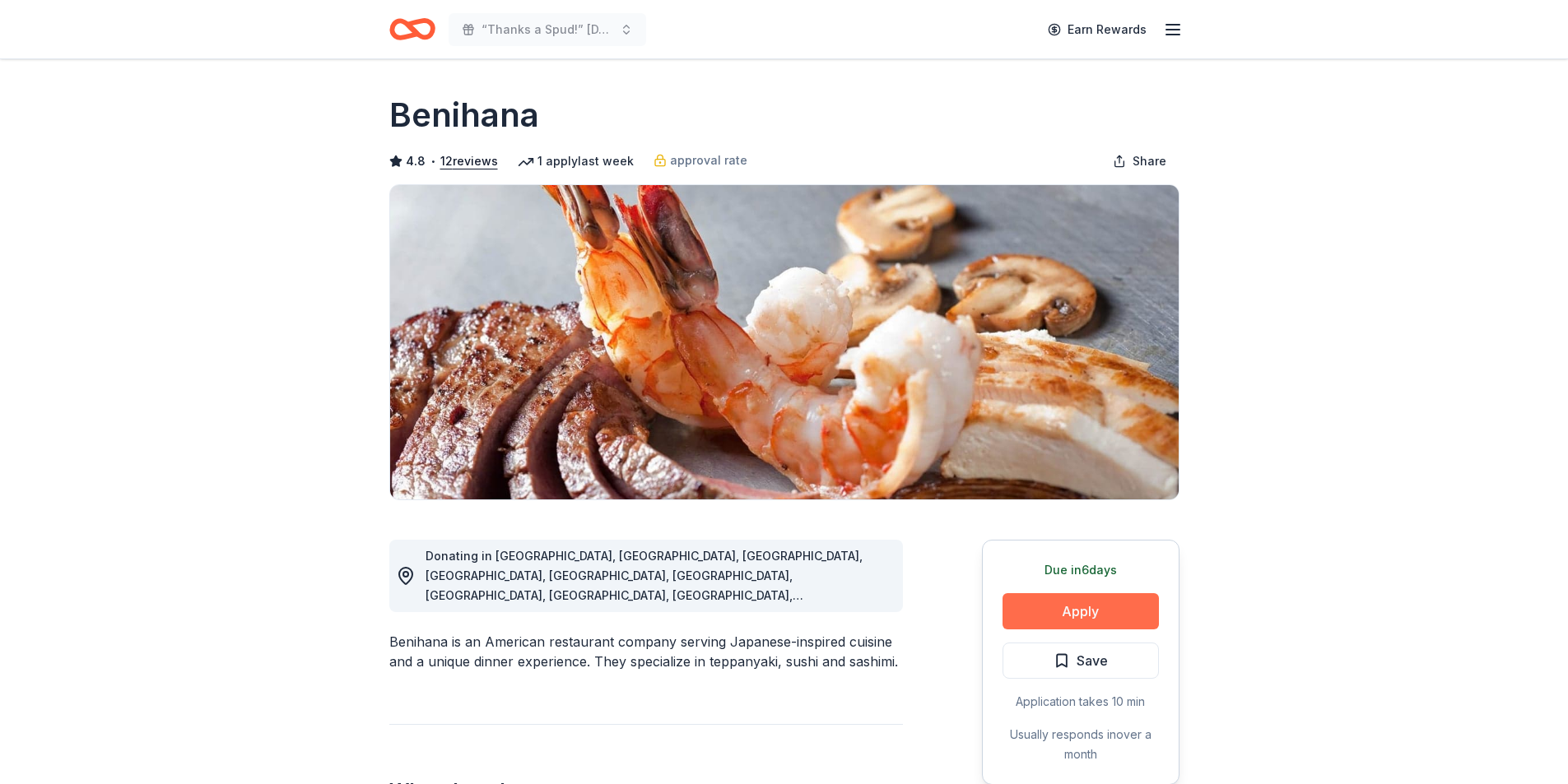
click at [1077, 605] on button "Apply" at bounding box center [1080, 611] width 156 height 36
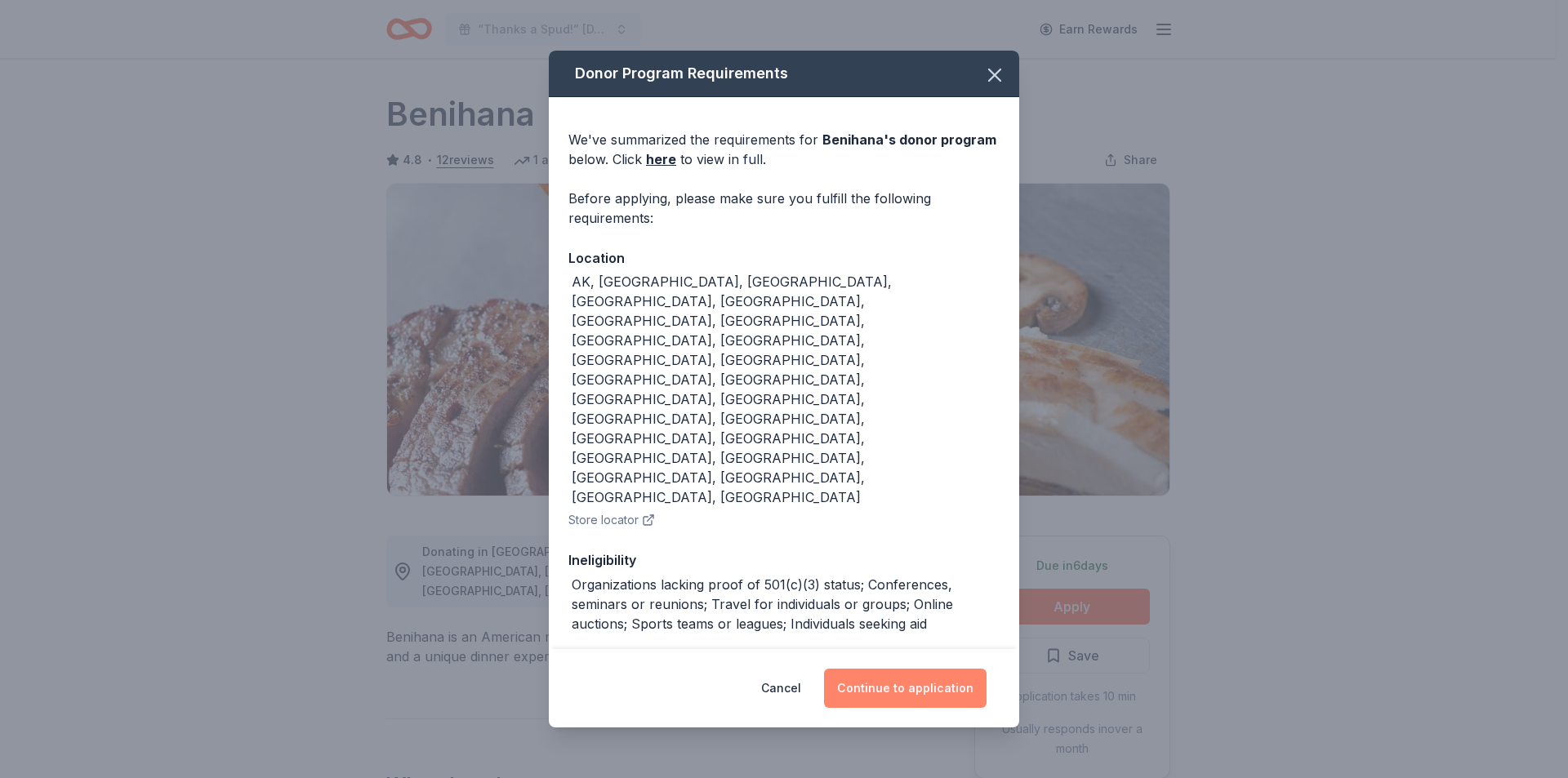
click at [882, 669] on button "Continue to application" at bounding box center [905, 688] width 163 height 39
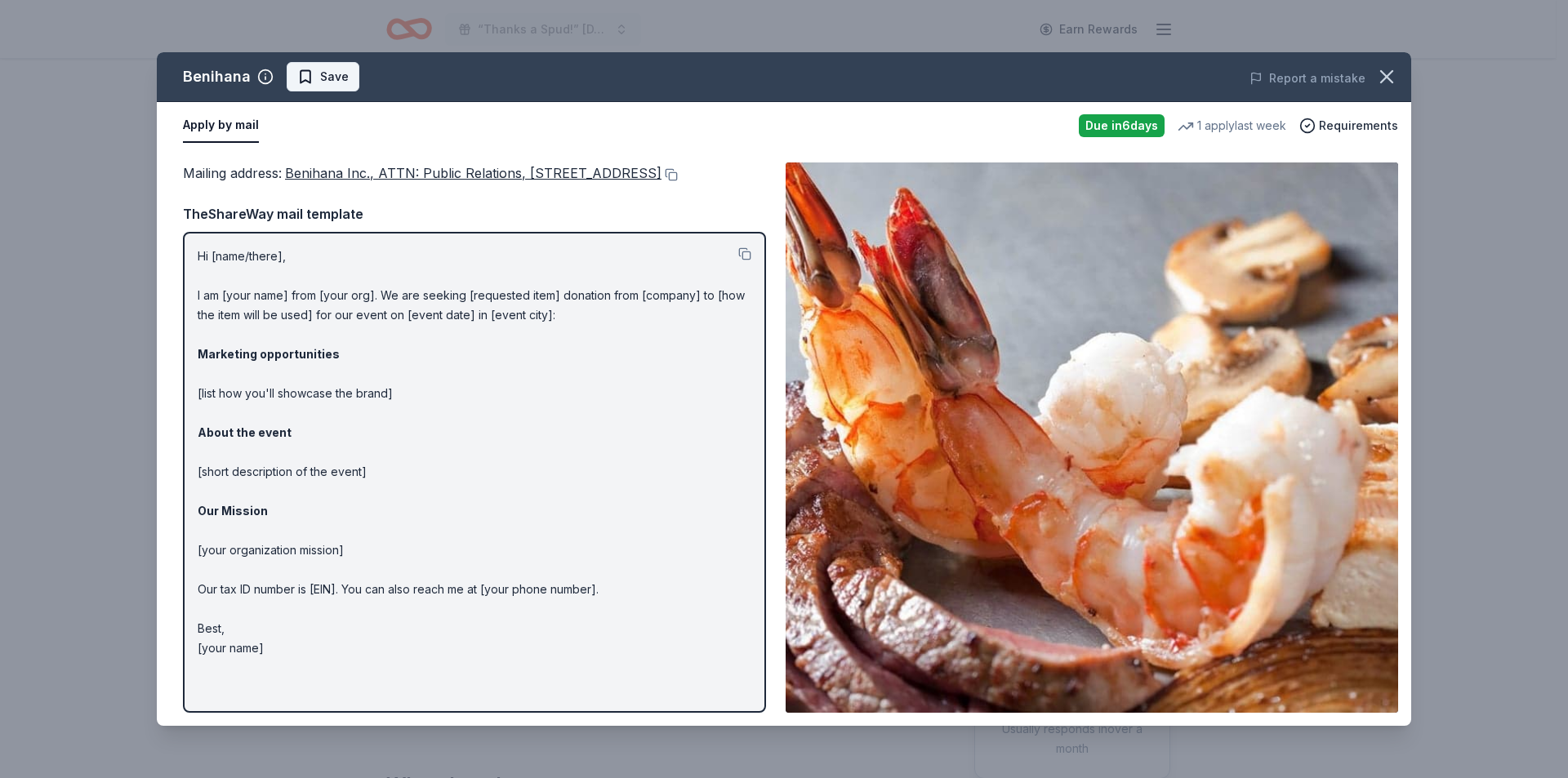
click at [300, 84] on span "Save" at bounding box center [323, 76] width 52 height 19
click at [1389, 74] on icon "button" at bounding box center [1386, 76] width 11 height 11
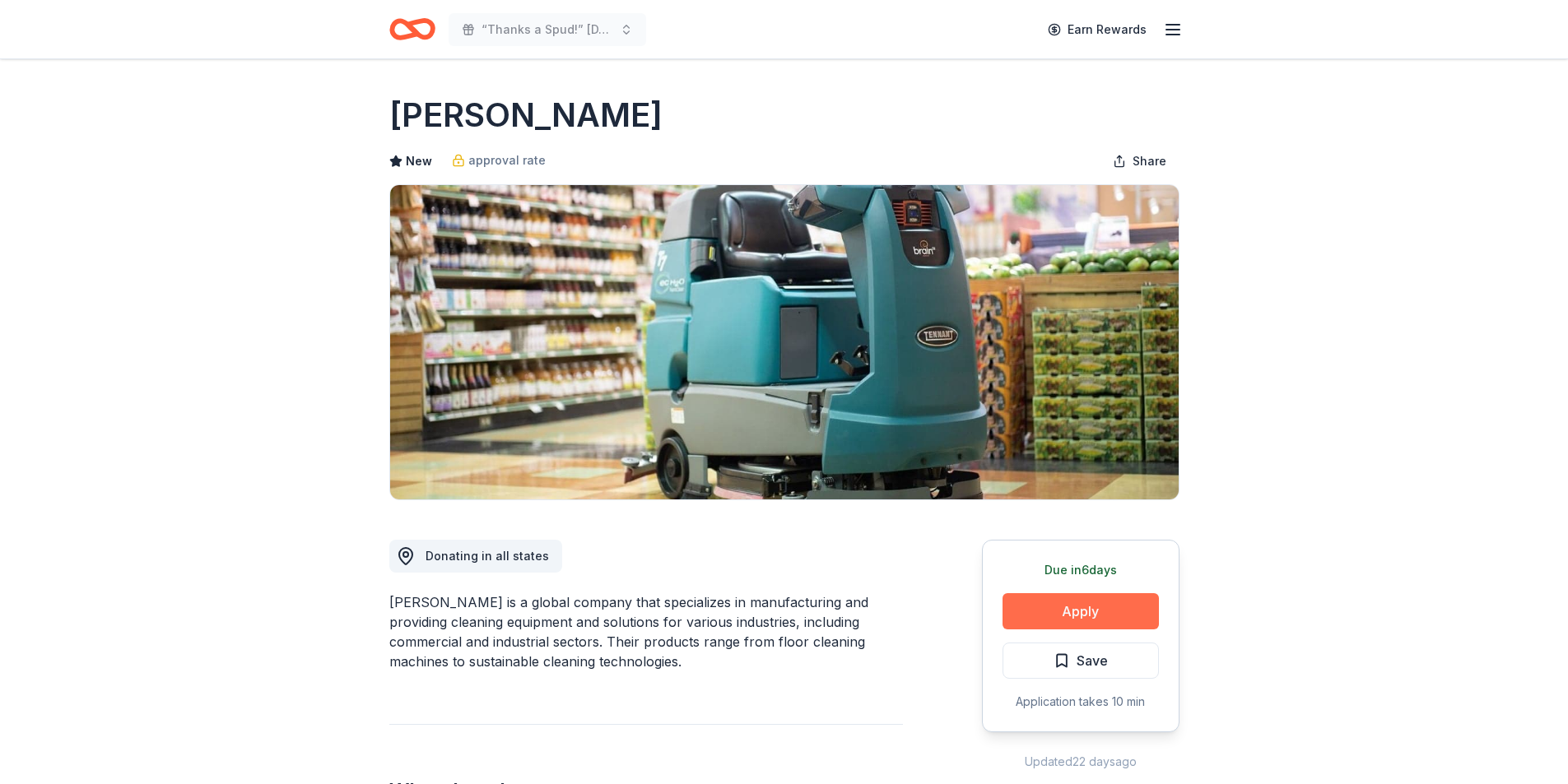
click at [1059, 612] on button "Apply" at bounding box center [1080, 611] width 156 height 36
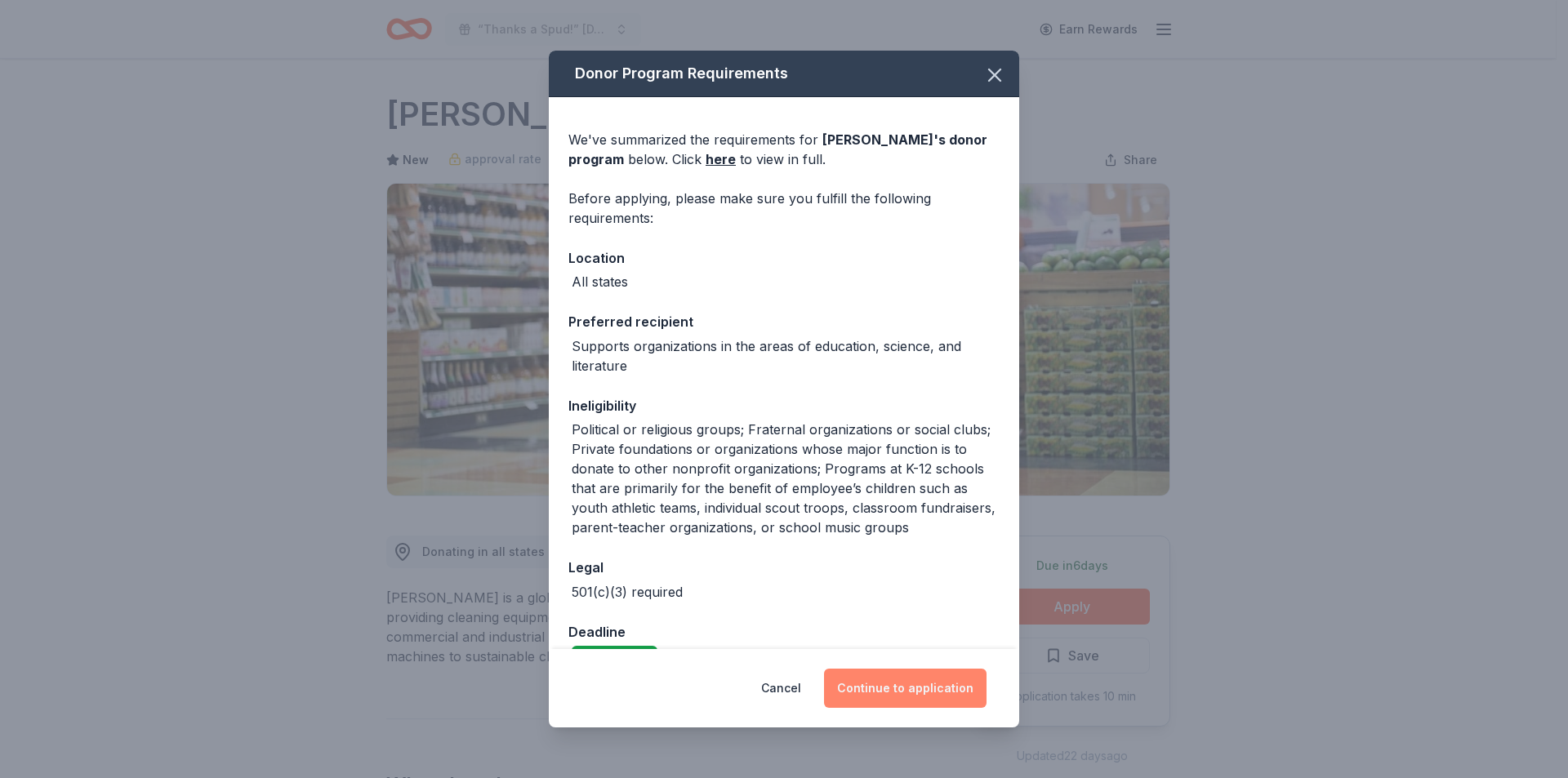
click at [869, 688] on button "Continue to application" at bounding box center [905, 688] width 163 height 39
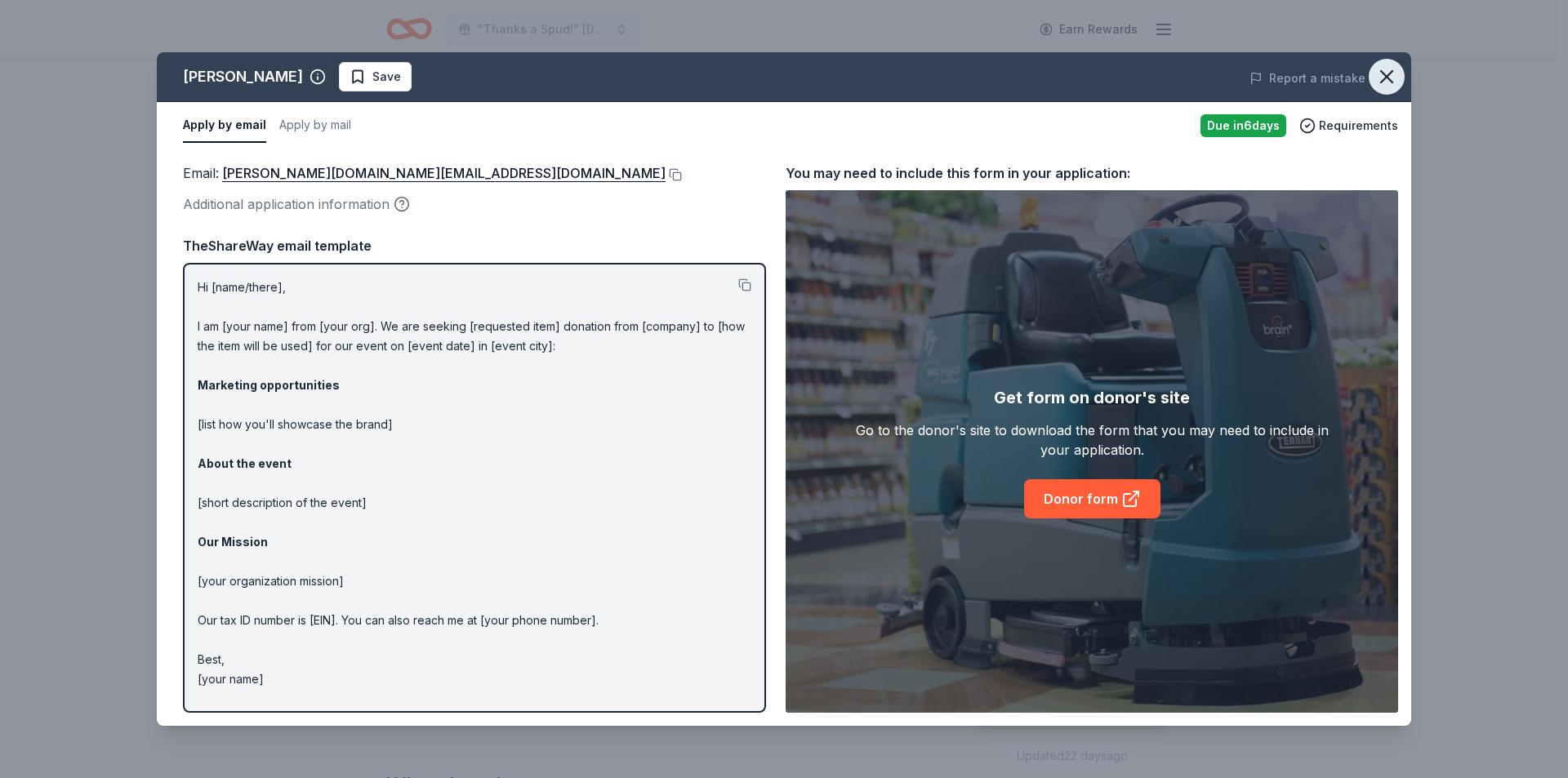
click at [1384, 74] on icon "button" at bounding box center [1386, 76] width 11 height 11
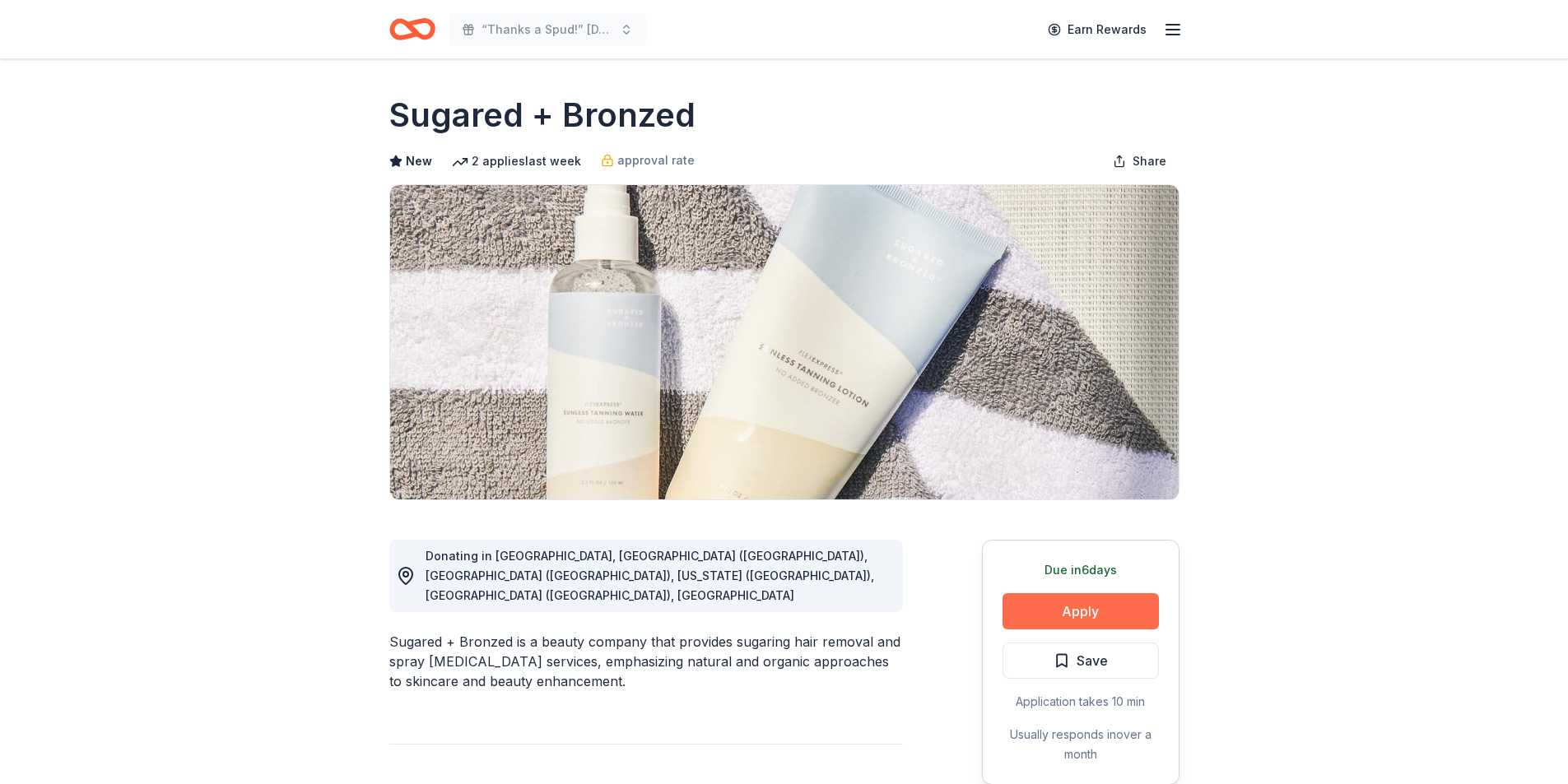
click at [1009, 618] on button "Apply" at bounding box center [1080, 611] width 156 height 36
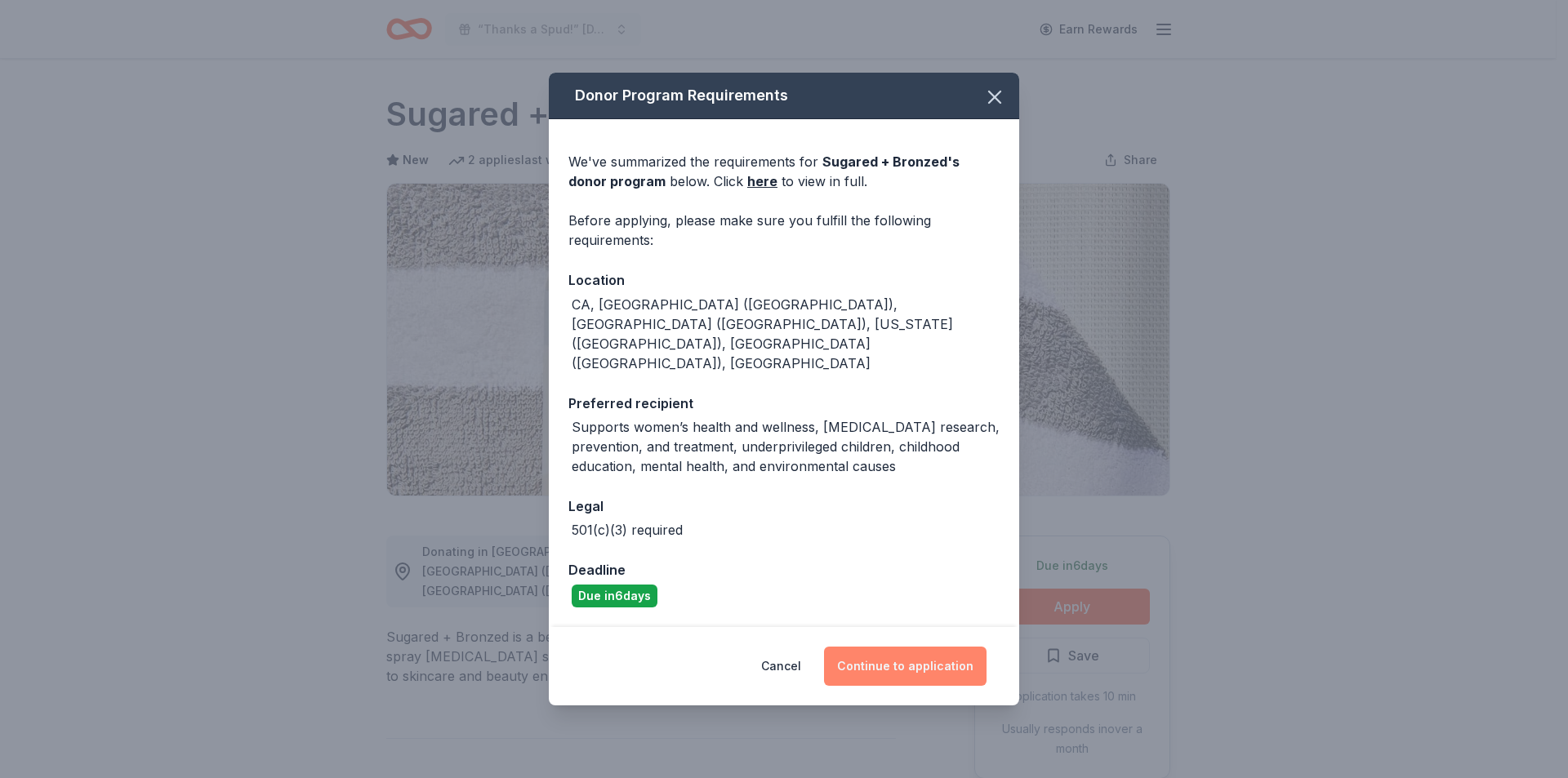
click at [866, 647] on button "Continue to application" at bounding box center [905, 666] width 163 height 39
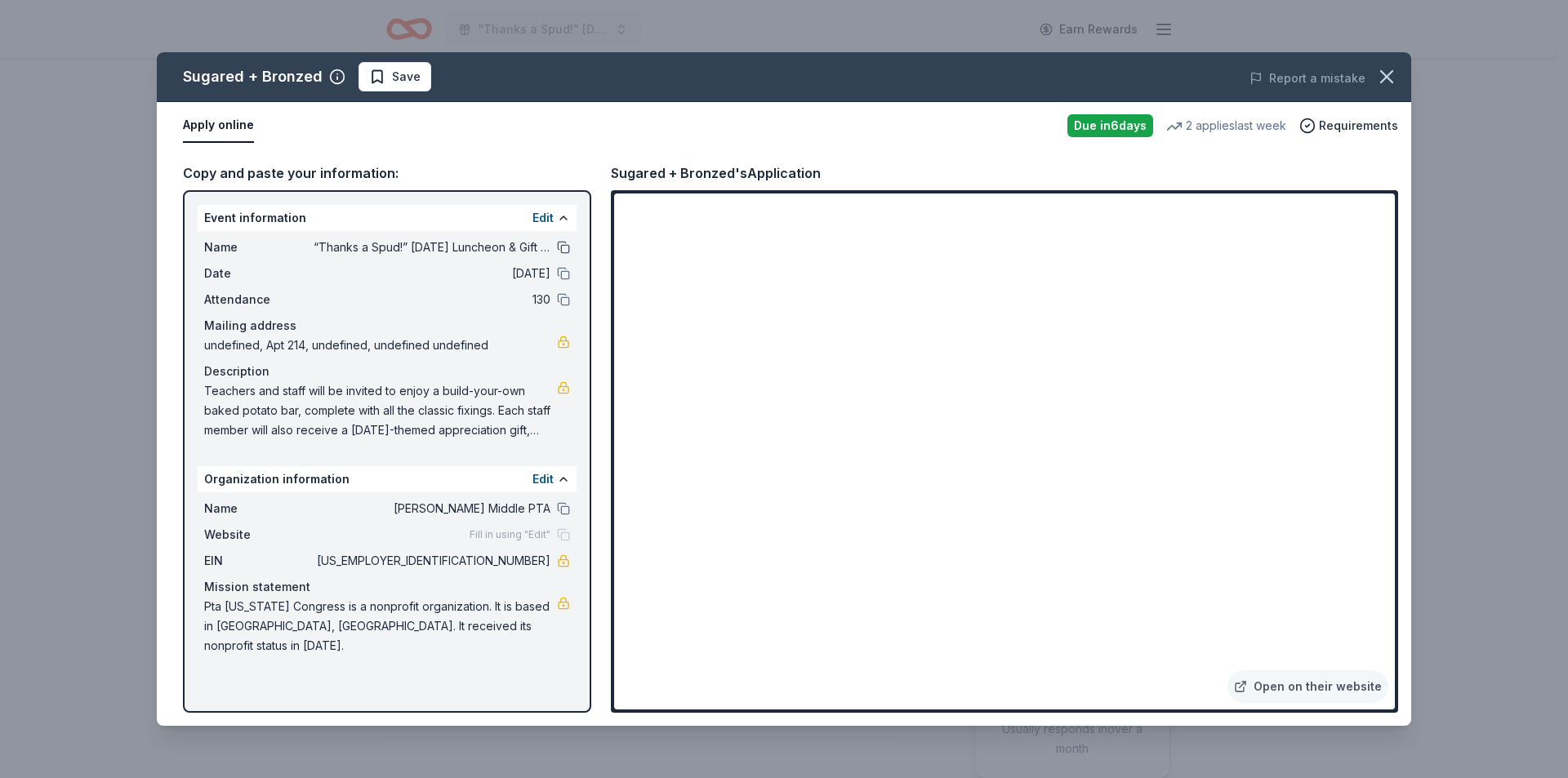
click at [565, 251] on button at bounding box center [563, 247] width 13 height 13
click at [399, 83] on span "Save" at bounding box center [406, 76] width 29 height 19
click at [398, 83] on html "“Thanks a Spud!” Thanksgiving Luncheon & Gift Giveaway Earn Rewards Due in 6 da…" at bounding box center [784, 389] width 1568 height 778
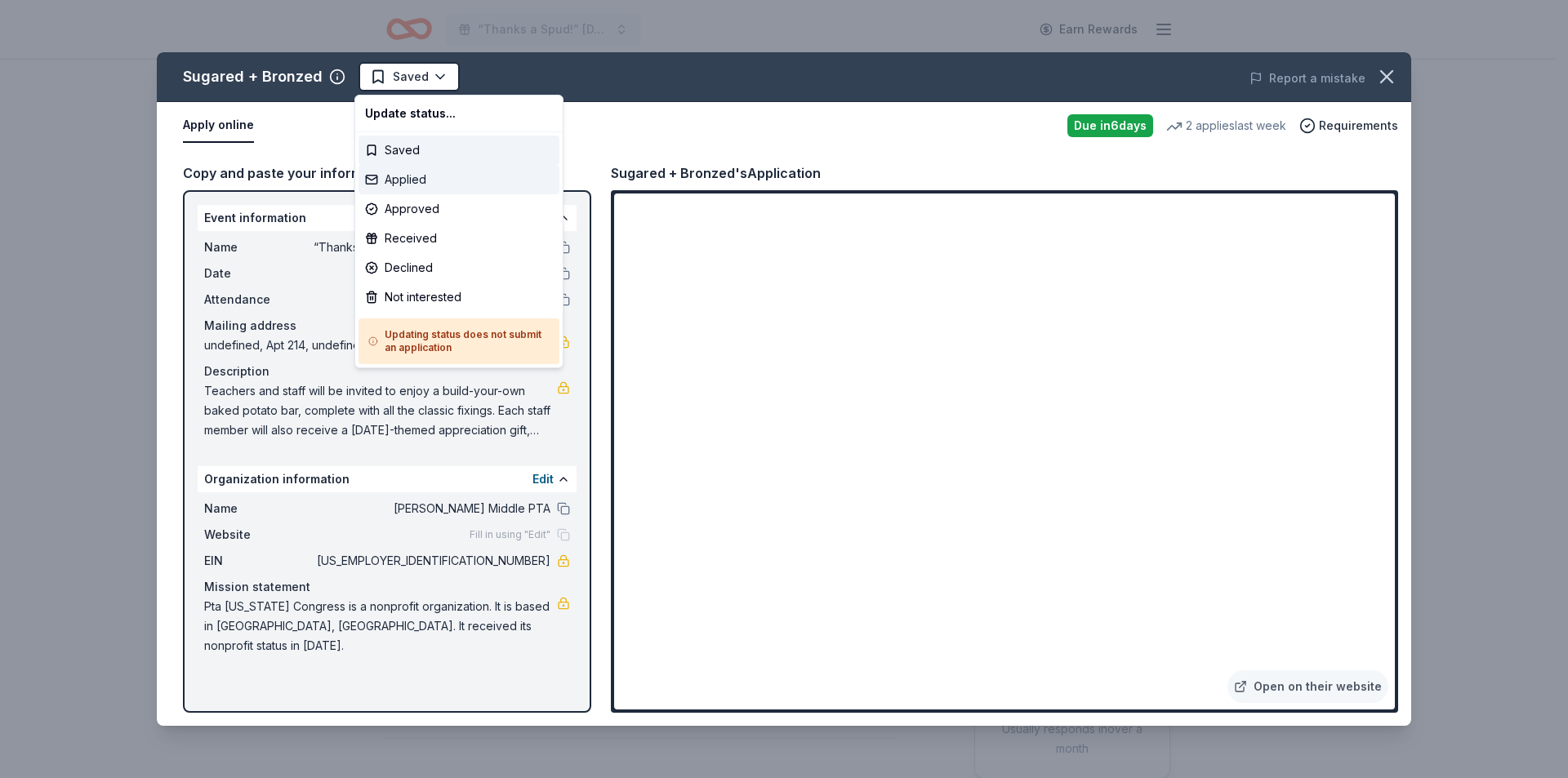
click at [411, 174] on div "Applied" at bounding box center [458, 179] width 200 height 30
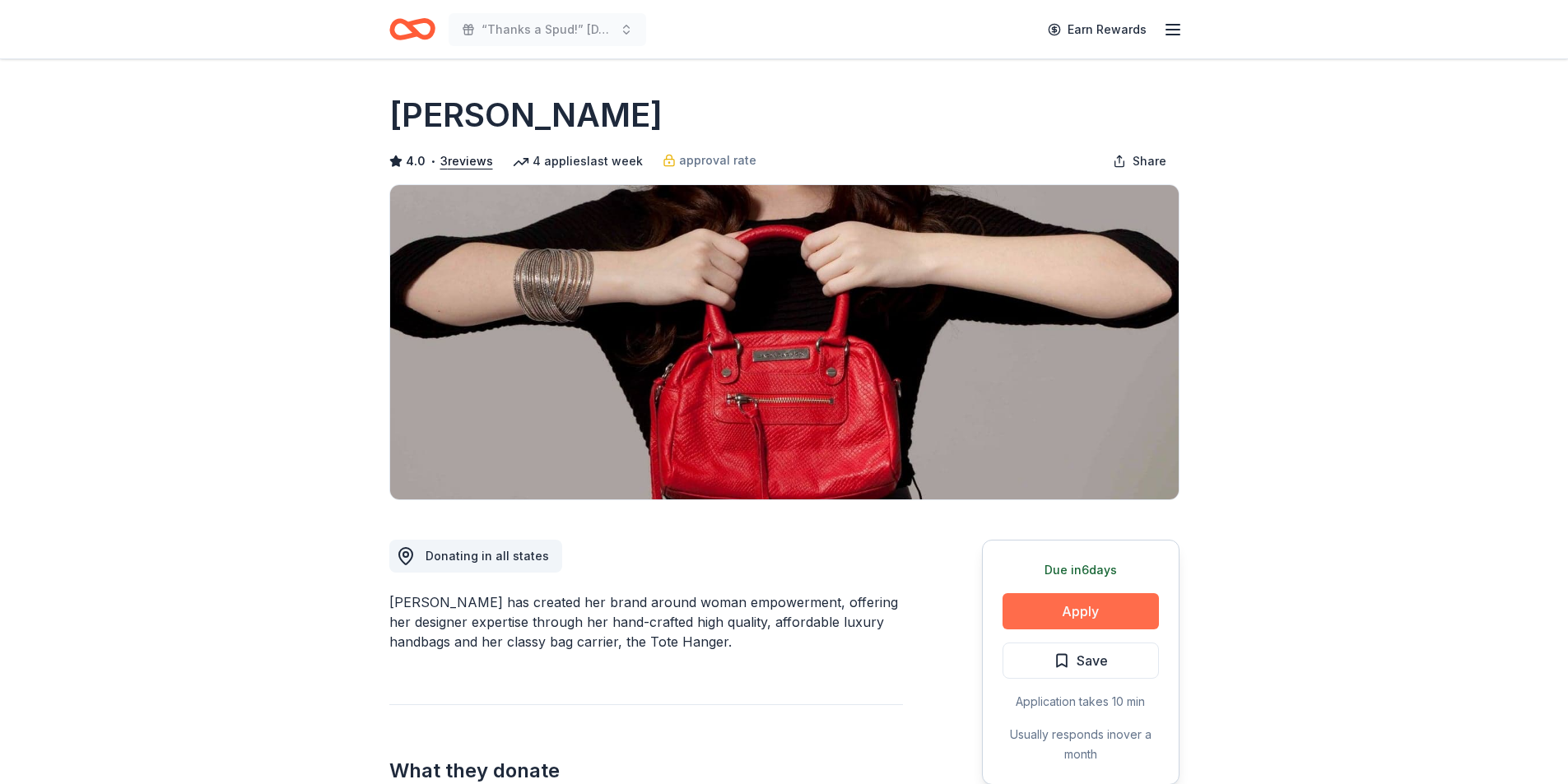
click at [1085, 624] on button "Apply" at bounding box center [1080, 611] width 156 height 36
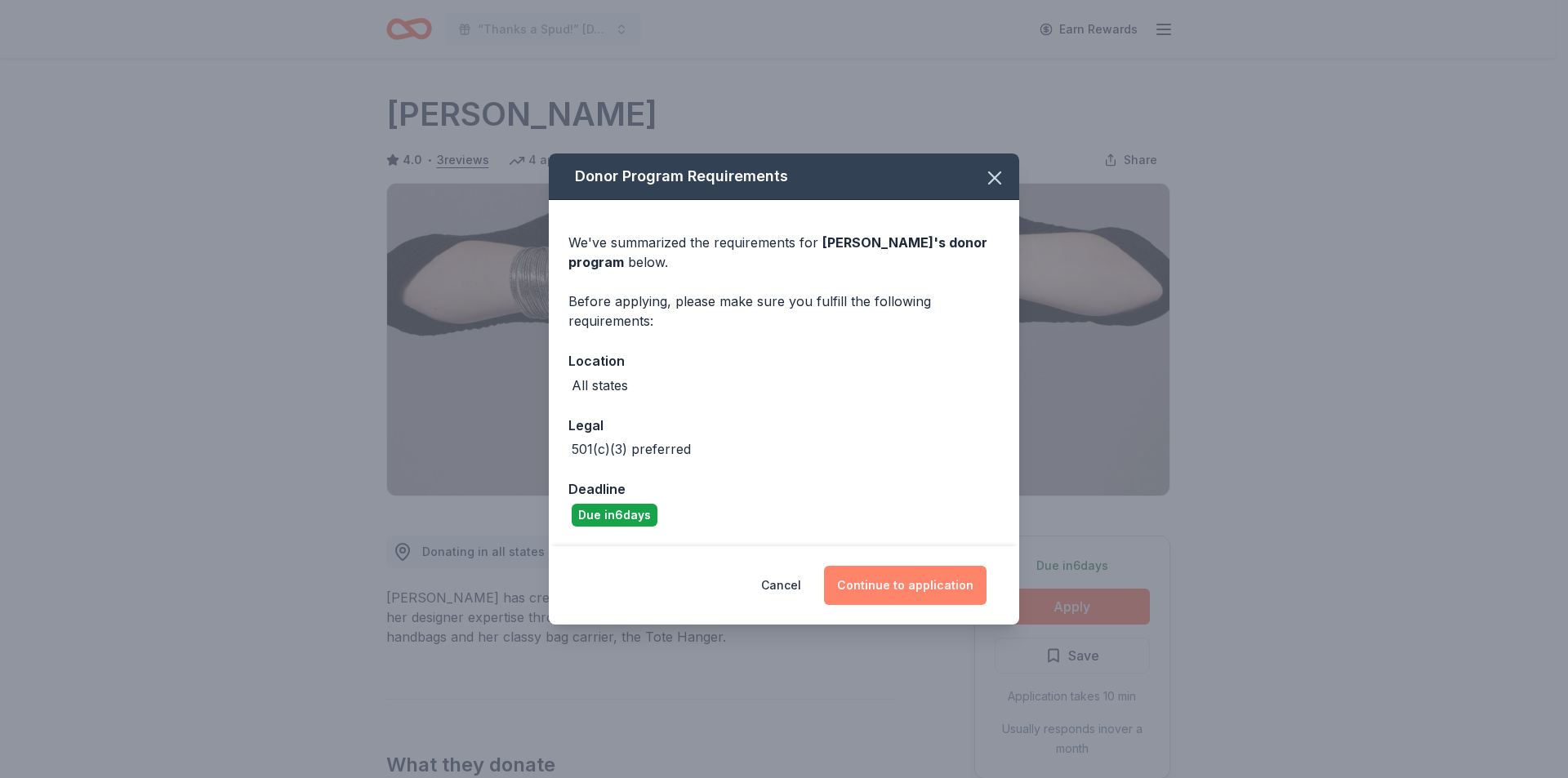
click at [899, 588] on button "Continue to application" at bounding box center [905, 585] width 163 height 39
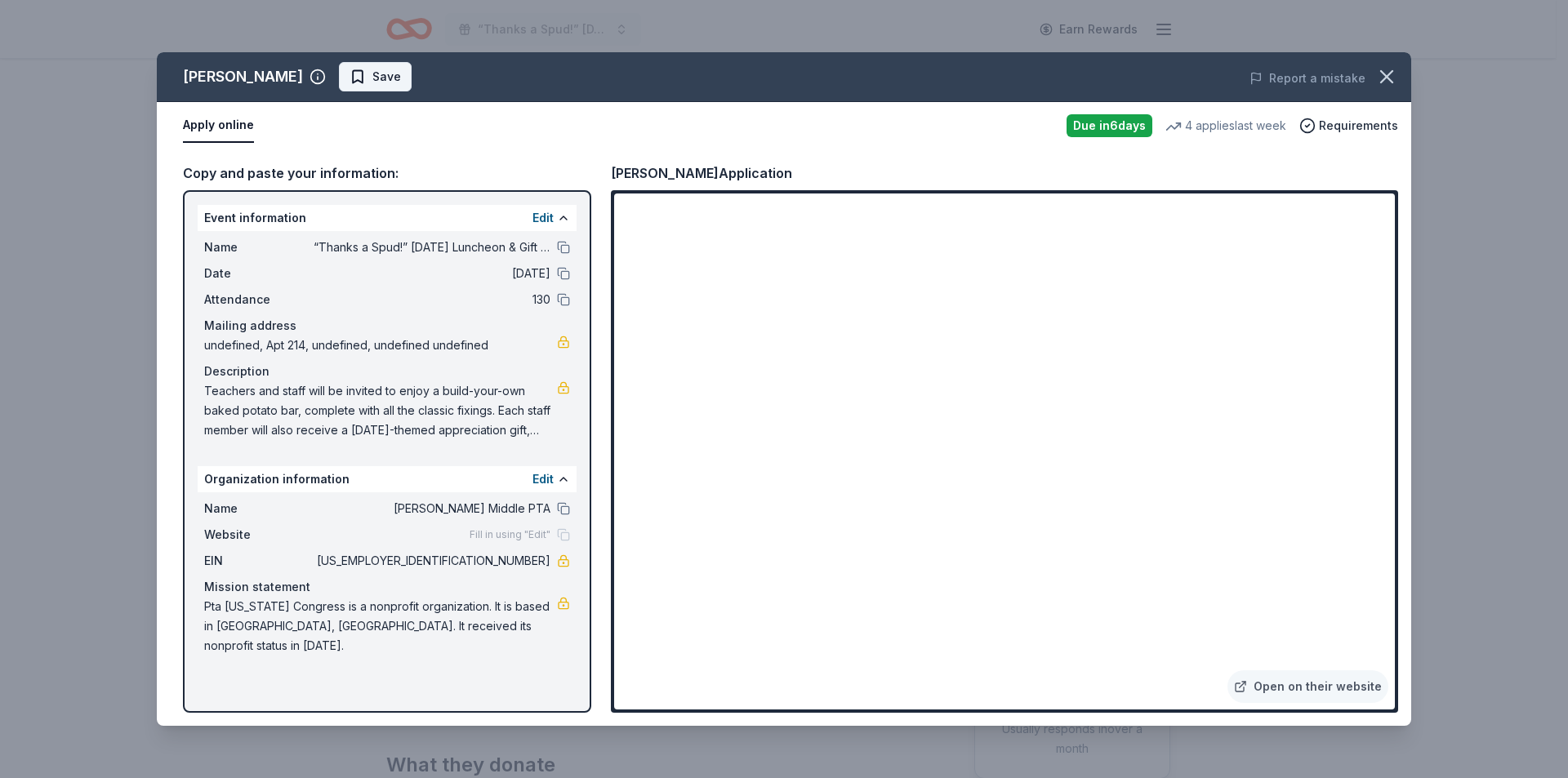
click at [372, 75] on span "Save" at bounding box center [386, 76] width 29 height 19
click at [1382, 67] on icon "button" at bounding box center [1387, 77] width 23 height 23
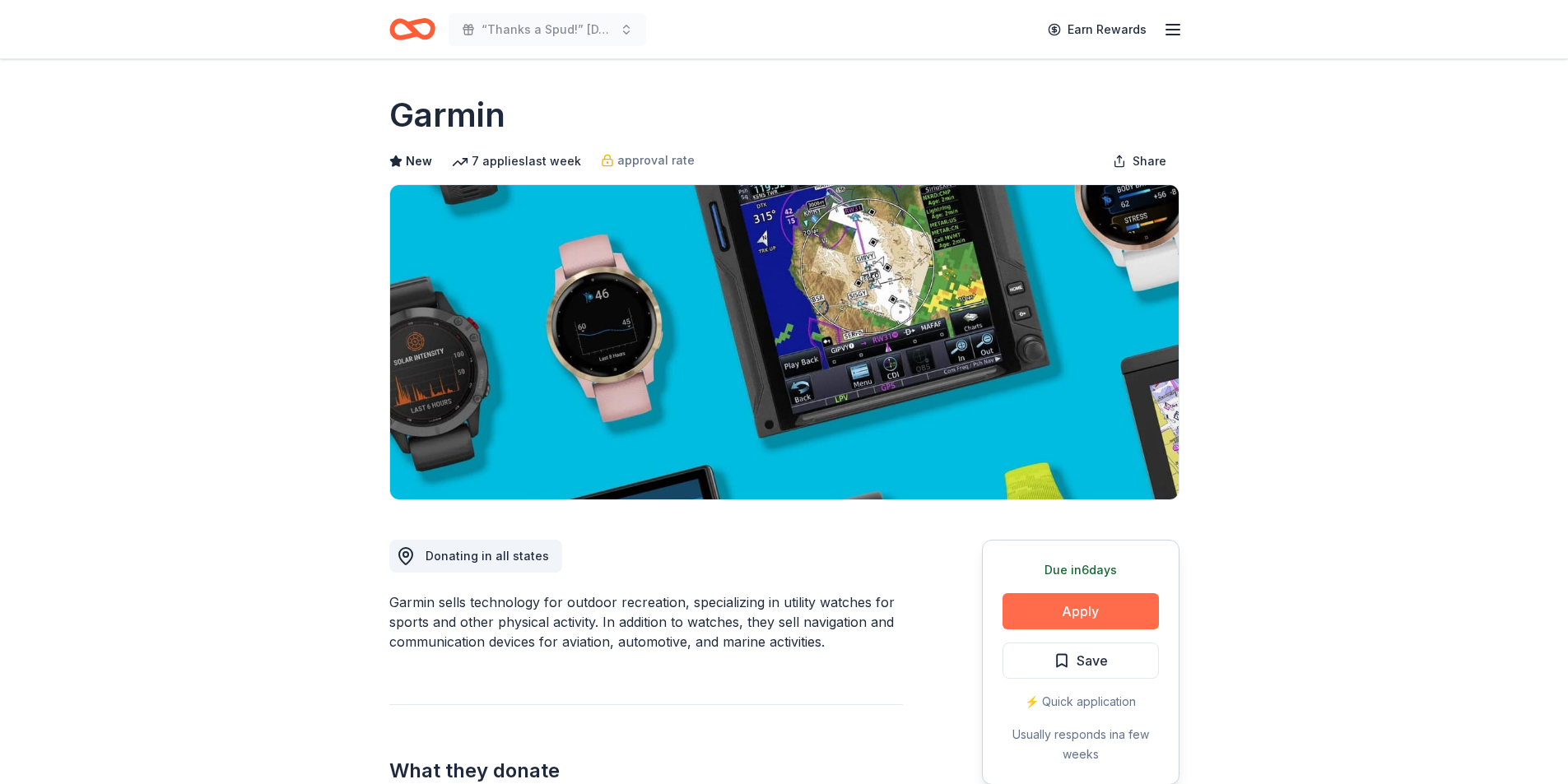
click at [1084, 600] on button "Apply" at bounding box center [1080, 611] width 156 height 36
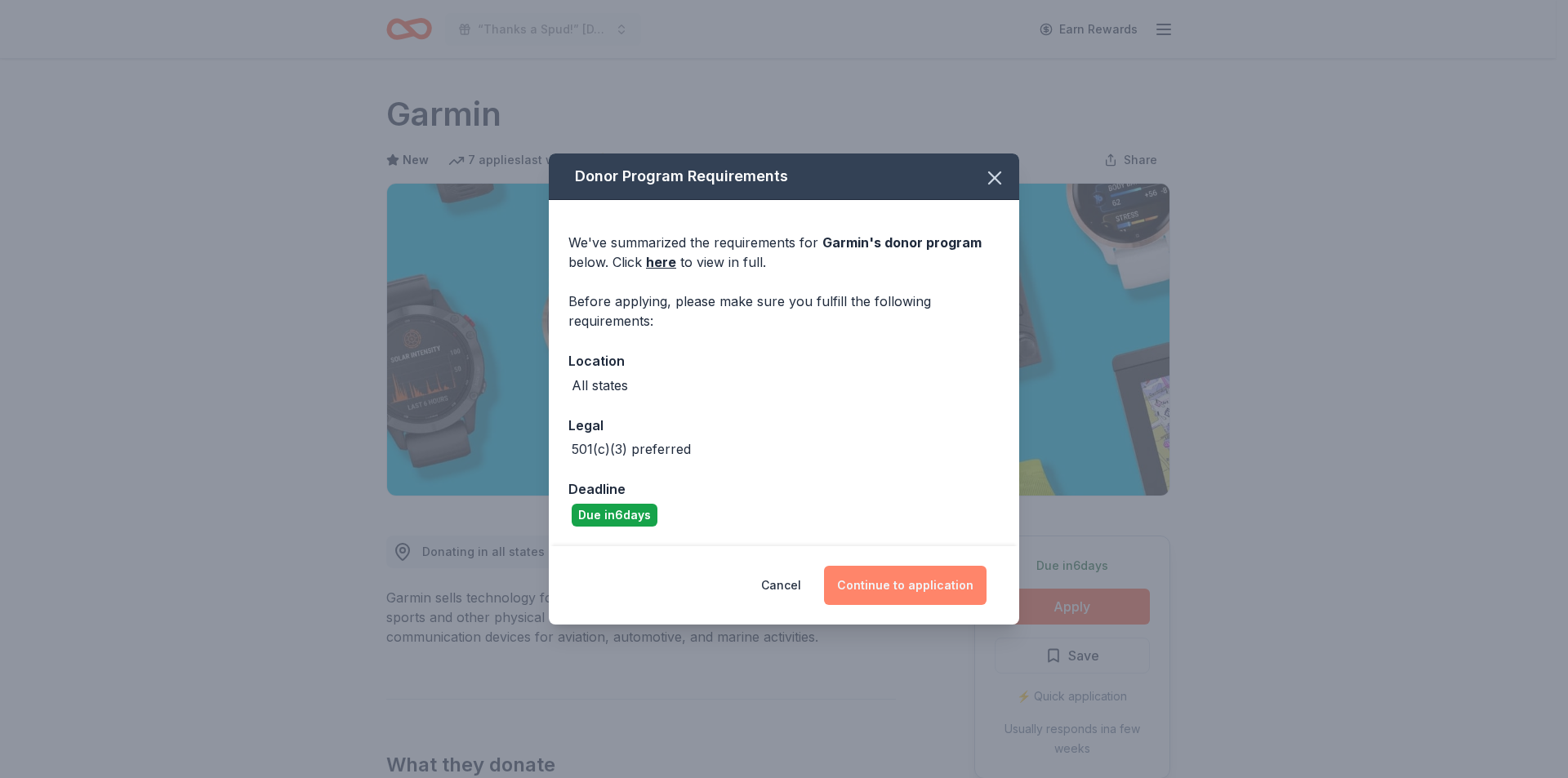
click at [917, 592] on button "Continue to application" at bounding box center [905, 585] width 163 height 39
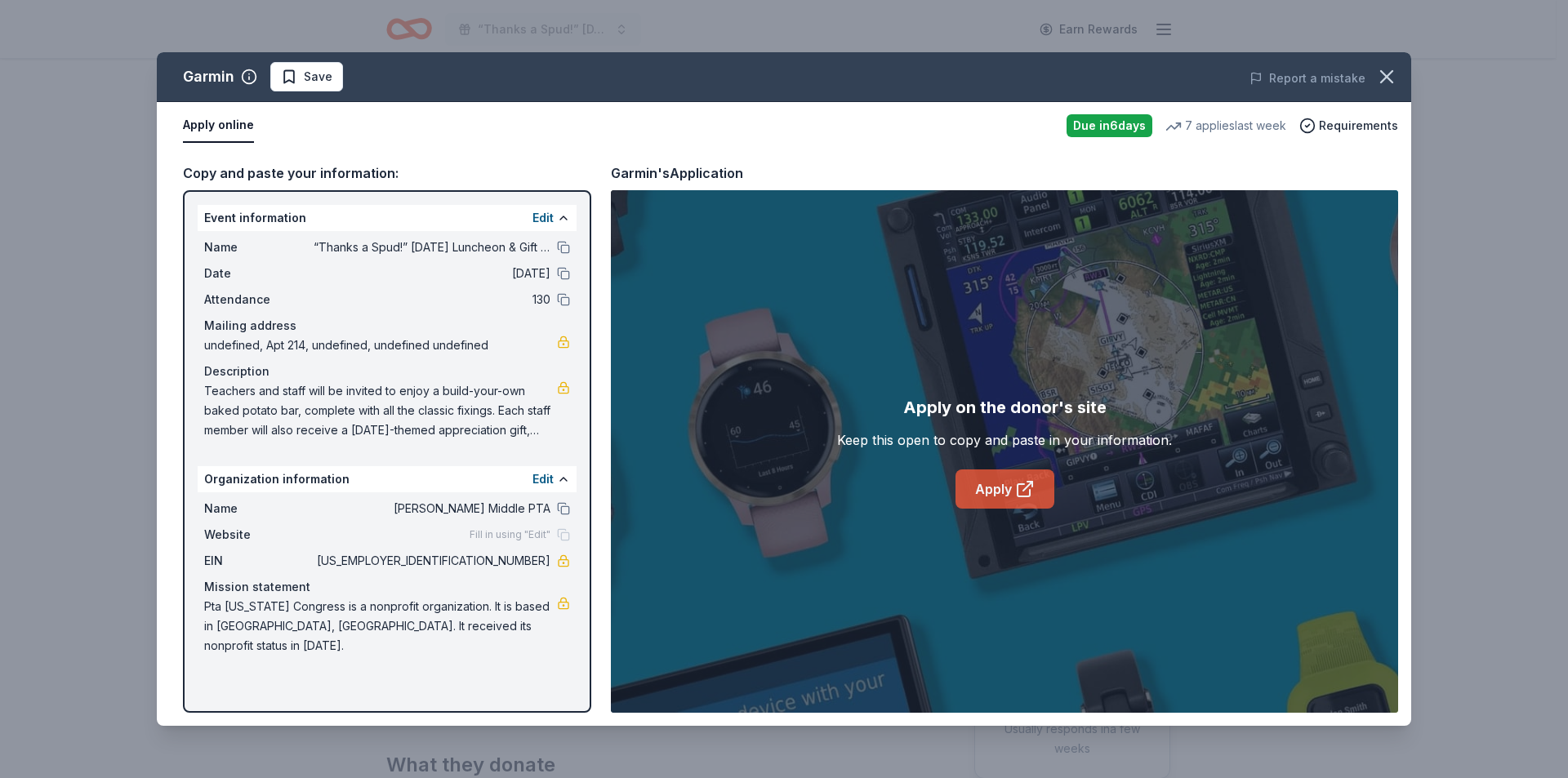
click at [1019, 483] on icon at bounding box center [1024, 489] width 19 height 19
click at [283, 77] on span "Save" at bounding box center [306, 76] width 52 height 19
